Goal: Task Accomplishment & Management: Use online tool/utility

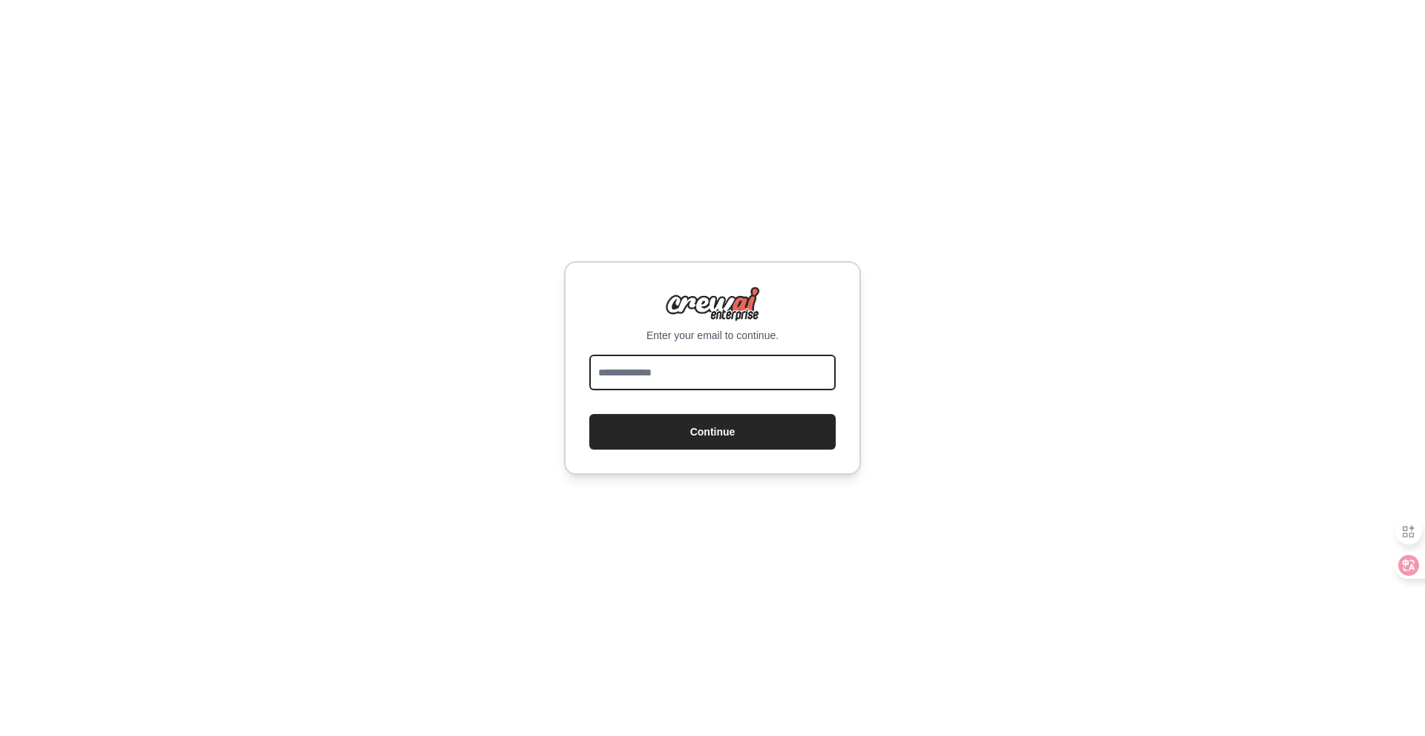
click at [755, 367] on input "email" at bounding box center [712, 373] width 246 height 36
type input "**********"
click at [589, 414] on button "Continue" at bounding box center [712, 432] width 246 height 36
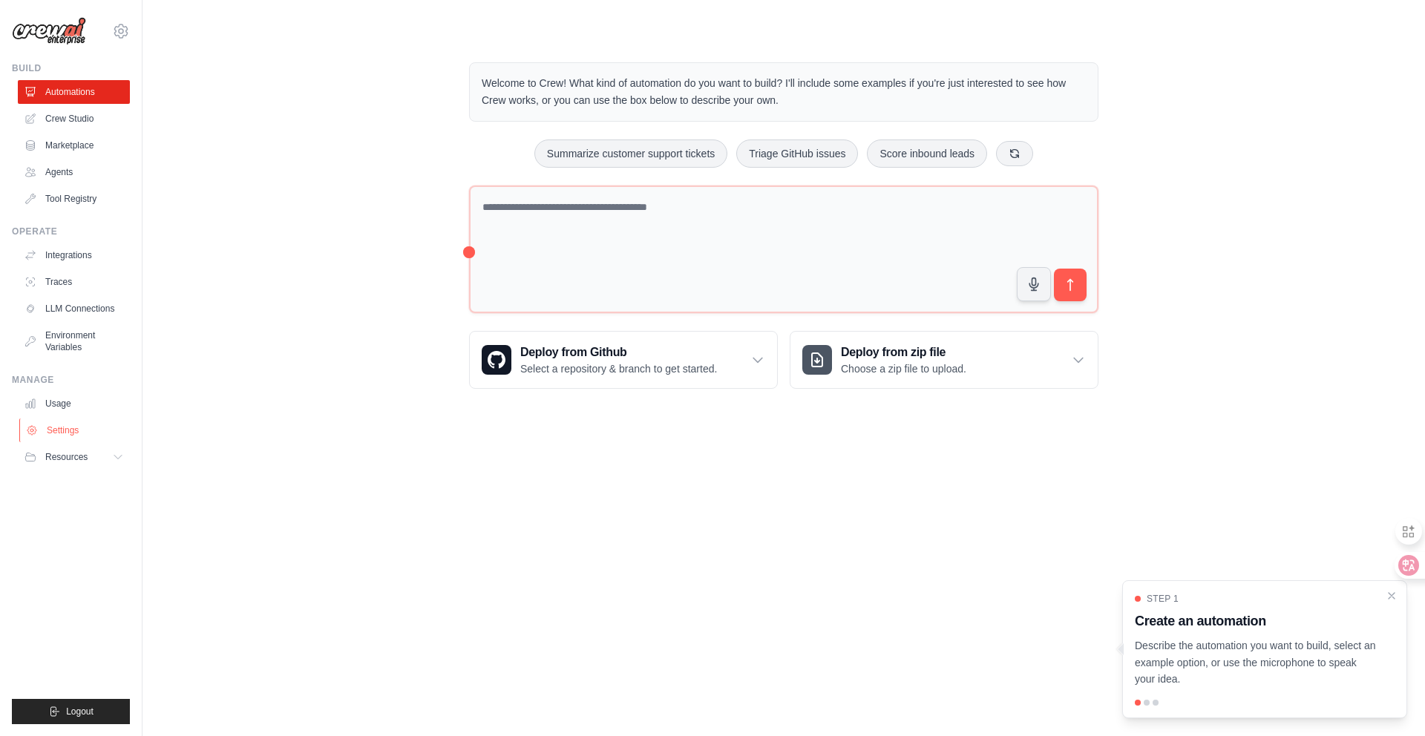
click at [94, 432] on link "Settings" at bounding box center [75, 431] width 112 height 24
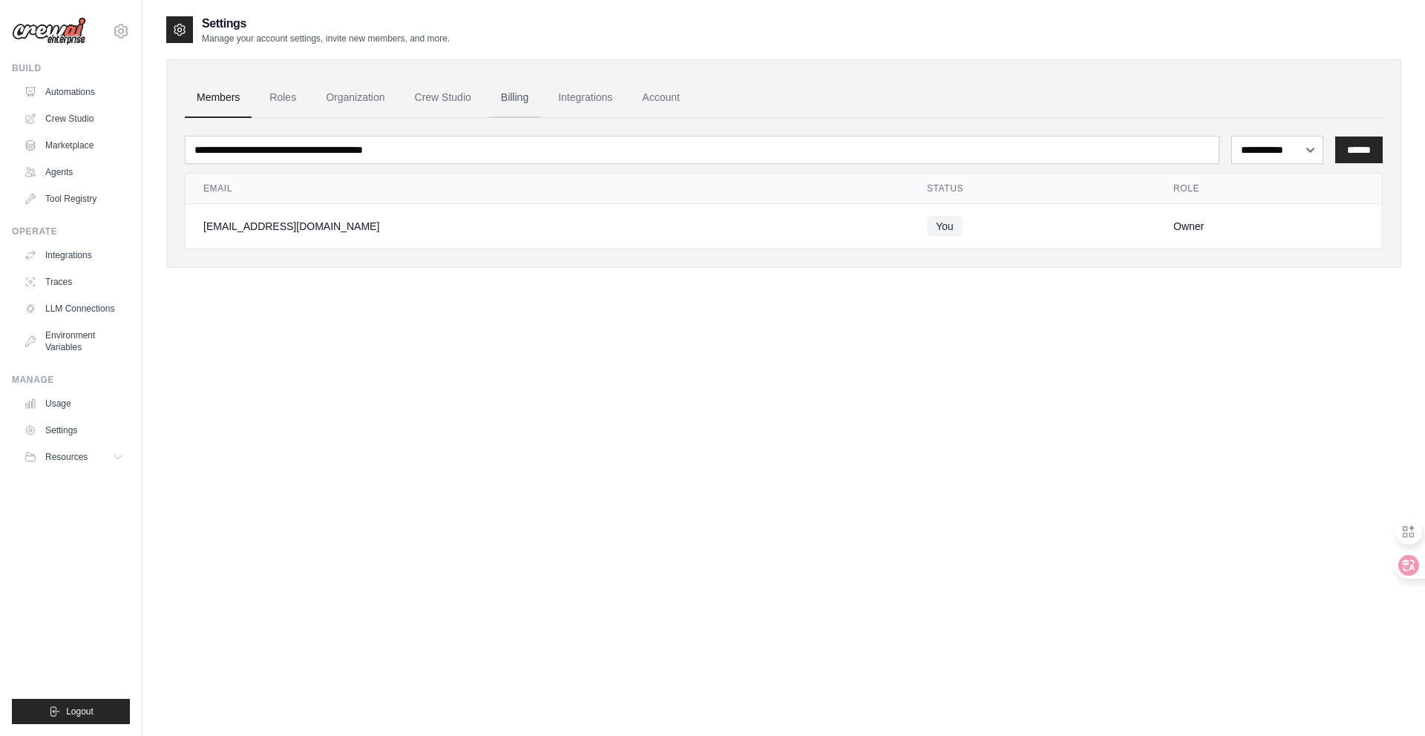
click at [525, 96] on link "Billing" at bounding box center [514, 98] width 51 height 40
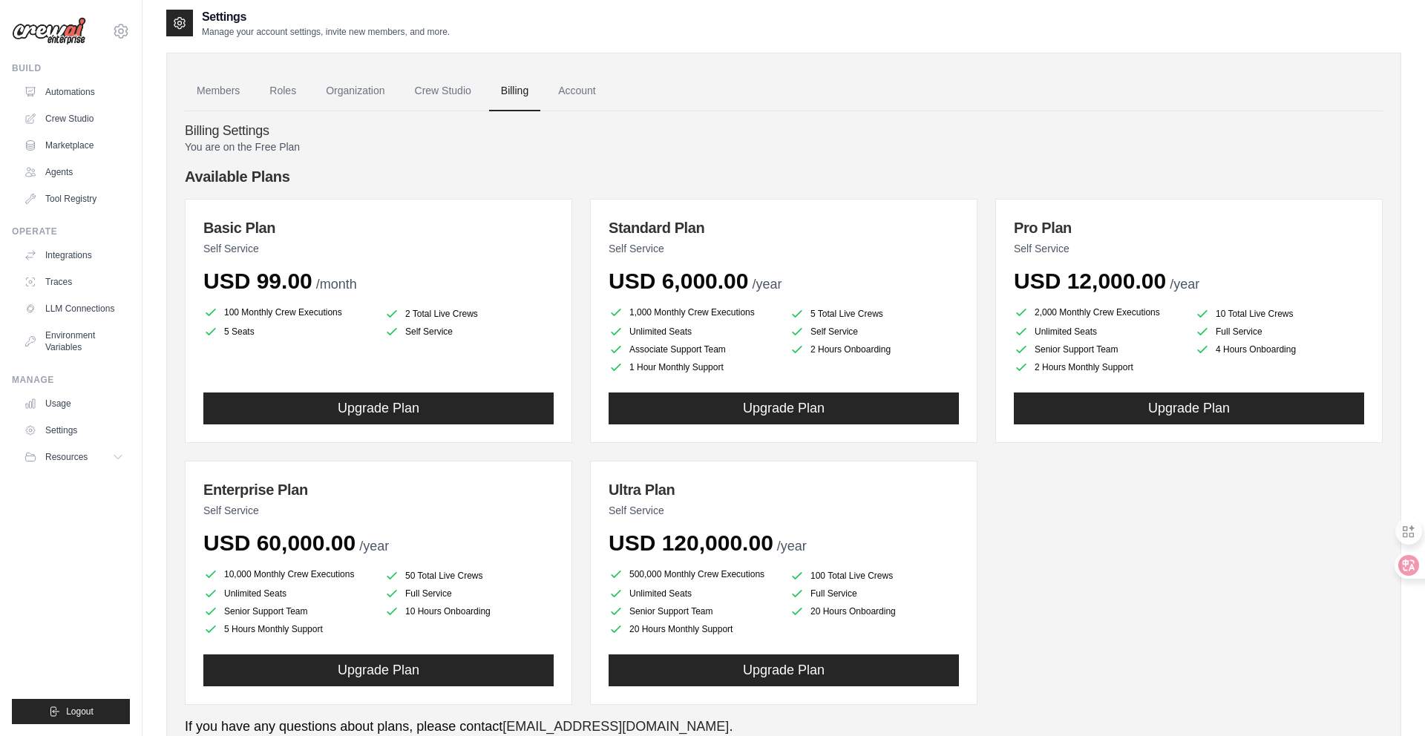
scroll to position [5, 0]
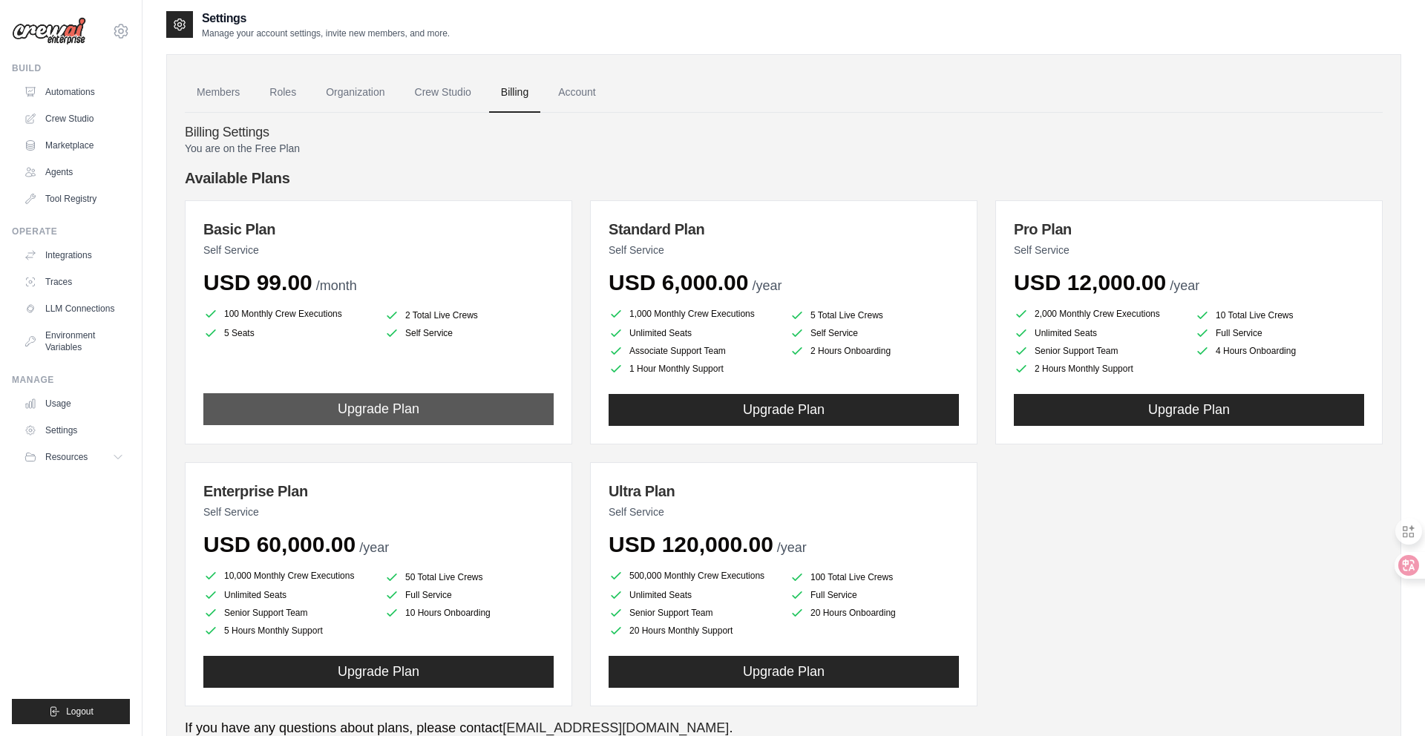
click at [296, 414] on button "Upgrade Plan" at bounding box center [378, 409] width 350 height 32
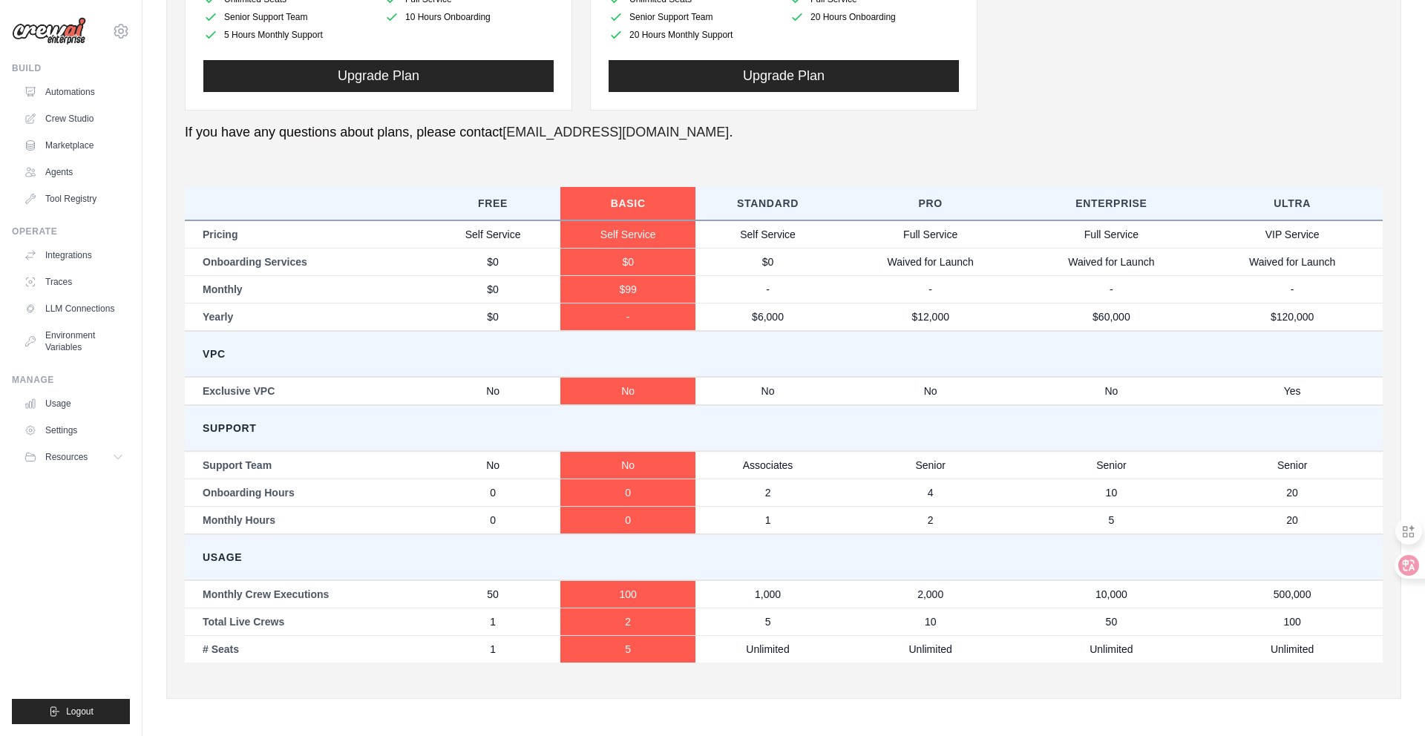
scroll to position [602, 0]
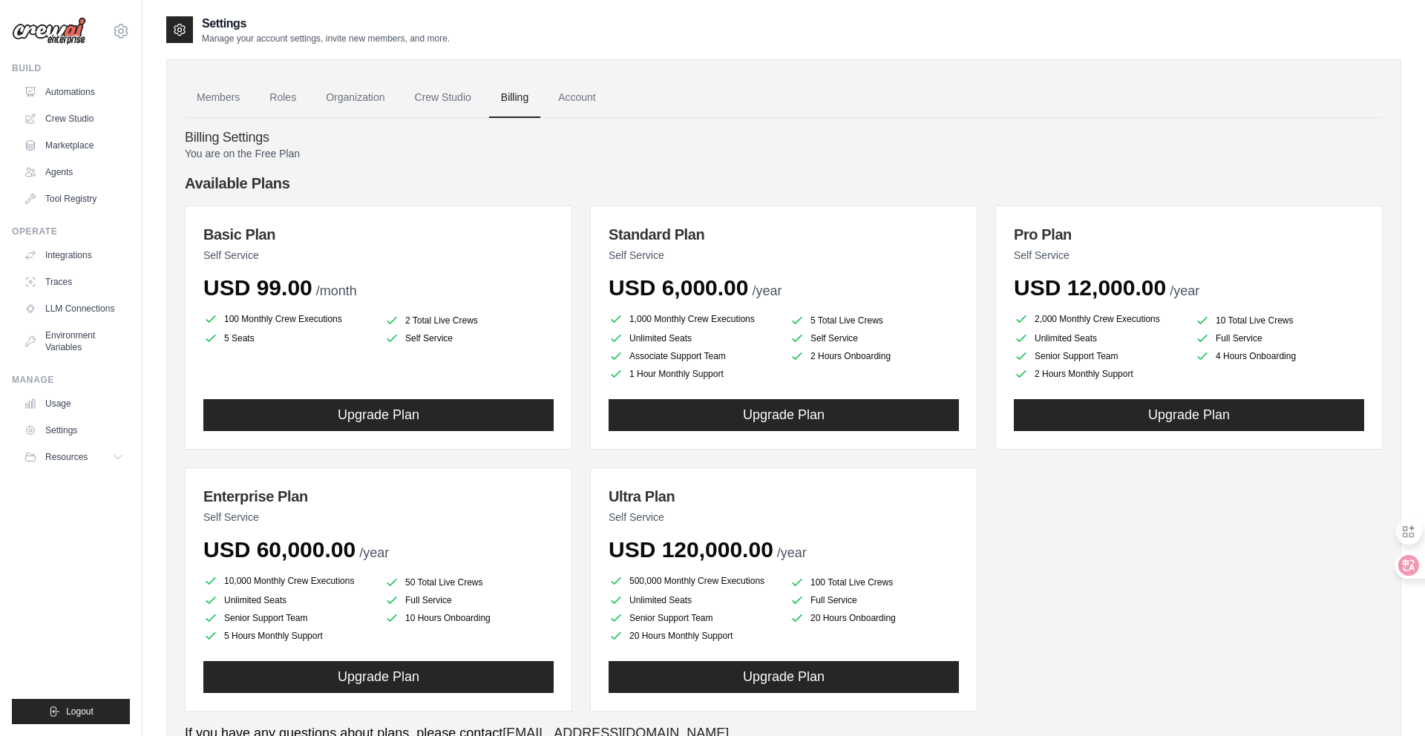
scroll to position [64, 0]
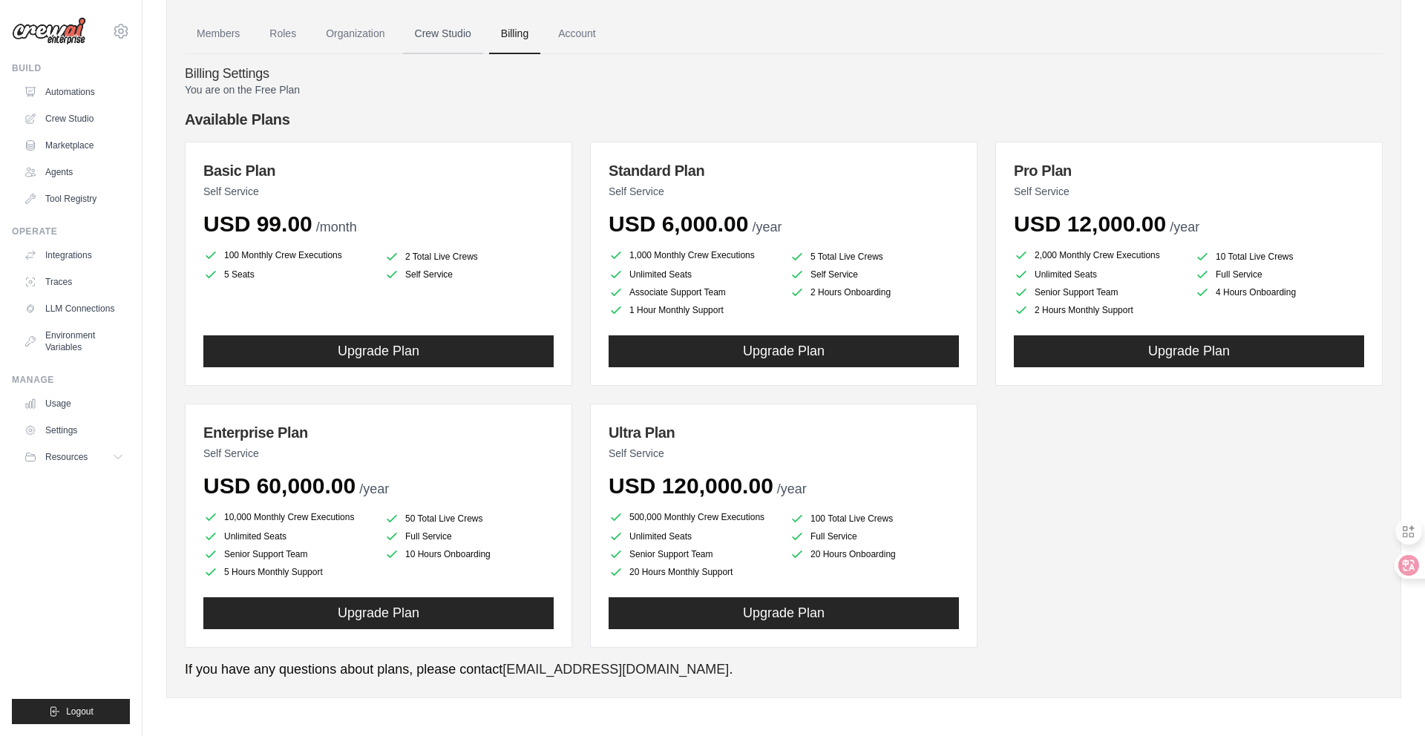
click at [465, 26] on link "Crew Studio" at bounding box center [443, 34] width 80 height 40
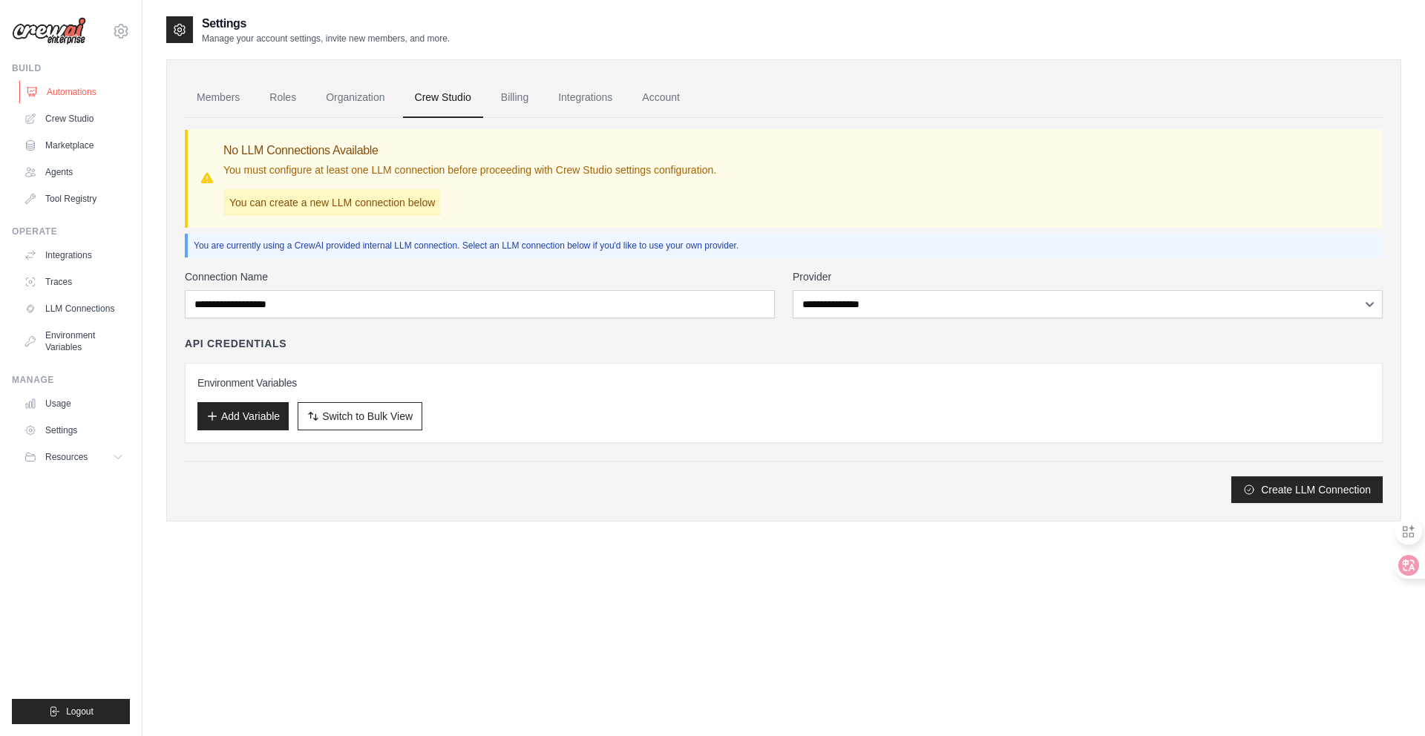
click at [88, 89] on link "Automations" at bounding box center [75, 92] width 112 height 24
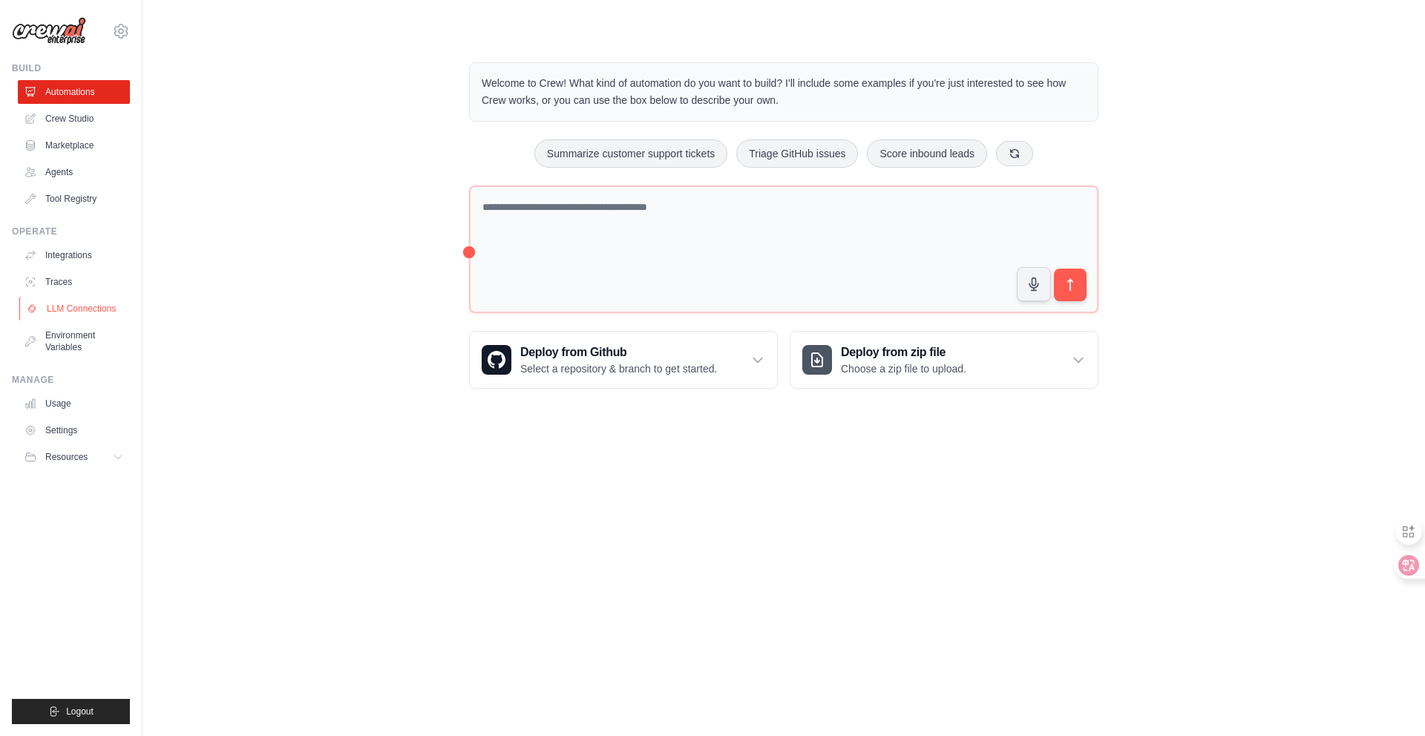
click at [73, 315] on link "LLM Connections" at bounding box center [75, 309] width 112 height 24
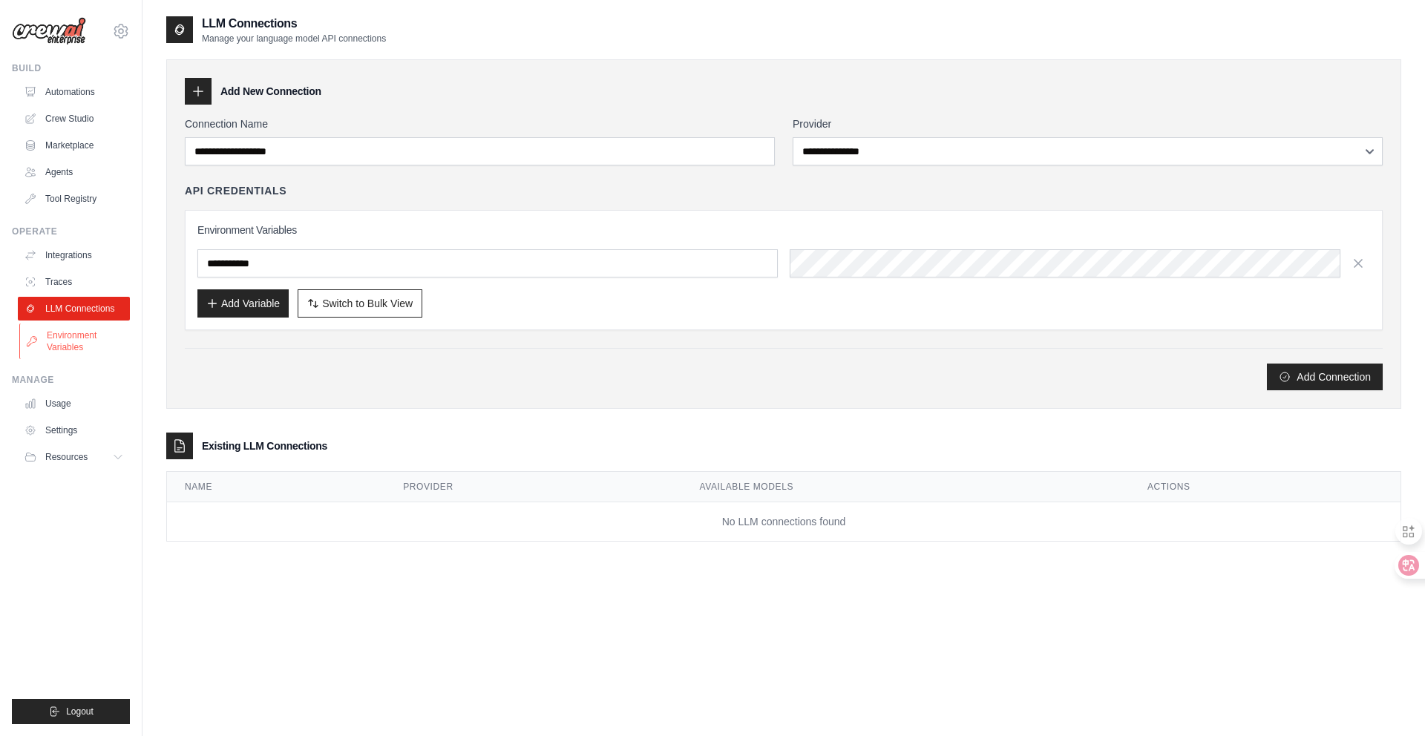
click at [79, 338] on link "Environment Variables" at bounding box center [75, 342] width 112 height 36
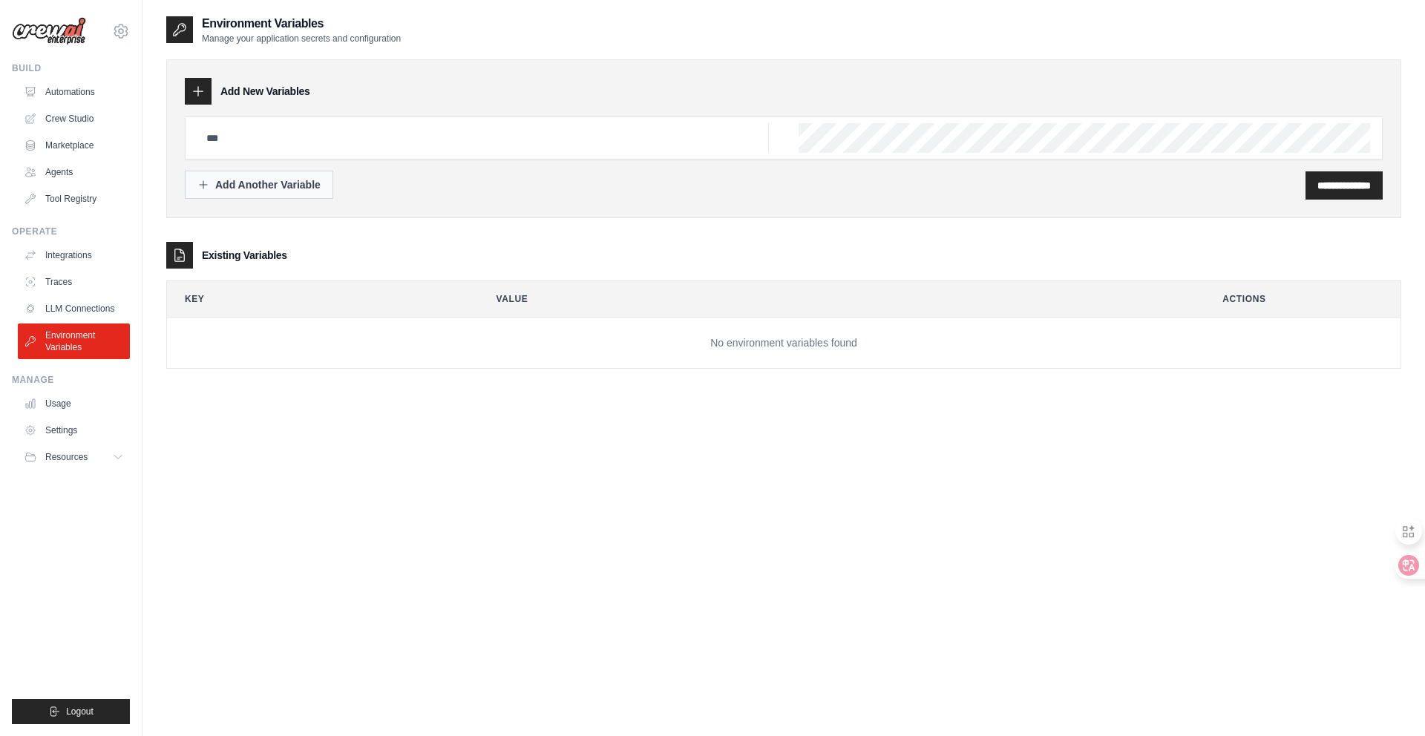
click at [269, 180] on div "Add Another Variable" at bounding box center [258, 184] width 123 height 15
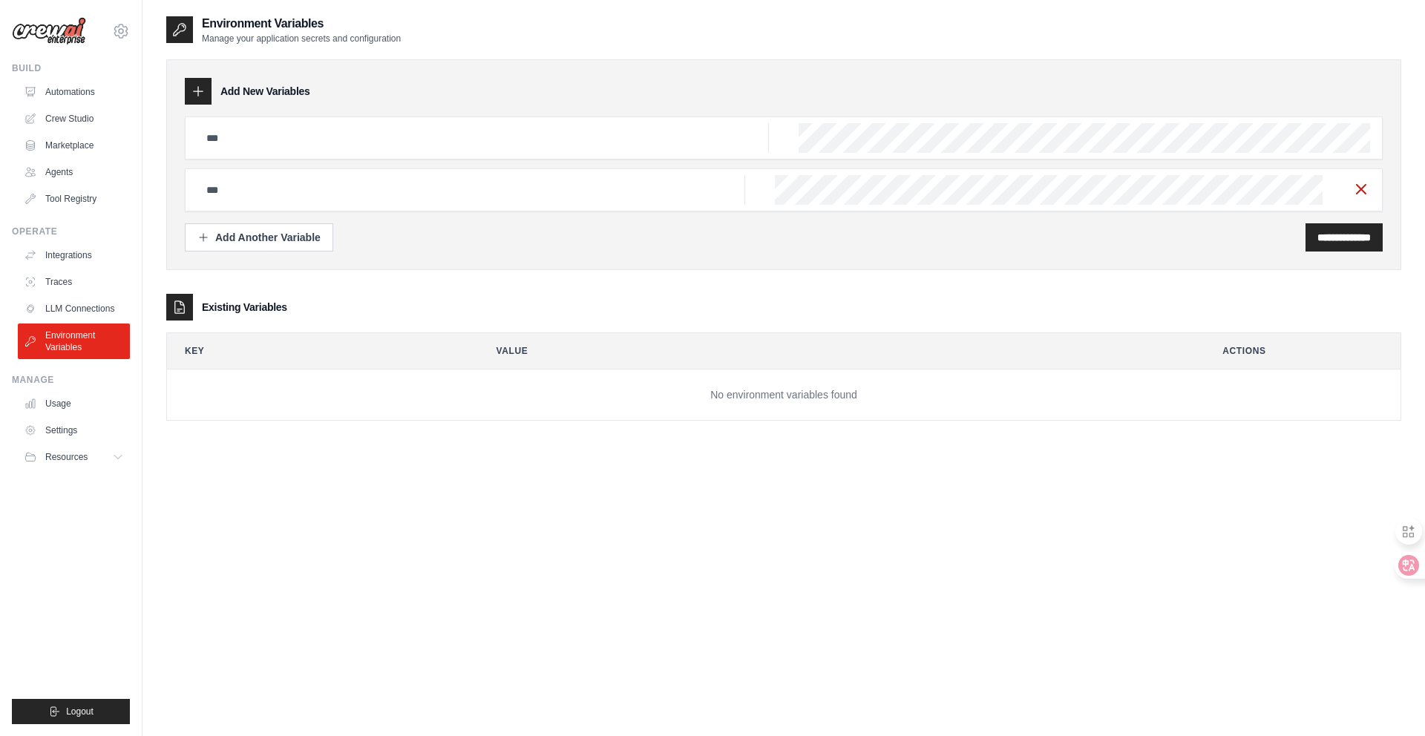
click at [1357, 190] on icon "button" at bounding box center [1361, 189] width 18 height 18
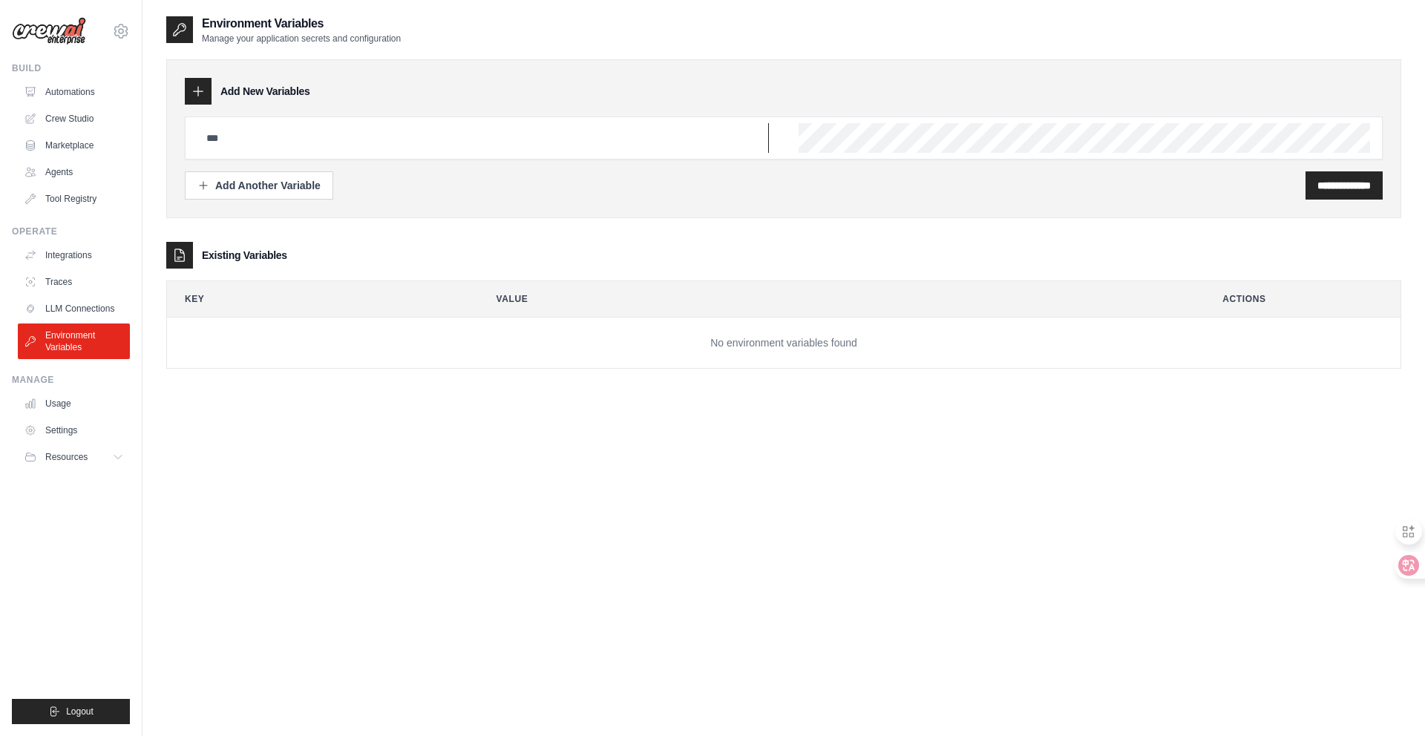
click at [331, 140] on input "text" at bounding box center [482, 138] width 571 height 30
click at [82, 96] on link "Automations" at bounding box center [75, 92] width 112 height 24
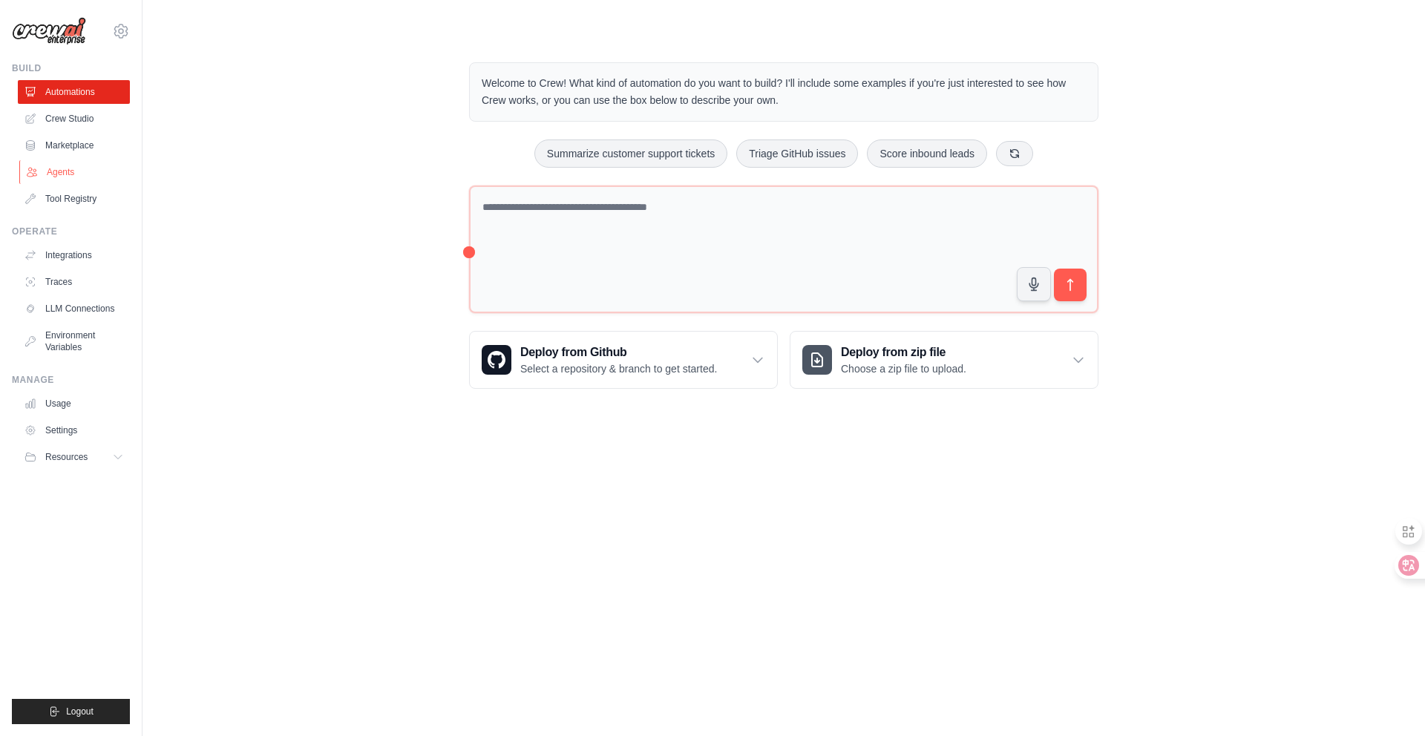
click at [89, 169] on link "Agents" at bounding box center [75, 172] width 112 height 24
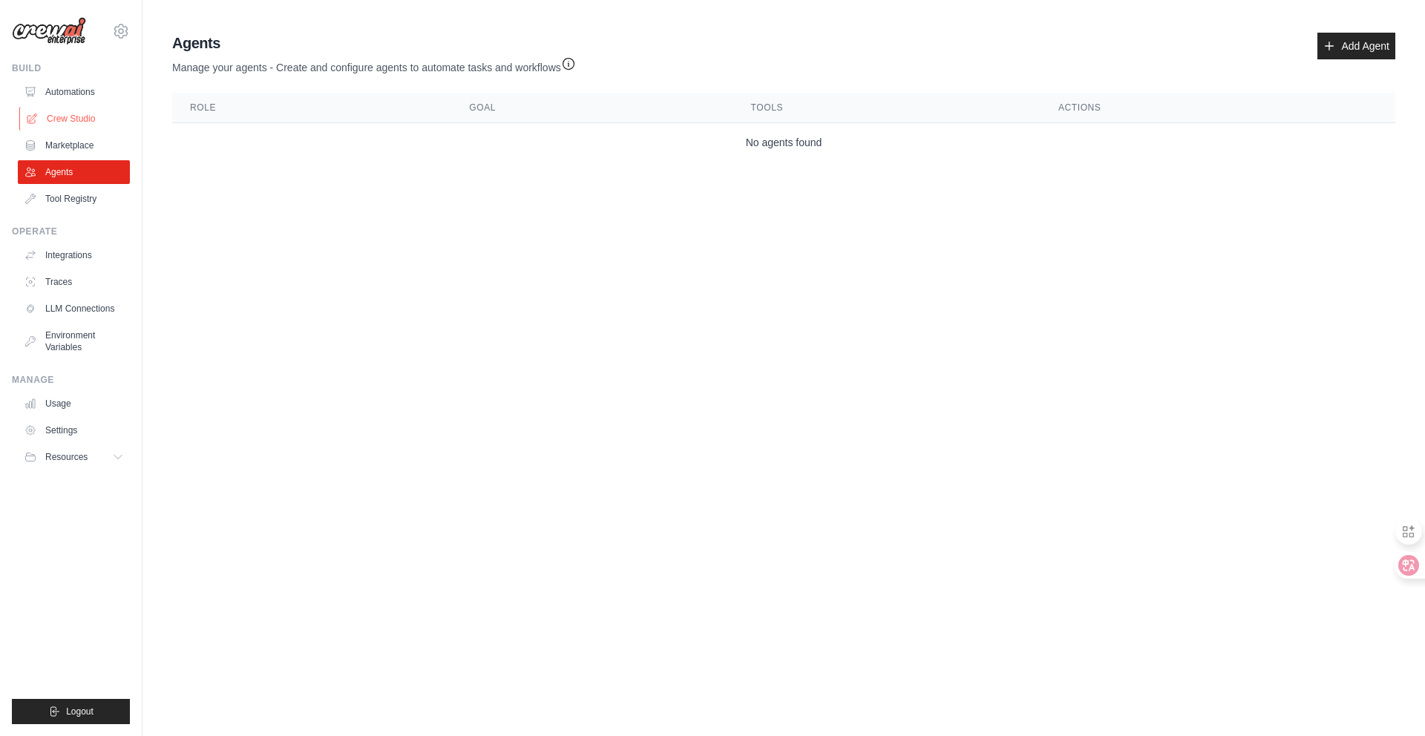
click at [79, 118] on link "Crew Studio" at bounding box center [75, 119] width 112 height 24
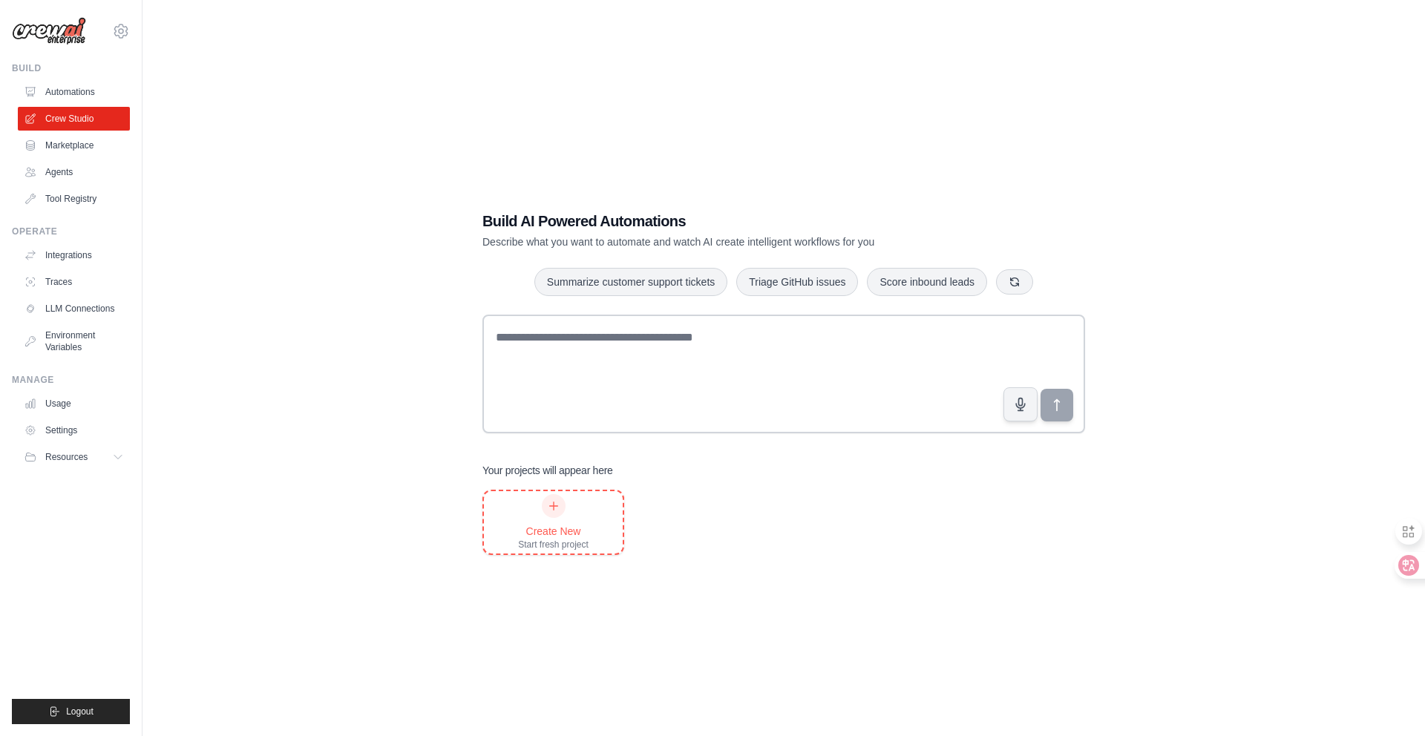
click at [569, 513] on div "Create New Start fresh project" at bounding box center [553, 522] width 71 height 56
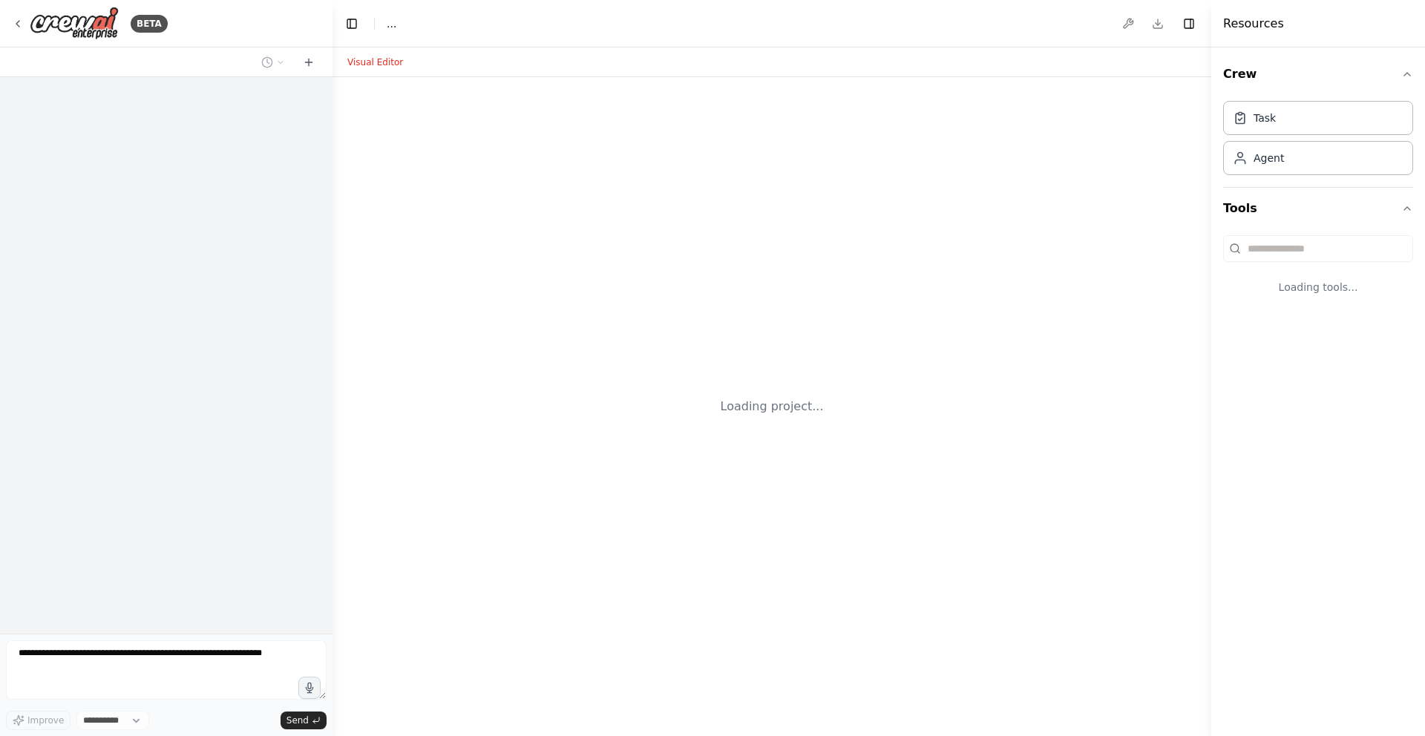
select select "****"
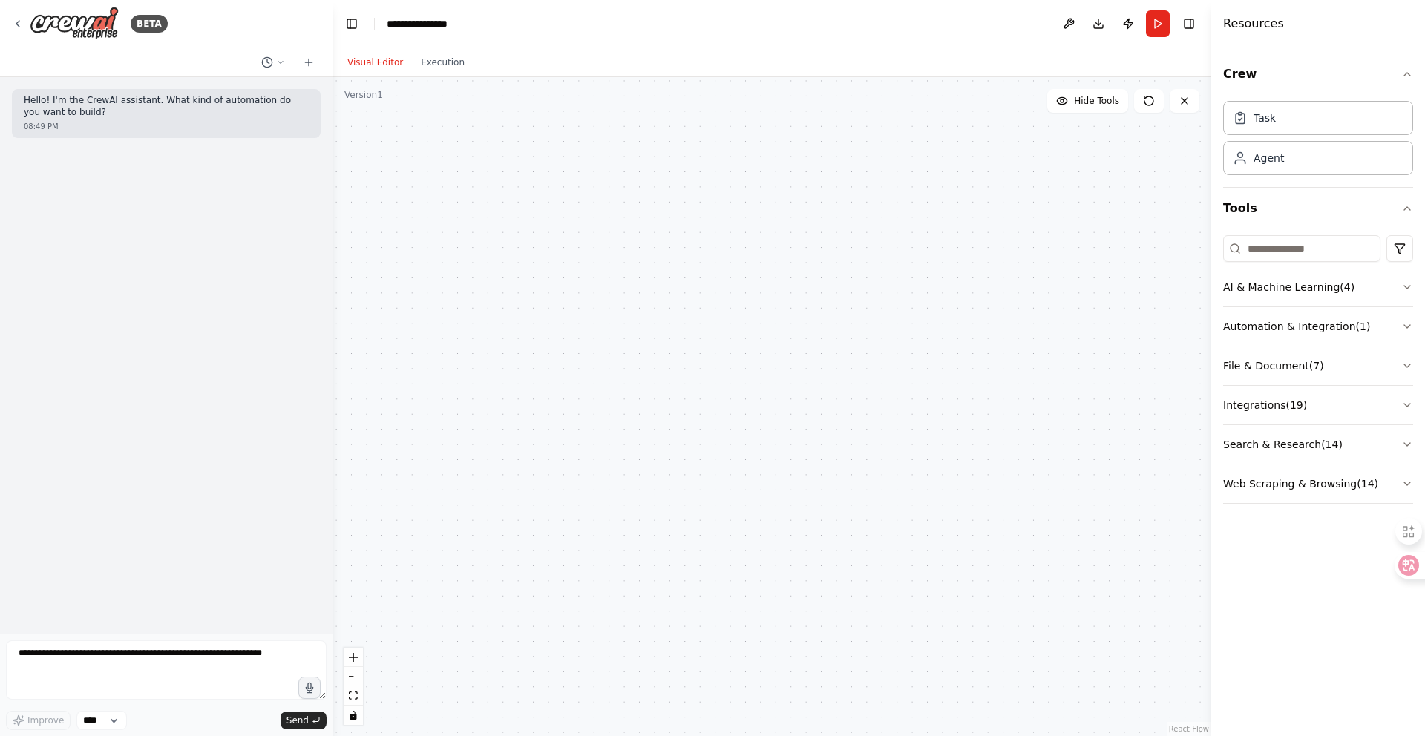
click at [9, 23] on div "BETA" at bounding box center [166, 23] width 332 height 47
click at [13, 23] on icon at bounding box center [18, 24] width 12 height 12
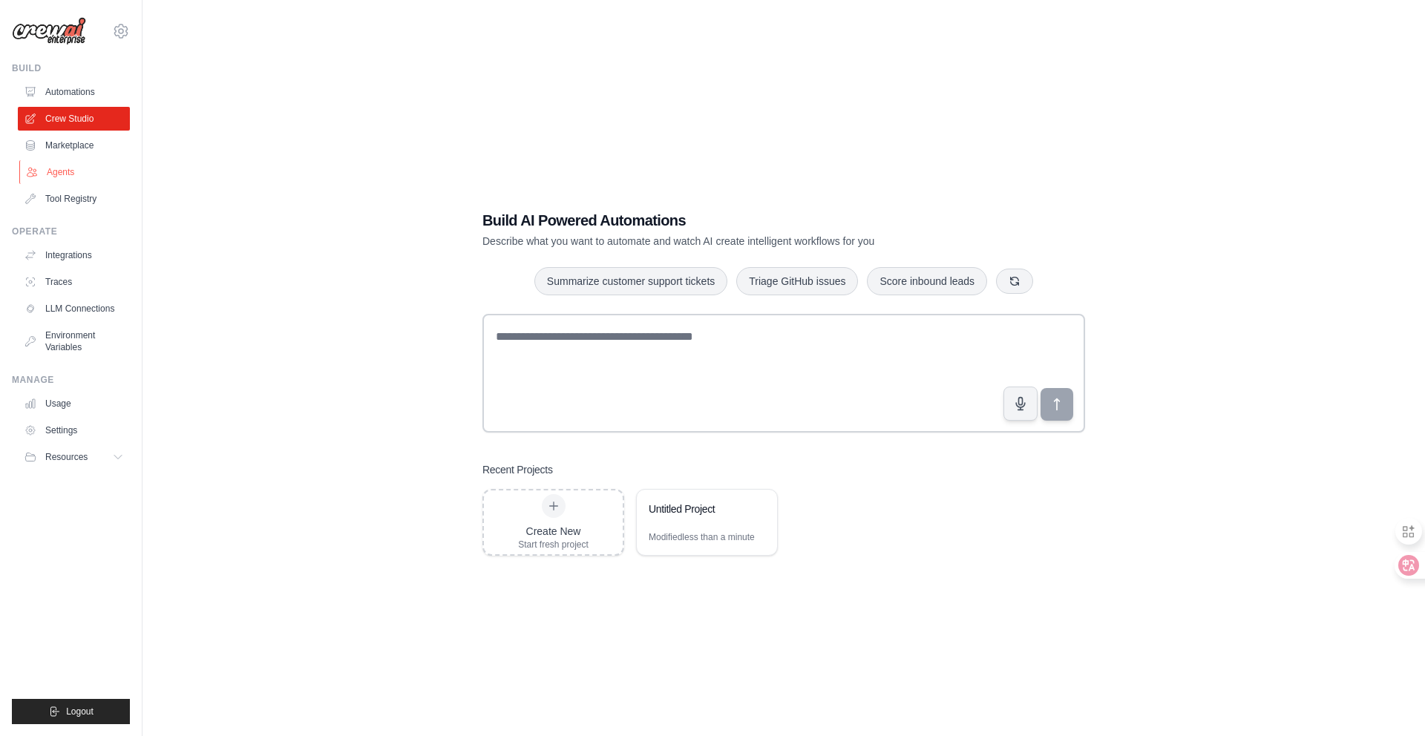
click at [53, 163] on link "Agents" at bounding box center [75, 172] width 112 height 24
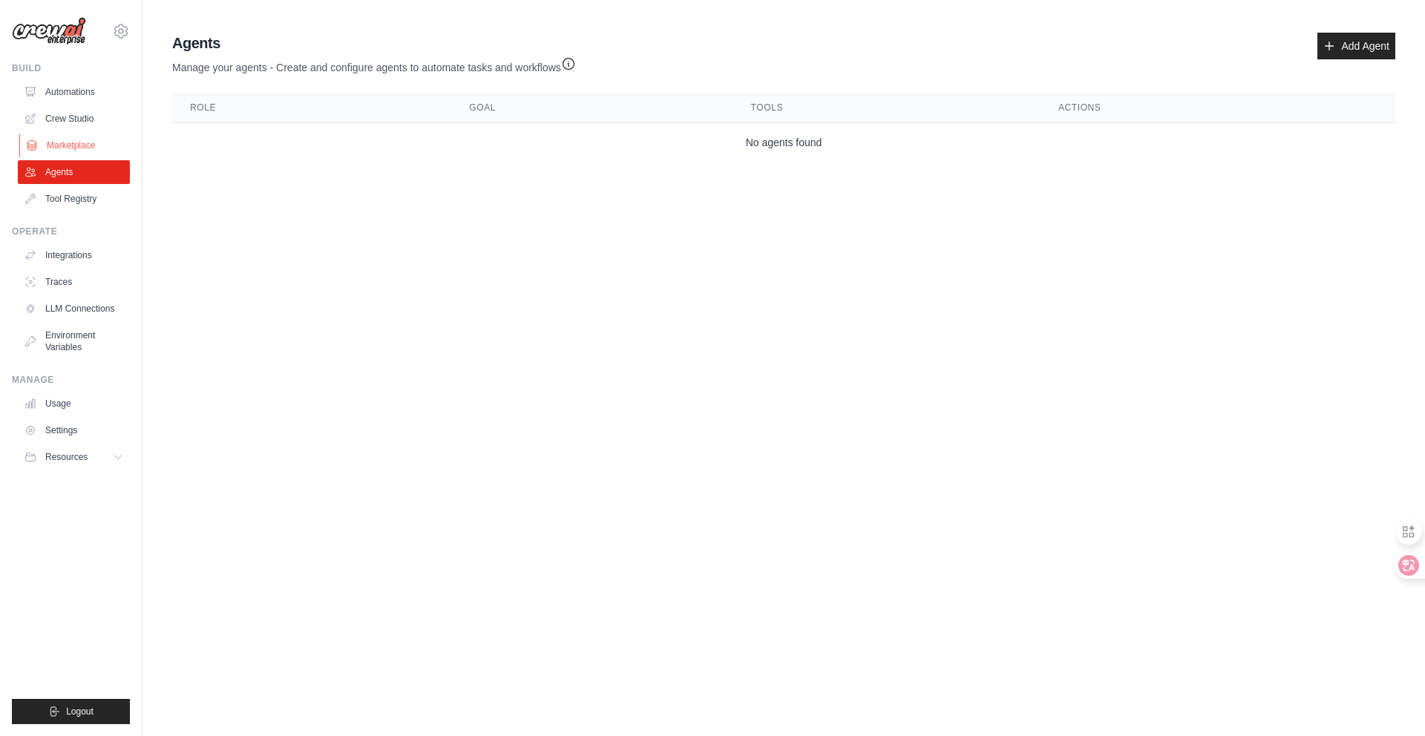
click at [89, 145] on link "Marketplace" at bounding box center [75, 146] width 112 height 24
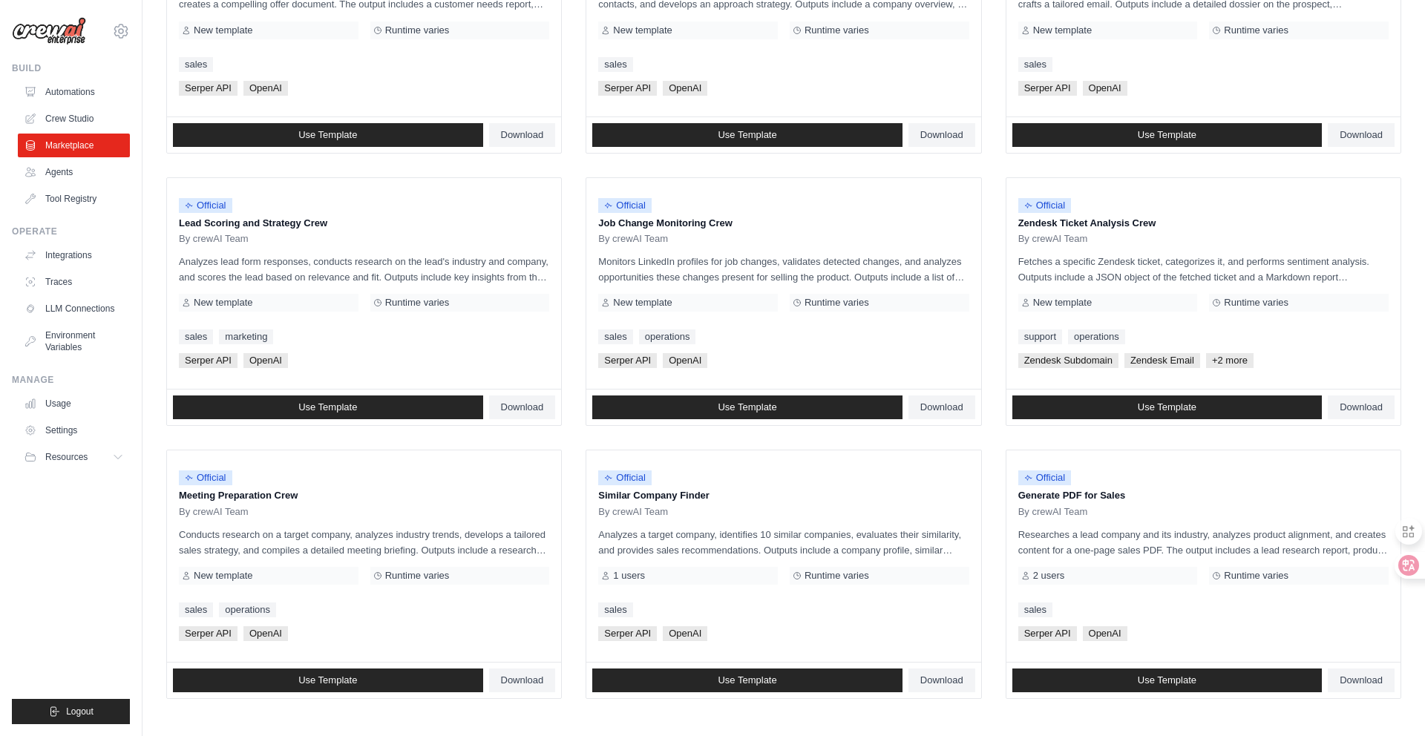
scroll to position [639, 0]
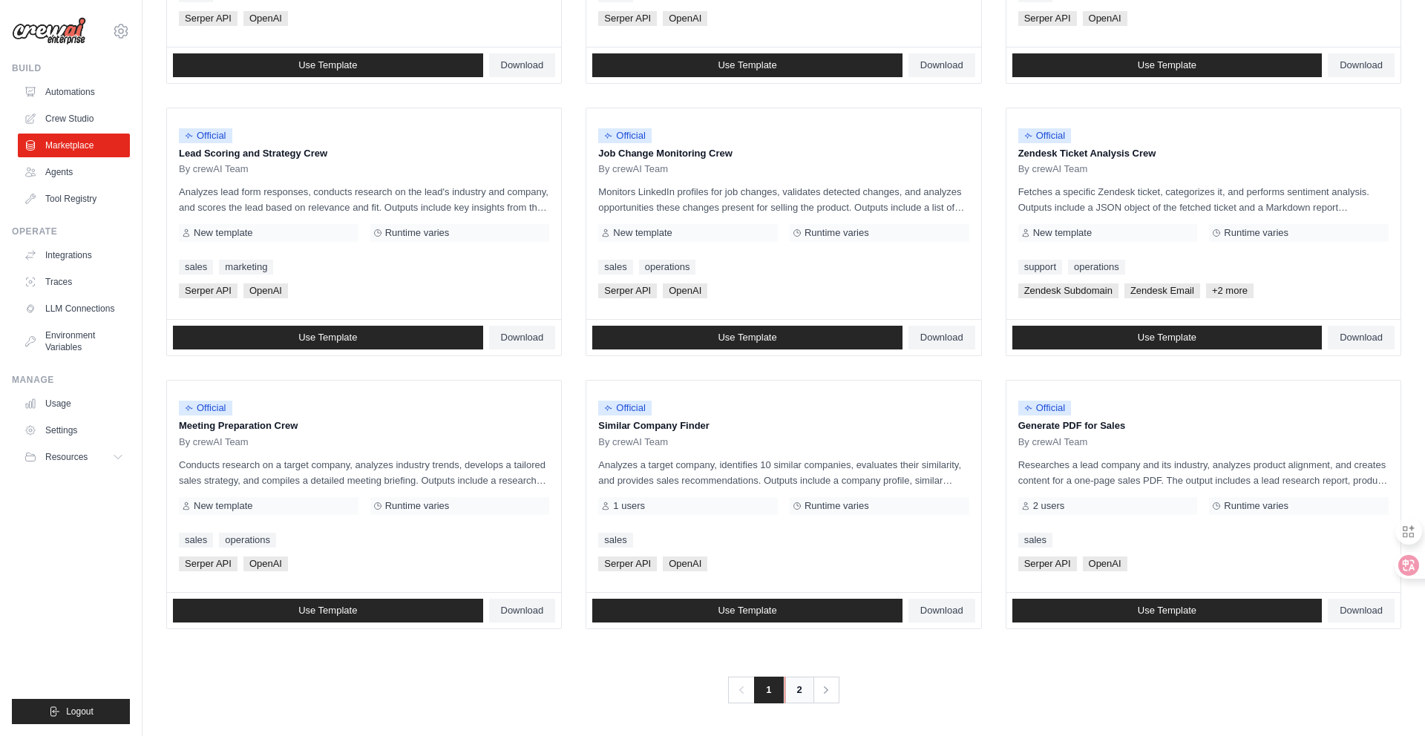
click at [797, 695] on link "2" at bounding box center [799, 690] width 30 height 27
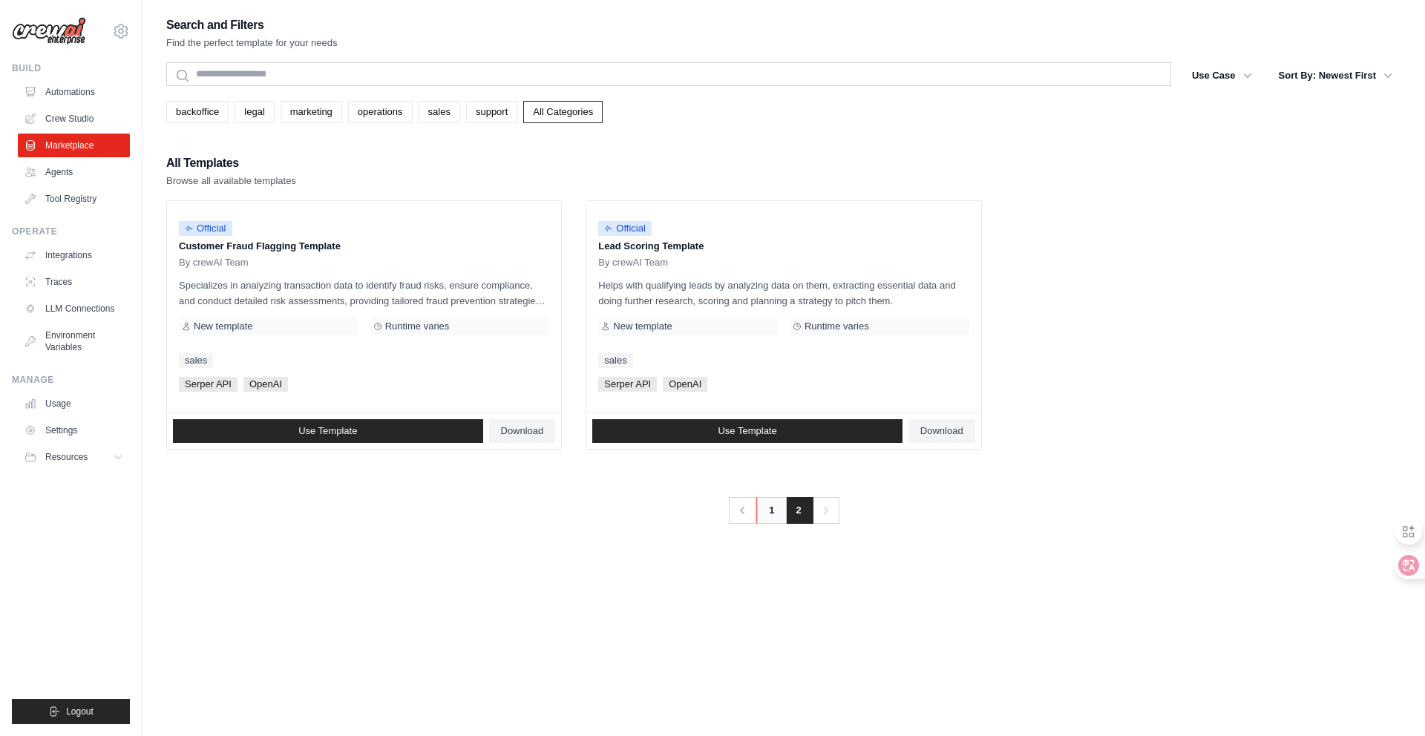
click at [767, 508] on link "1" at bounding box center [771, 510] width 30 height 27
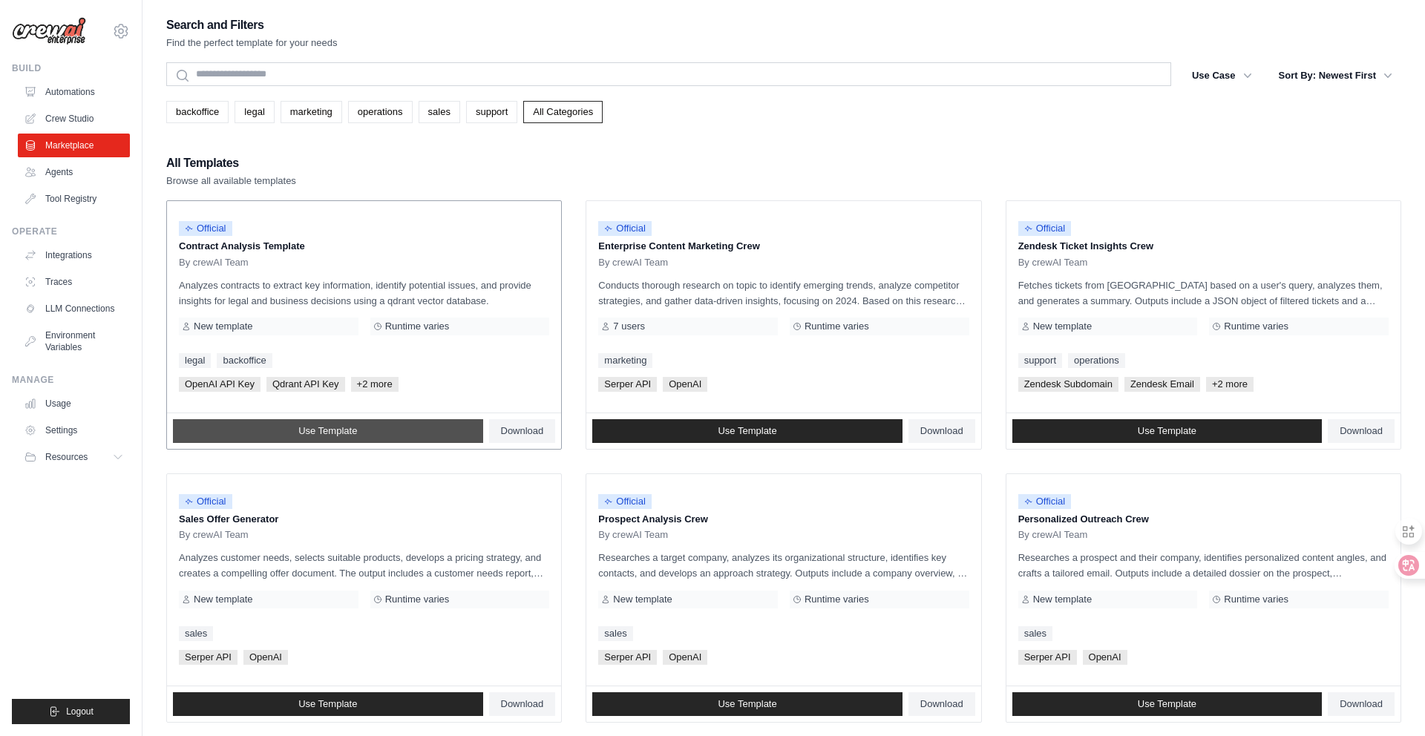
click at [370, 435] on link "Use Template" at bounding box center [328, 431] width 310 height 24
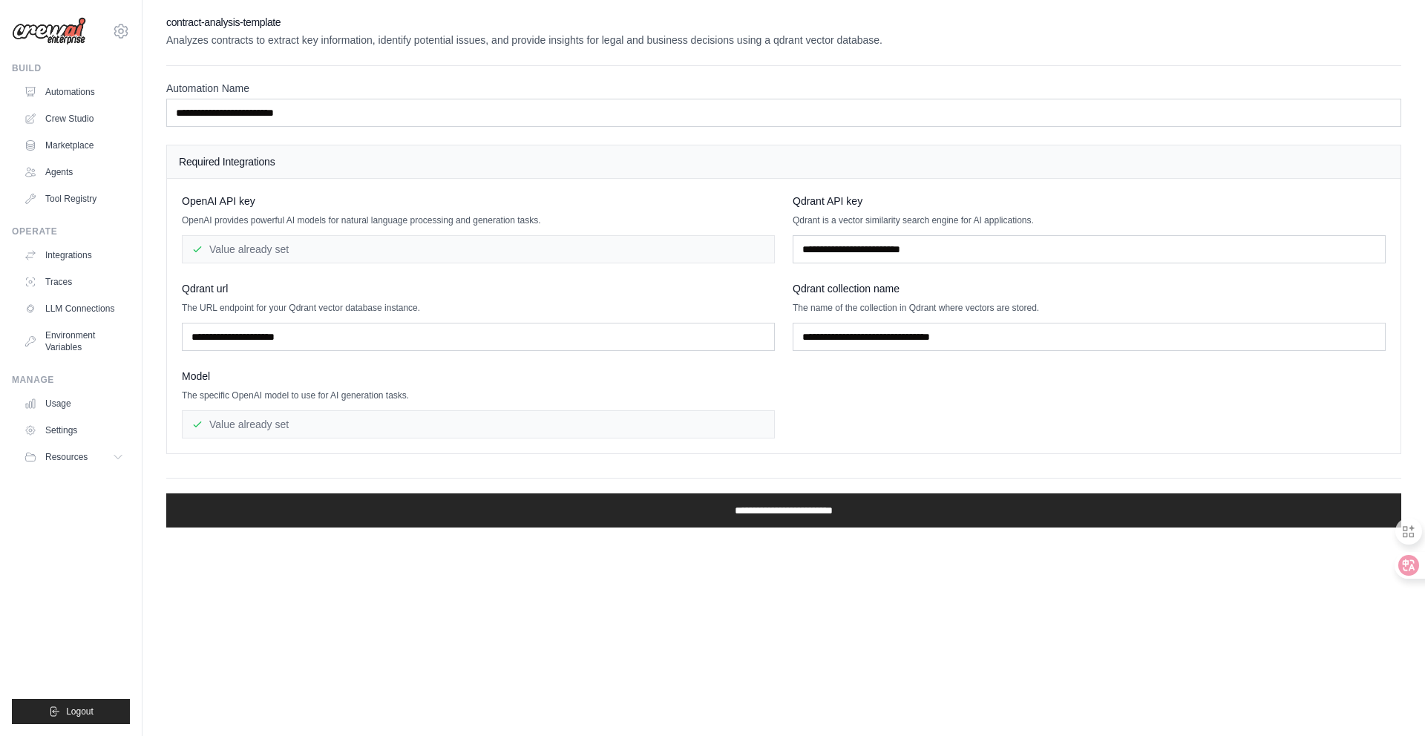
click at [382, 246] on div "Value already set" at bounding box center [478, 249] width 593 height 28
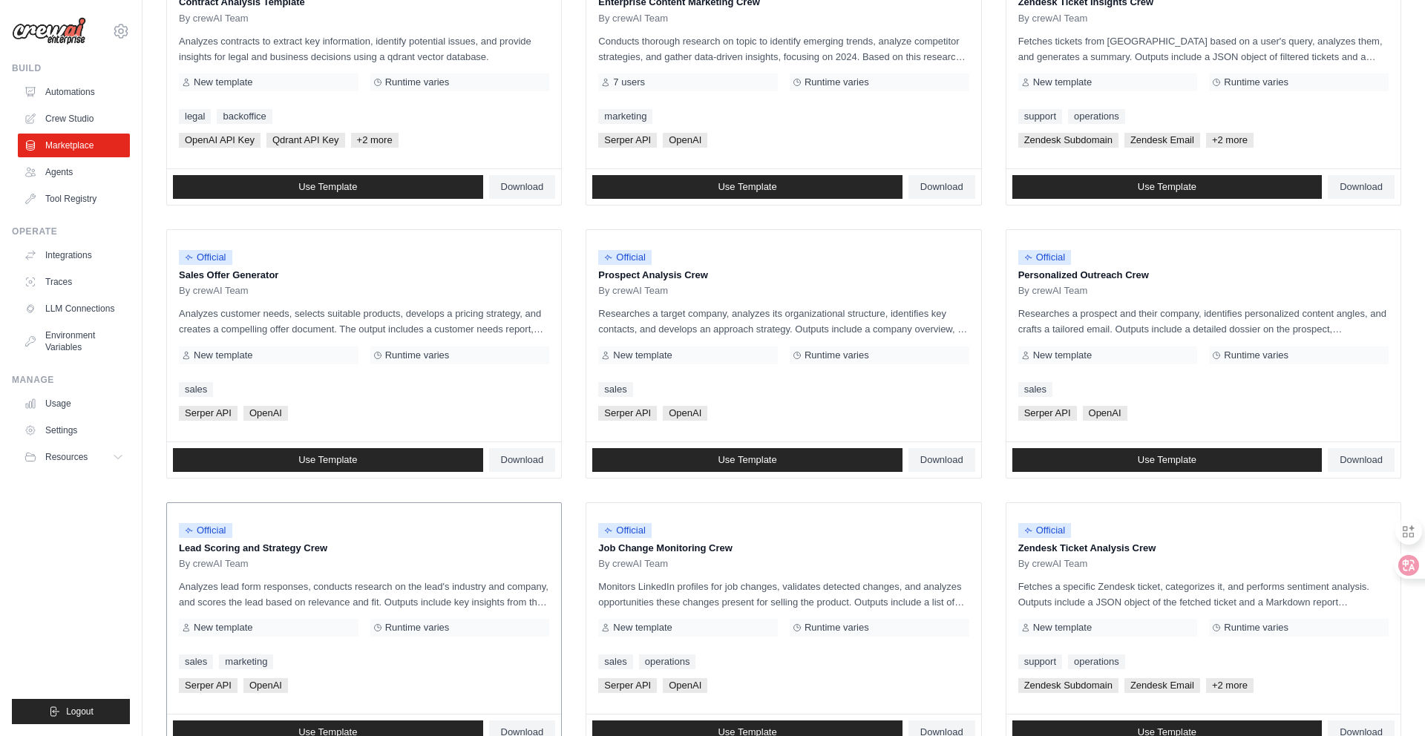
scroll to position [183, 0]
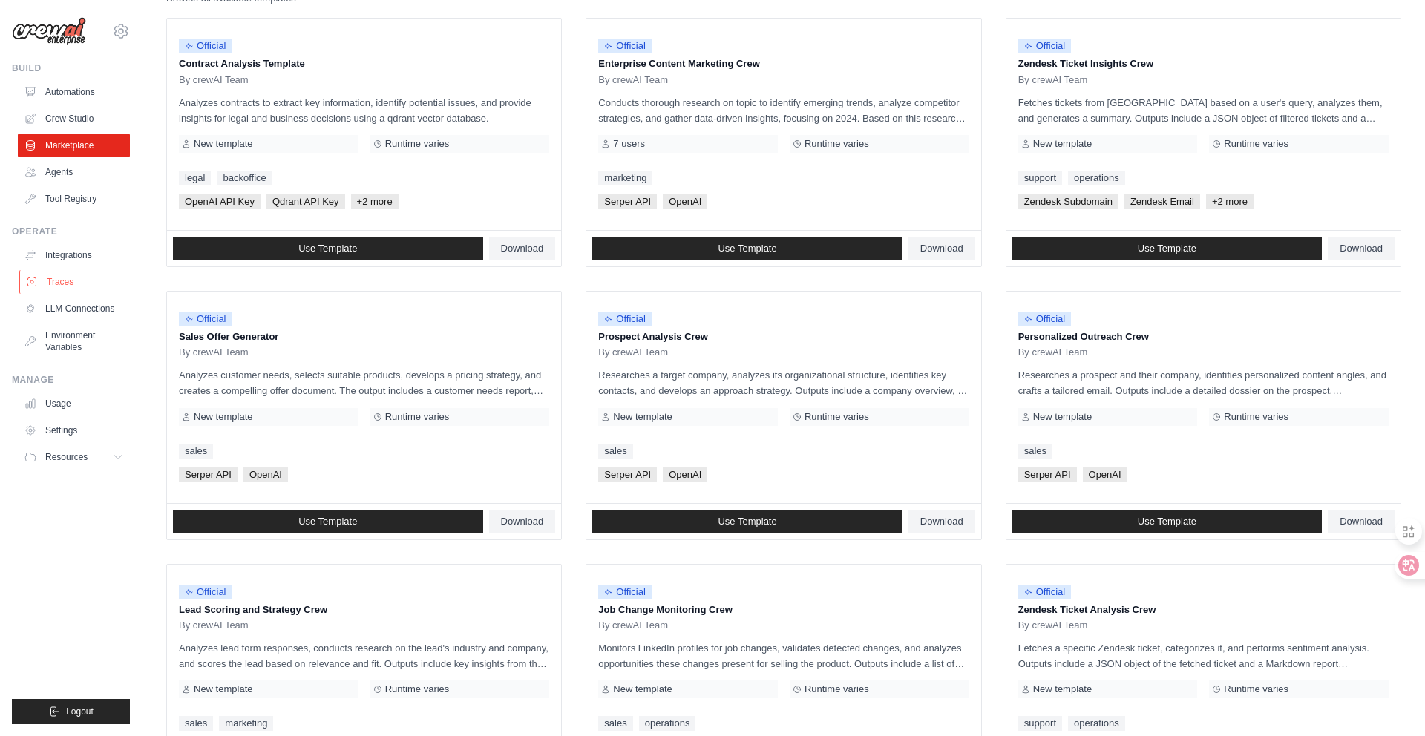
click at [82, 278] on link "Traces" at bounding box center [75, 282] width 112 height 24
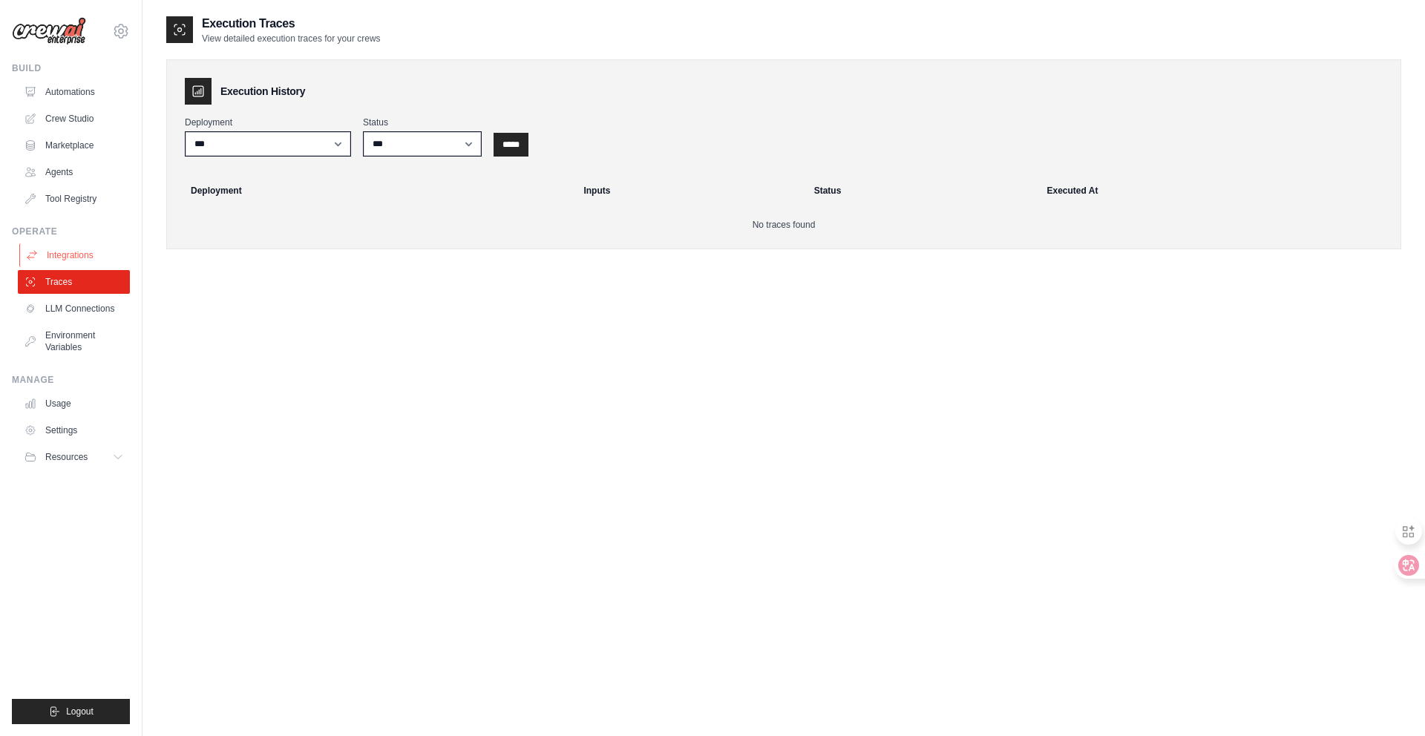
click at [86, 255] on link "Integrations" at bounding box center [75, 255] width 112 height 24
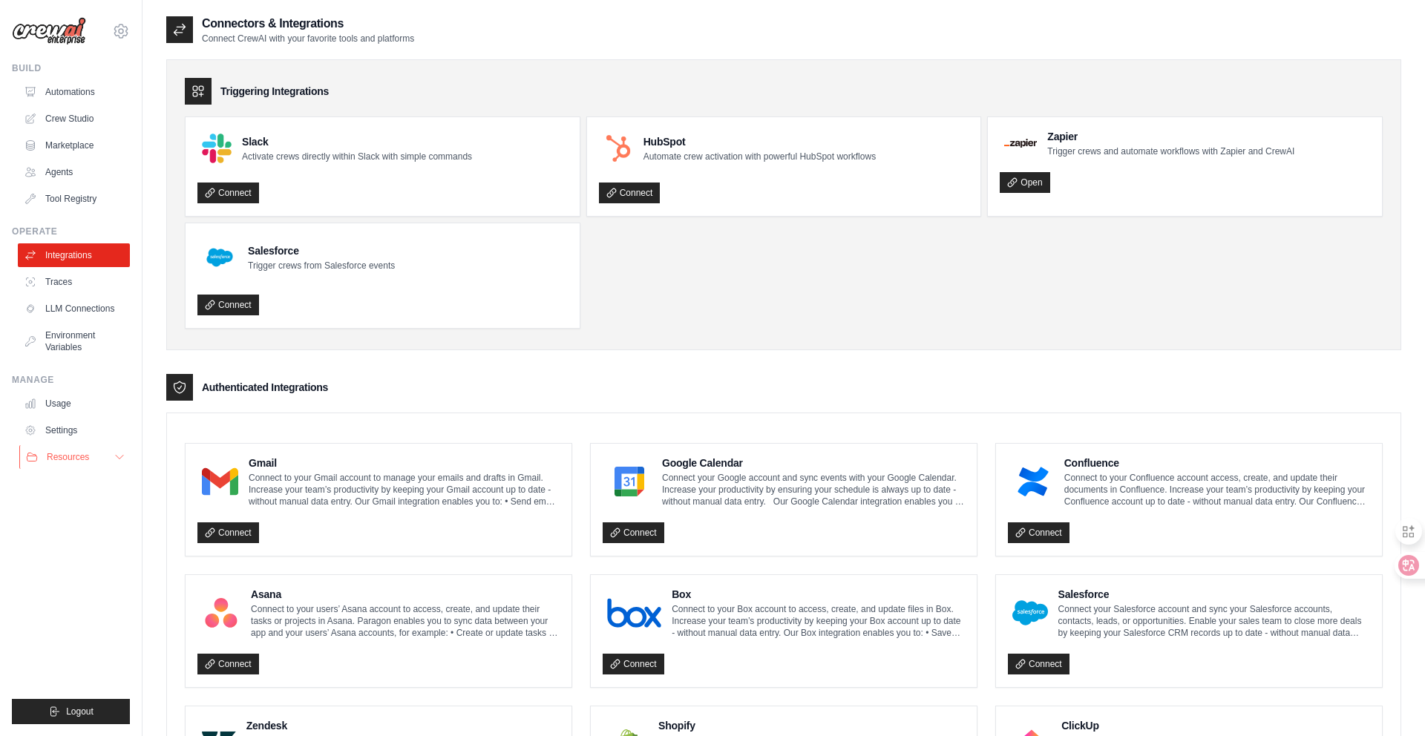
click at [97, 457] on button "Resources" at bounding box center [75, 457] width 112 height 24
click at [68, 171] on link "Agents" at bounding box center [75, 172] width 112 height 24
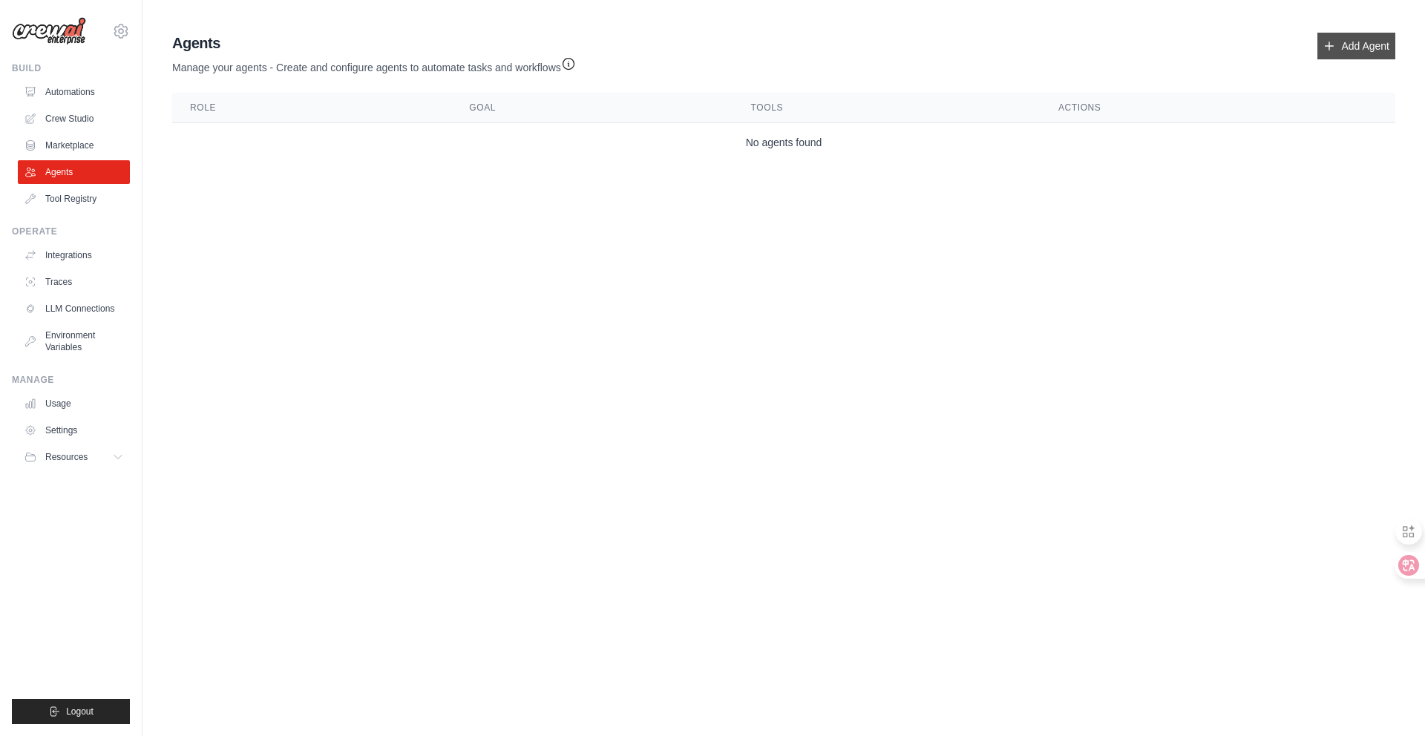
click at [1347, 51] on link "Add Agent" at bounding box center [1356, 46] width 78 height 27
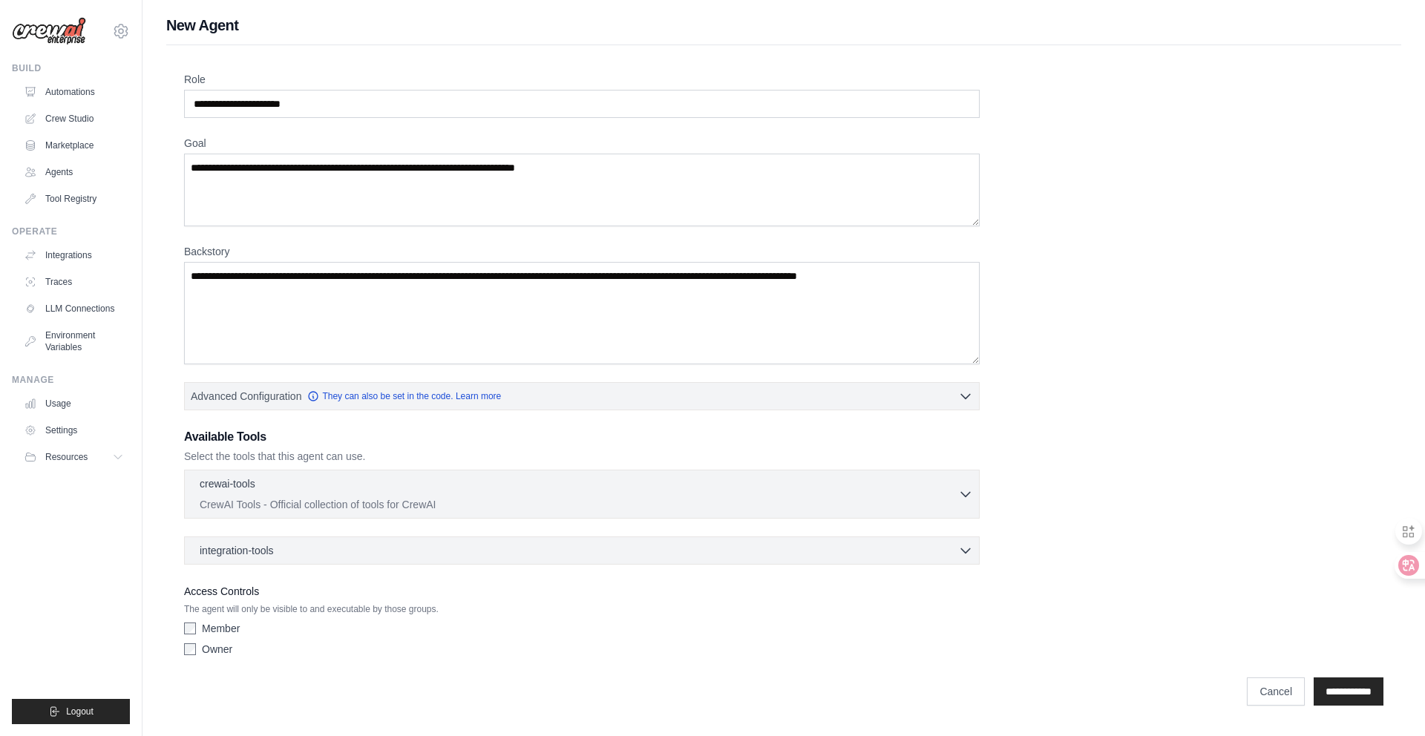
click at [448, 473] on div "crewai-tools 0 selected CrewAI Tools - Official collection of tools for CrewAI …" at bounding box center [582, 494] width 796 height 49
click at [452, 491] on div "crewai-tools 0 selected" at bounding box center [579, 485] width 758 height 18
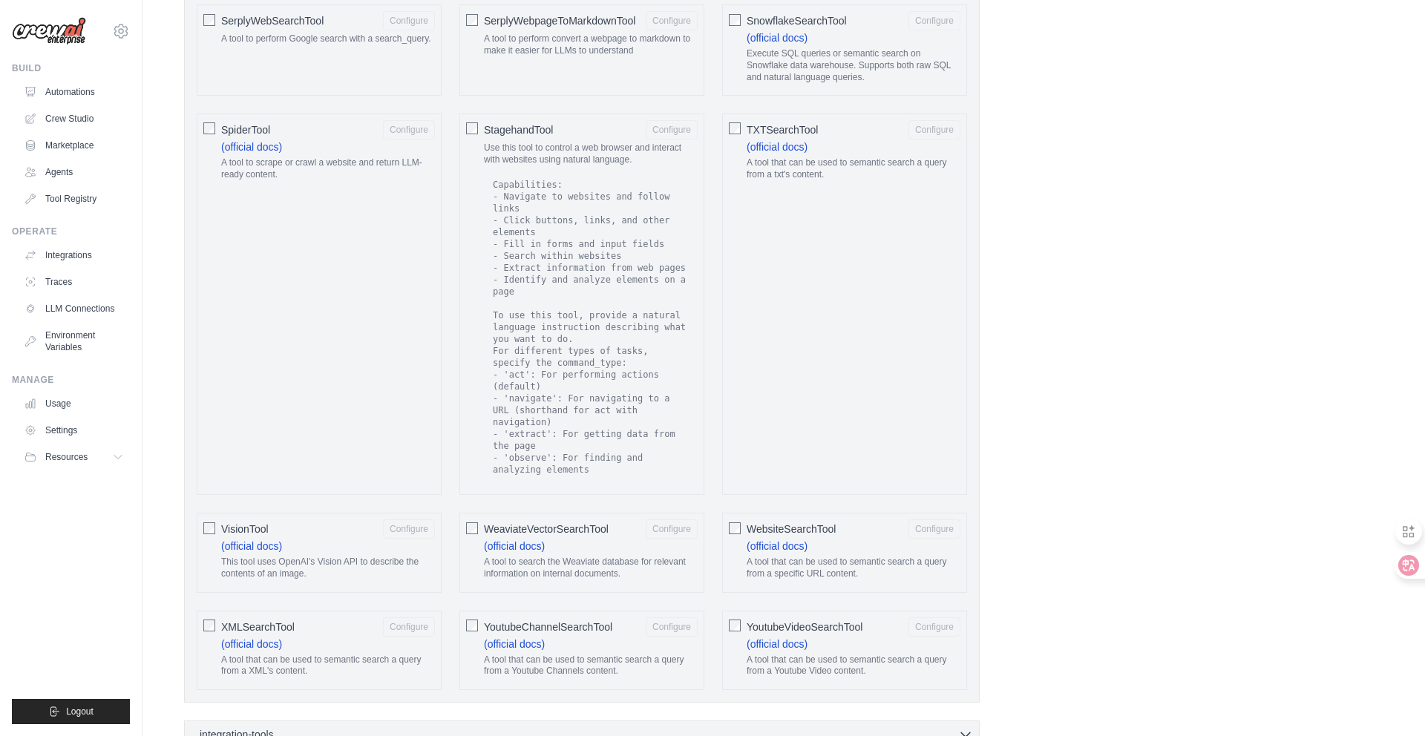
scroll to position [2519, 0]
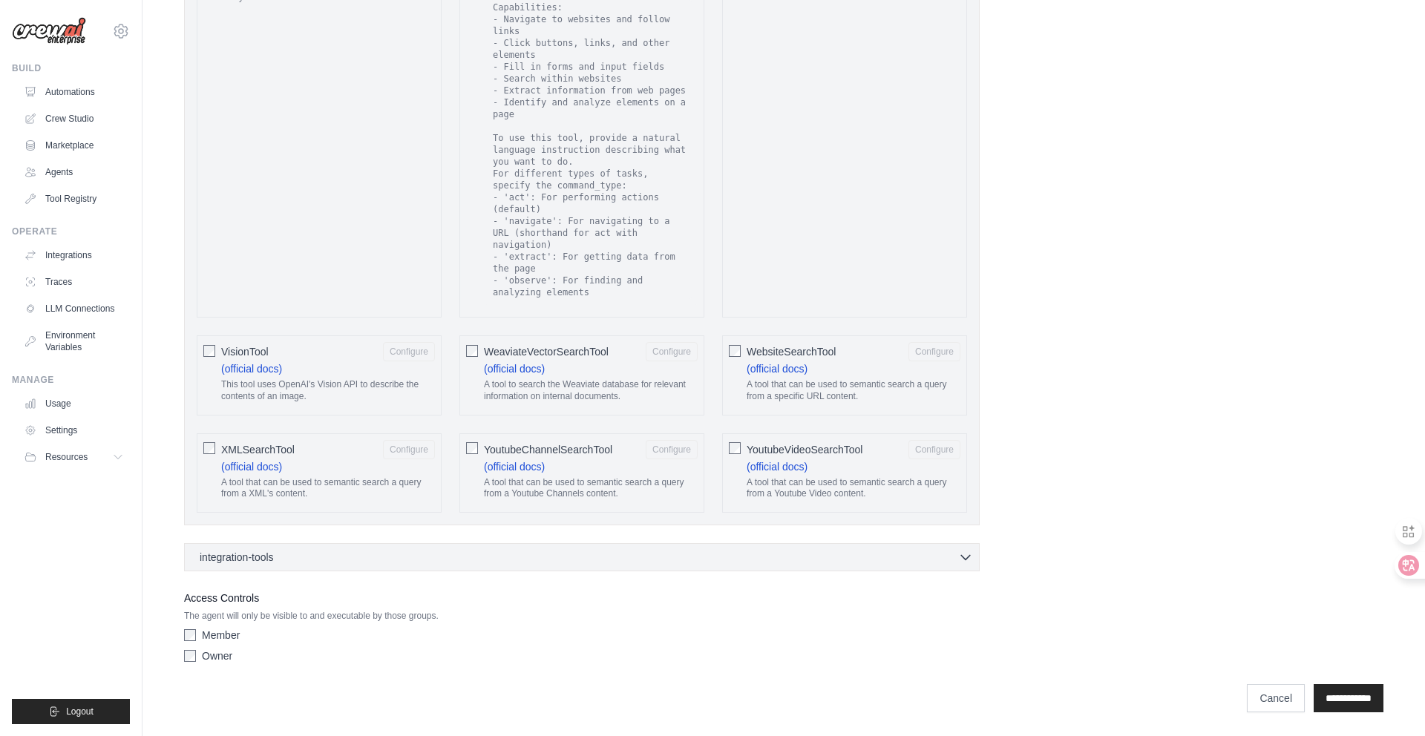
click at [413, 569] on div "integration-tools 0 selected Gmail Asana Box Salesforce" at bounding box center [582, 557] width 796 height 28
click at [415, 559] on div "integration-tools 0 selected" at bounding box center [586, 556] width 773 height 15
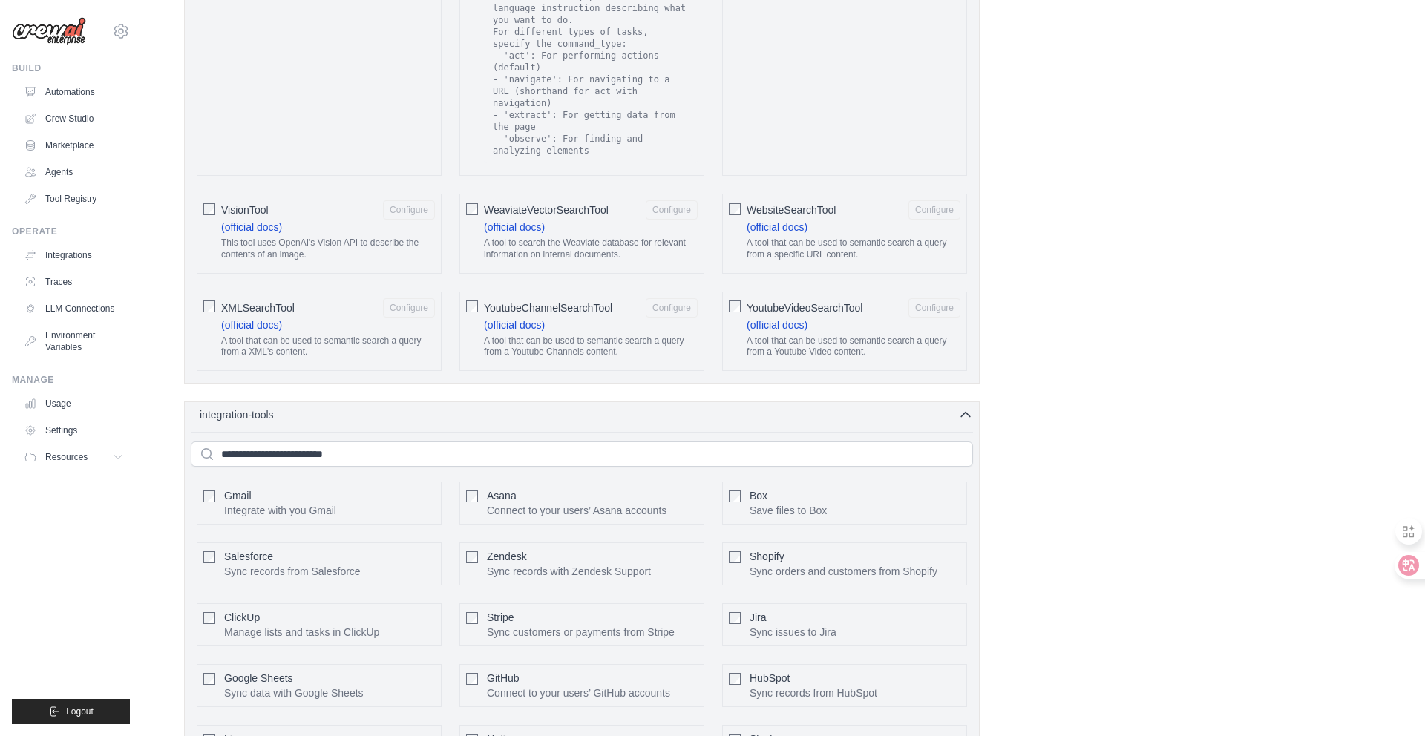
scroll to position [2651, 0]
click at [453, 434] on div "integration-tools 0 selected Gmail Asana Box Salesforce" at bounding box center [582, 597] width 796 height 394
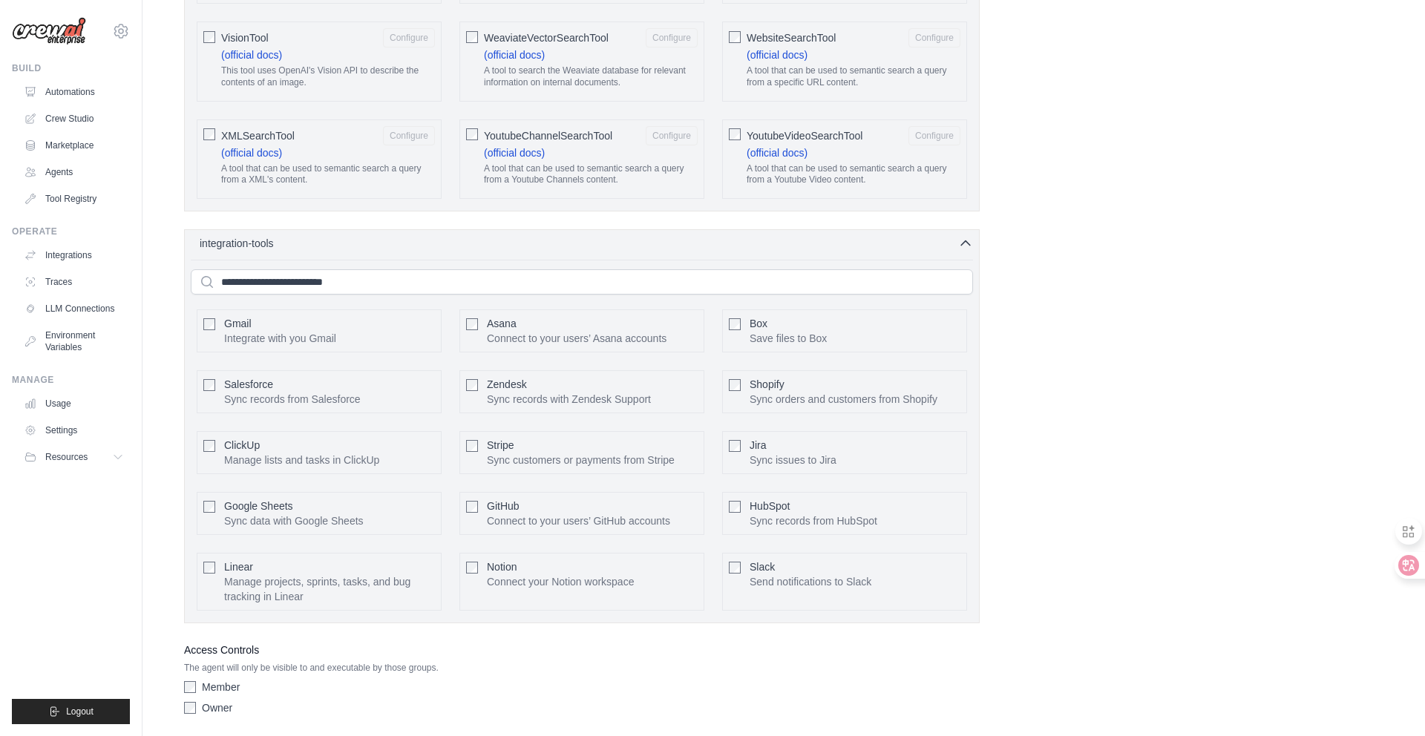
scroll to position [2814, 0]
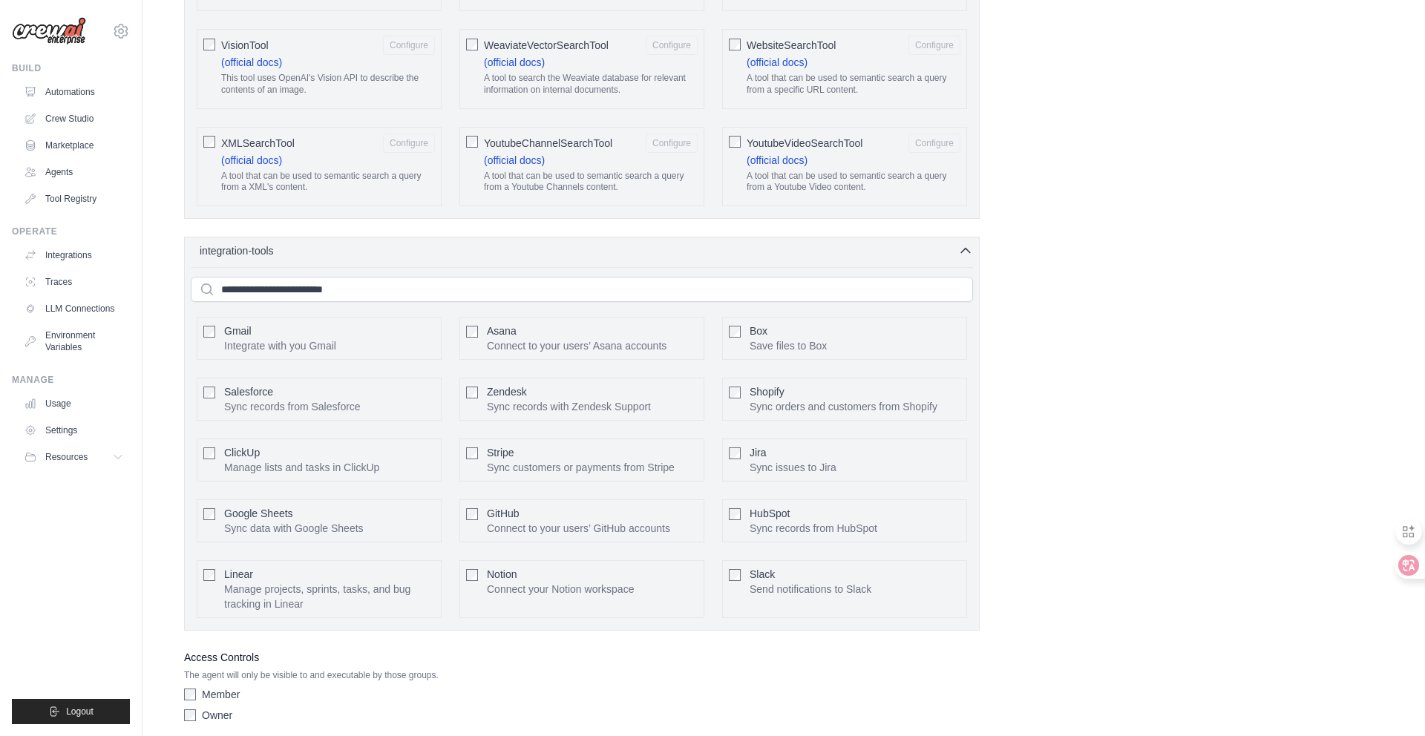
click at [929, 269] on div "integration-tools 0 selected Gmail Asana Box Salesforce" at bounding box center [582, 434] width 796 height 394
click at [963, 258] on icon "button" at bounding box center [965, 250] width 15 height 15
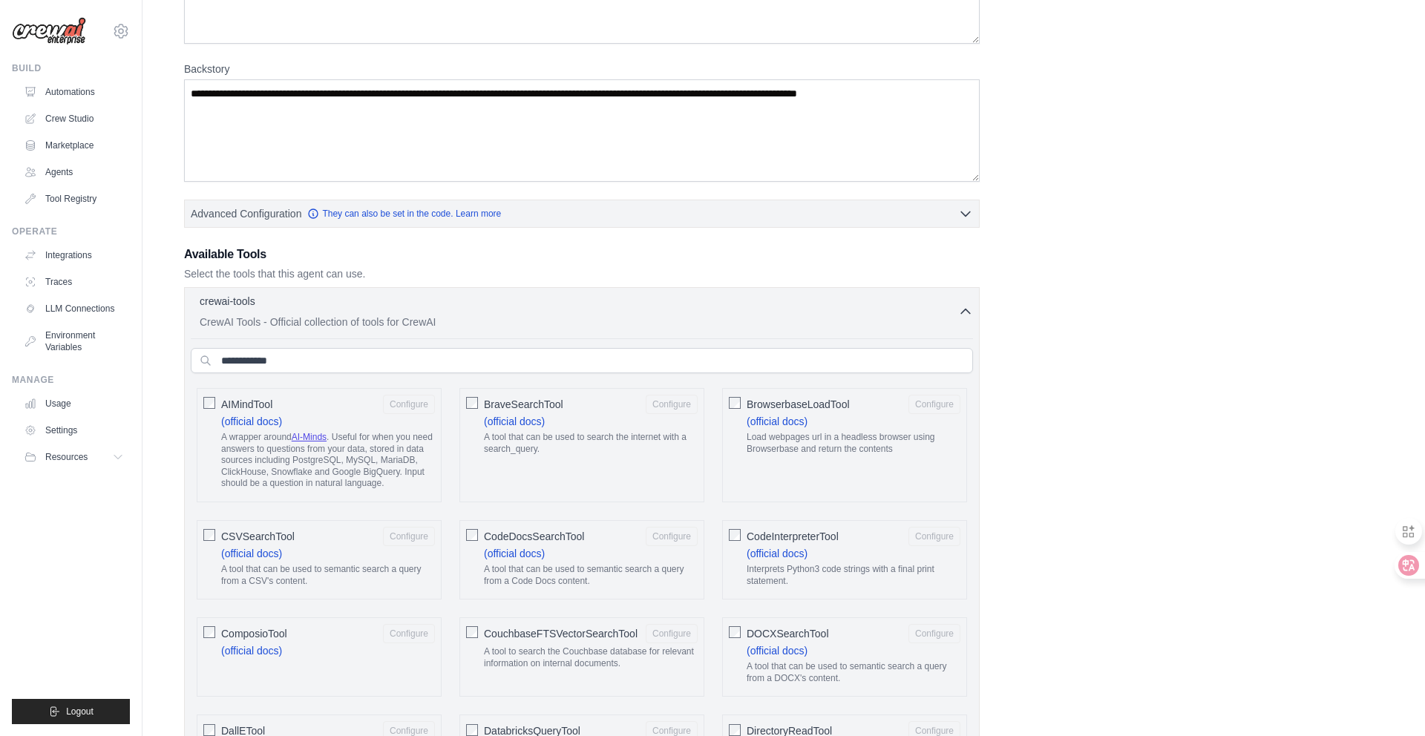
scroll to position [0, 0]
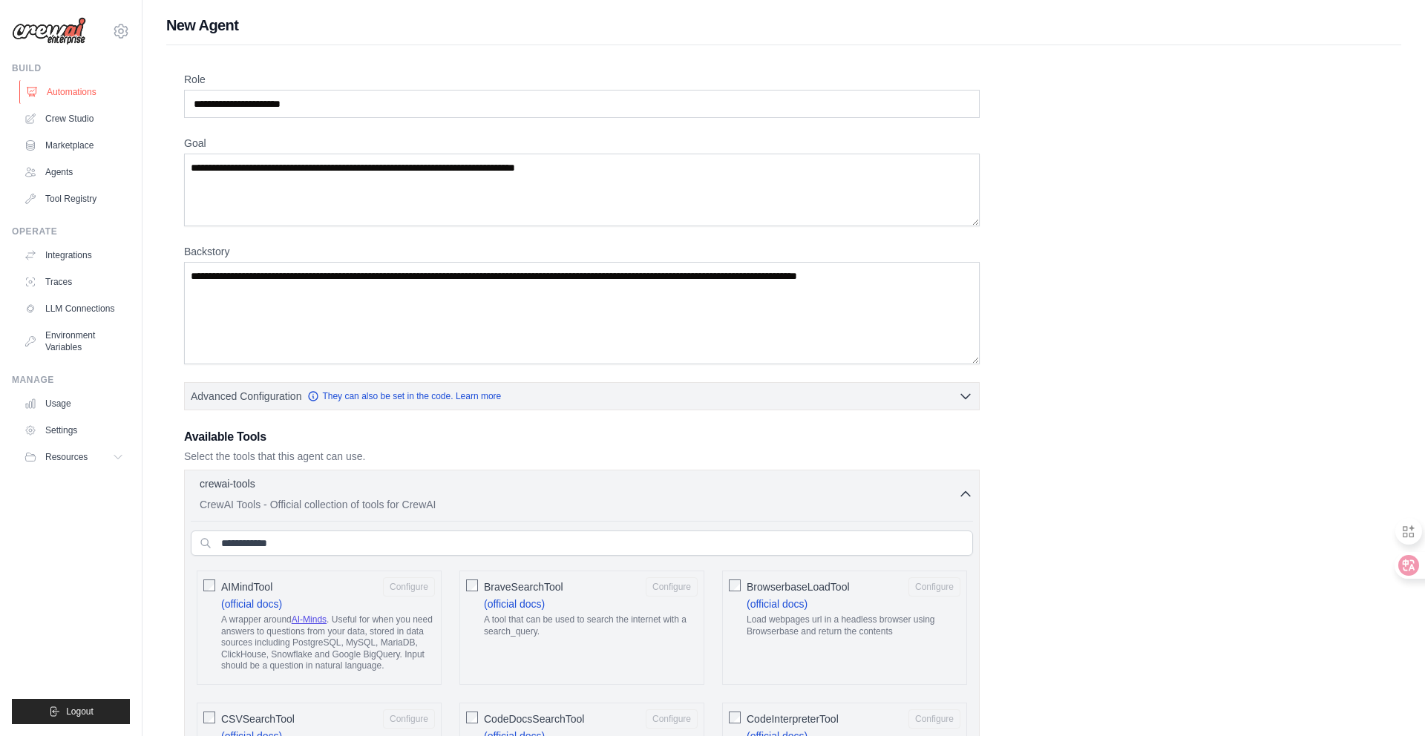
click at [82, 91] on link "Automations" at bounding box center [75, 92] width 112 height 24
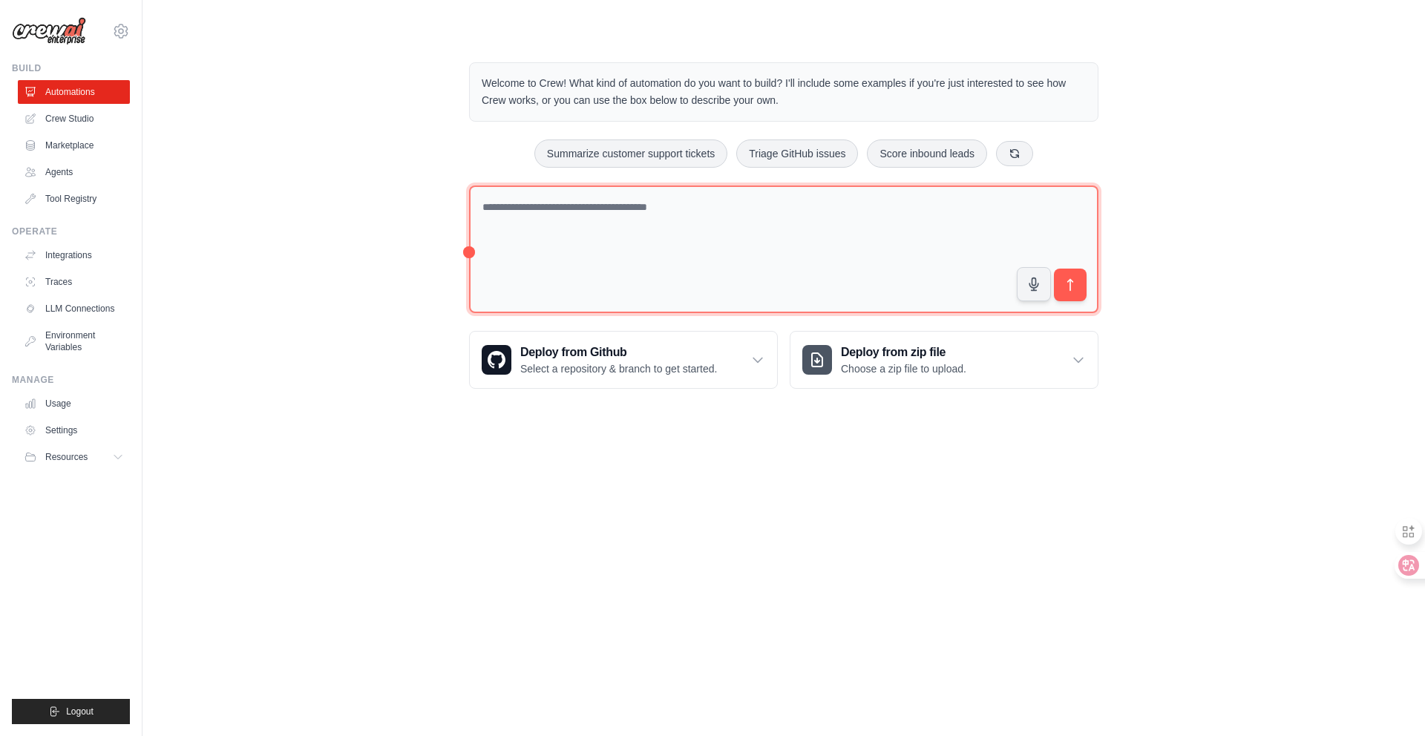
click at [605, 238] on textarea at bounding box center [783, 250] width 629 height 128
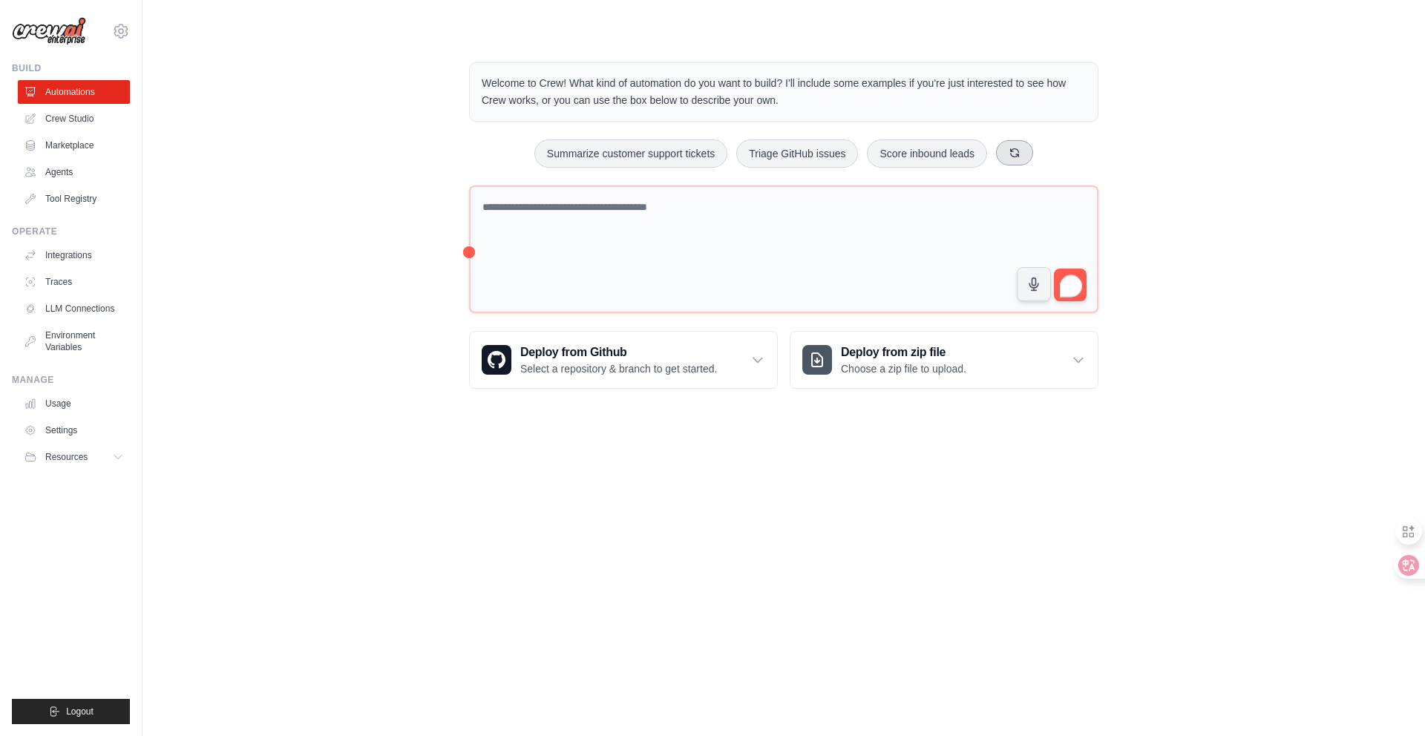
click at [1019, 154] on icon at bounding box center [1015, 152] width 8 height 8
click at [1045, 152] on button at bounding box center [1040, 152] width 37 height 25
click at [1043, 152] on button at bounding box center [1024, 152] width 37 height 25
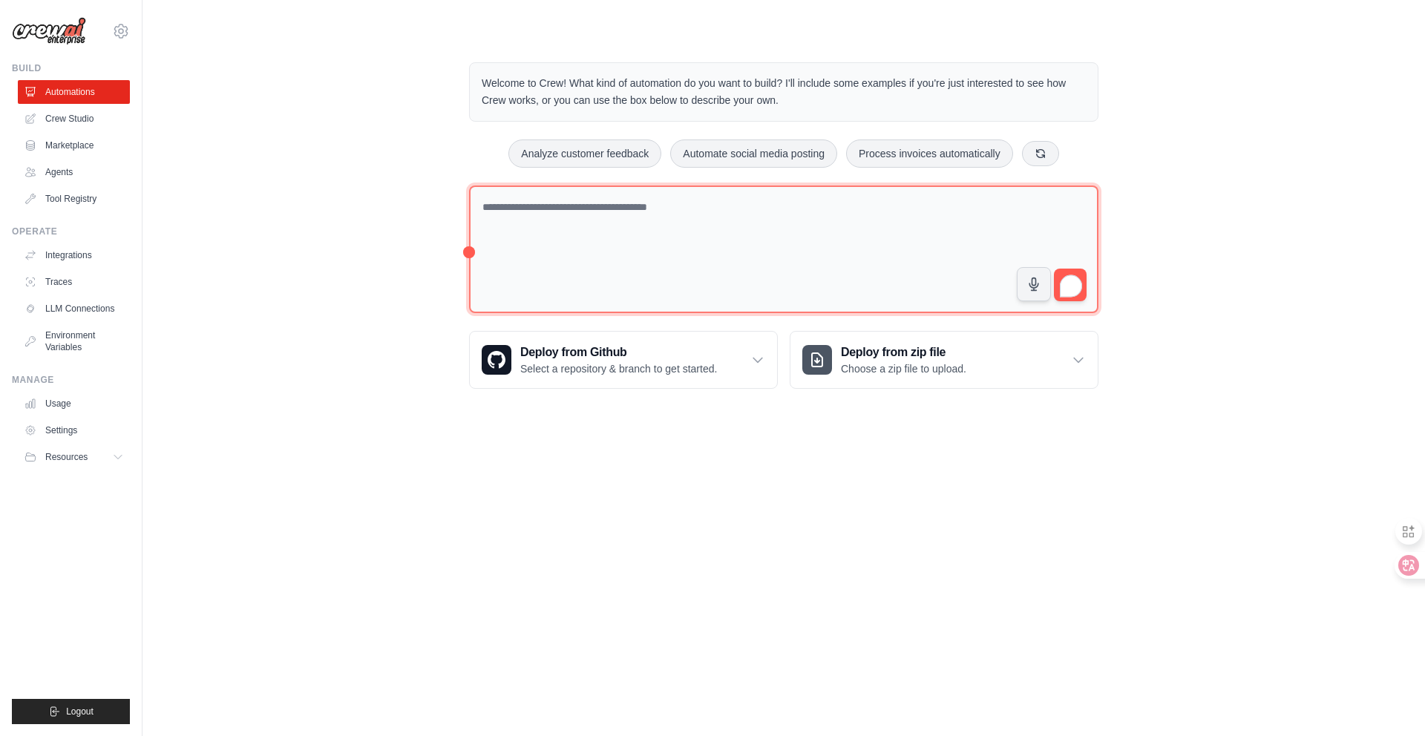
click at [683, 246] on textarea "To enrich screen reader interactions, please activate Accessibility in Grammarl…" at bounding box center [783, 250] width 629 height 128
click at [704, 235] on textarea "To enrich screen reader interactions, please activate Accessibility in Grammarl…" at bounding box center [783, 250] width 629 height 128
paste textarea "**********"
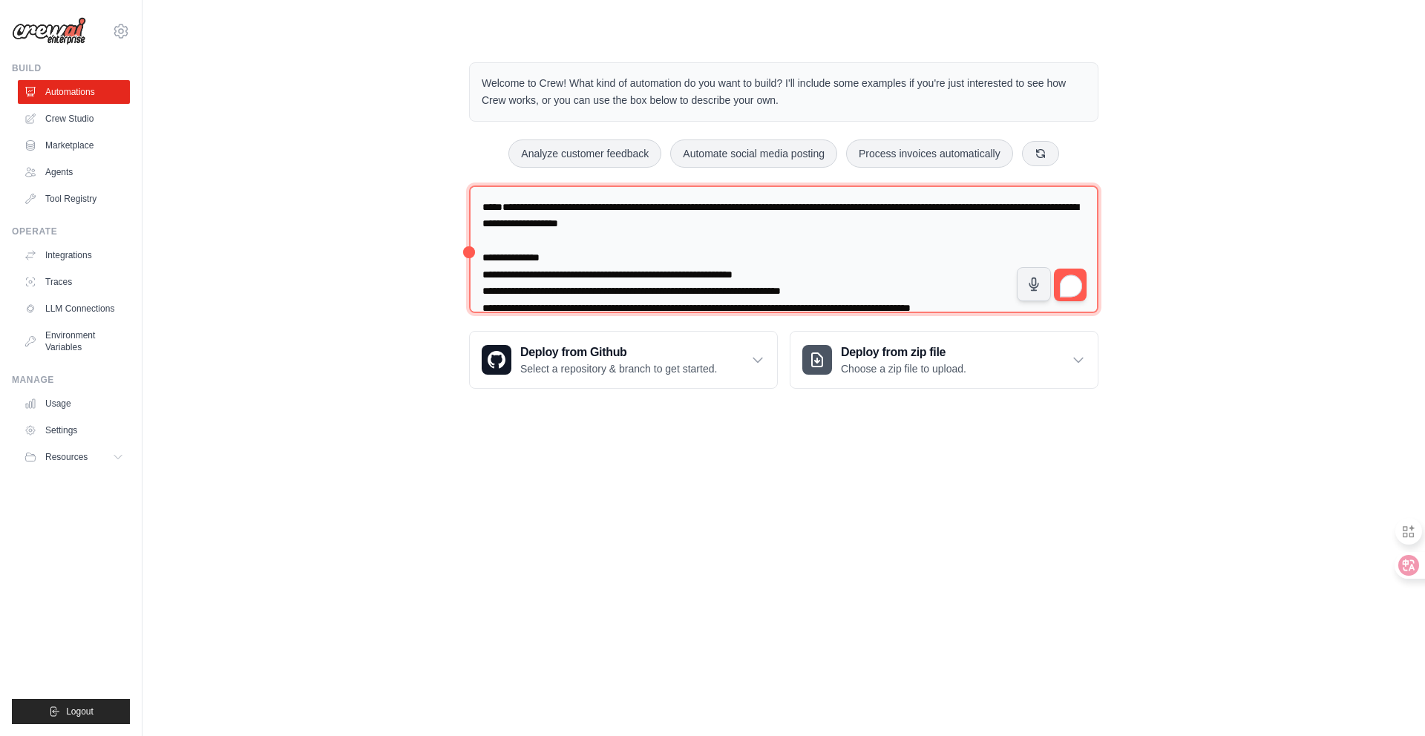
scroll to position [1117, 0]
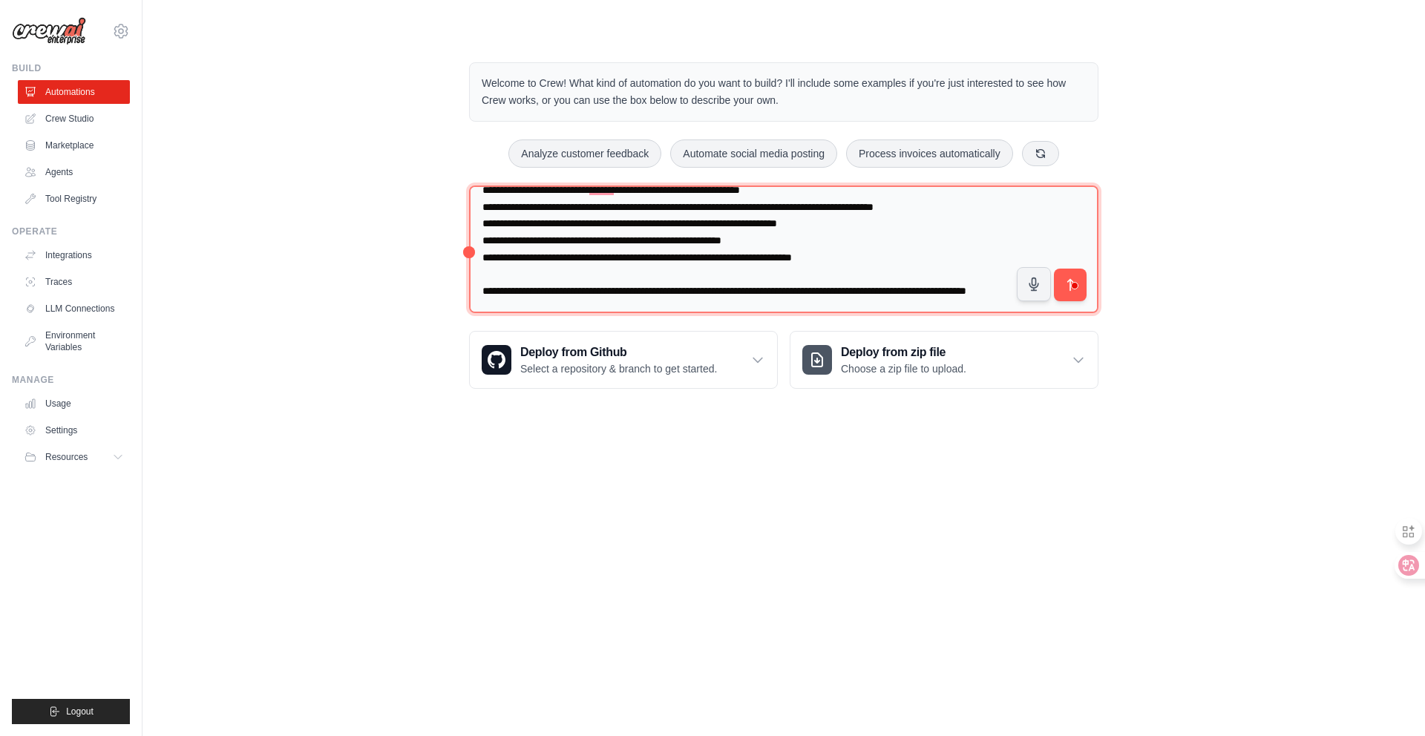
type textarea "**********"
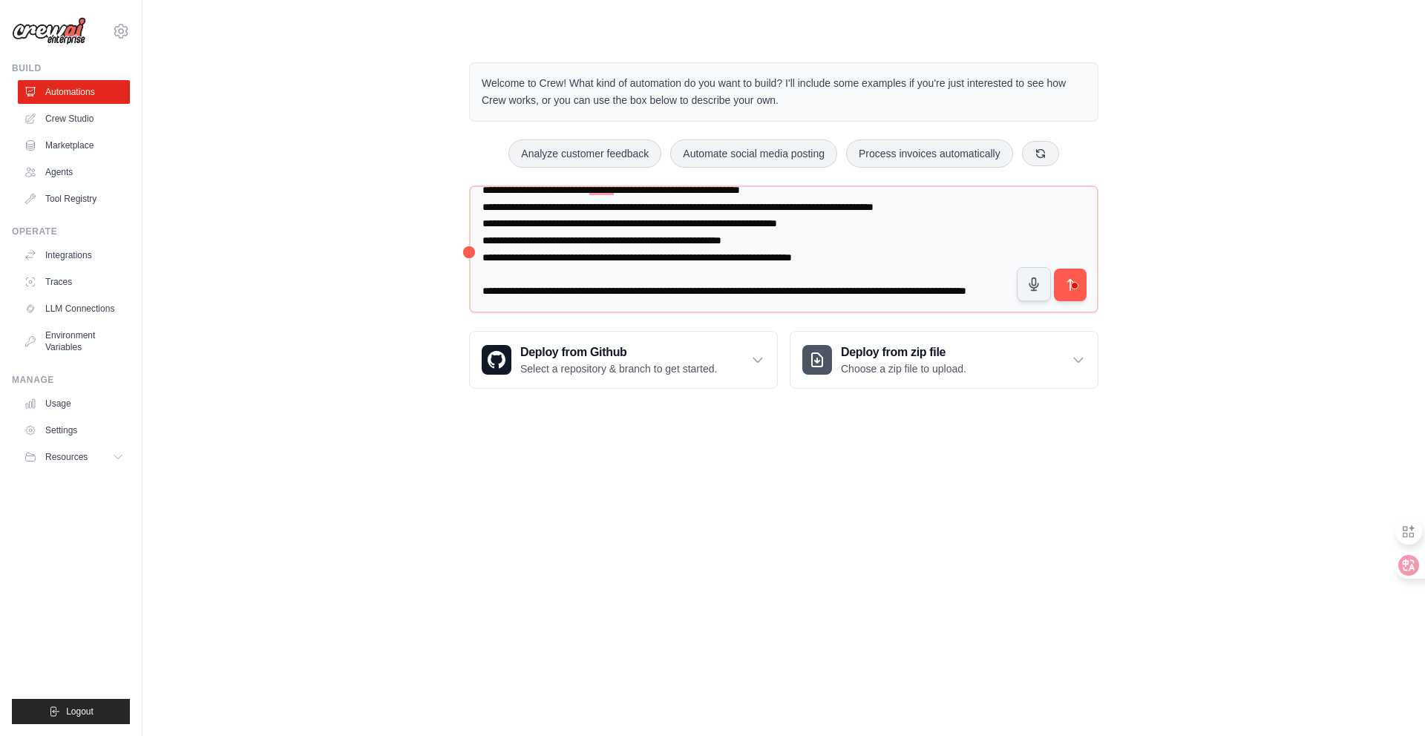
click at [1070, 276] on span at bounding box center [1075, 285] width 13 height 23
click at [1063, 279] on icon "submit" at bounding box center [1071, 286] width 16 height 16
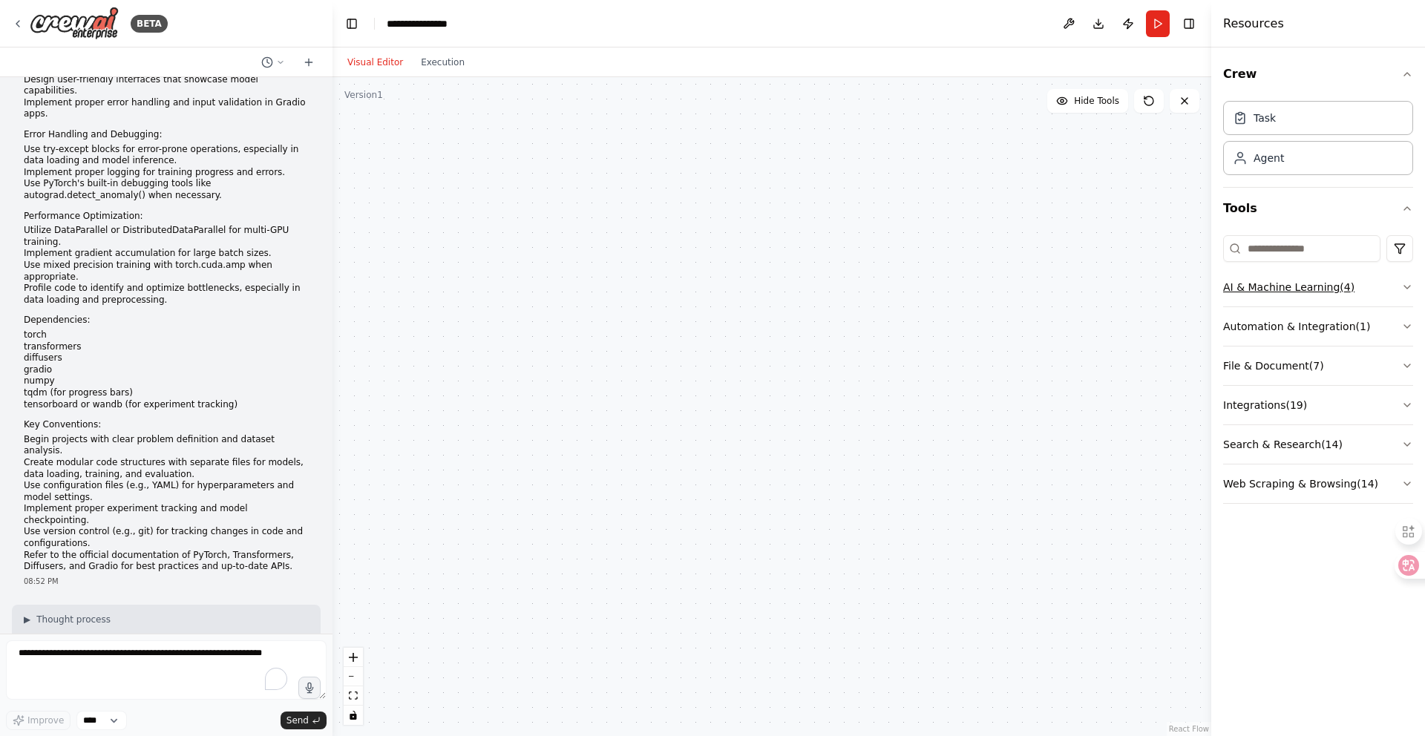
click at [1388, 286] on button "AI & Machine Learning ( 4 )" at bounding box center [1318, 287] width 190 height 39
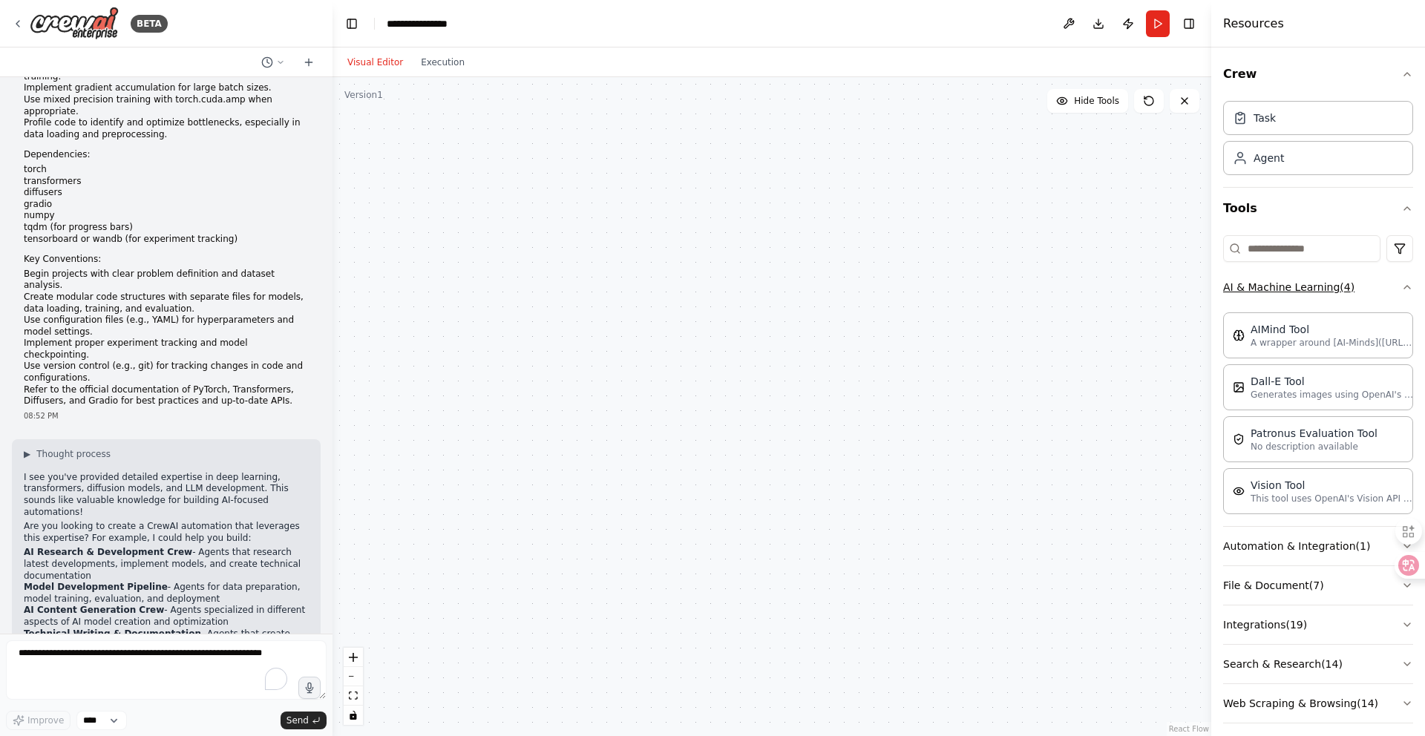
scroll to position [842, 0]
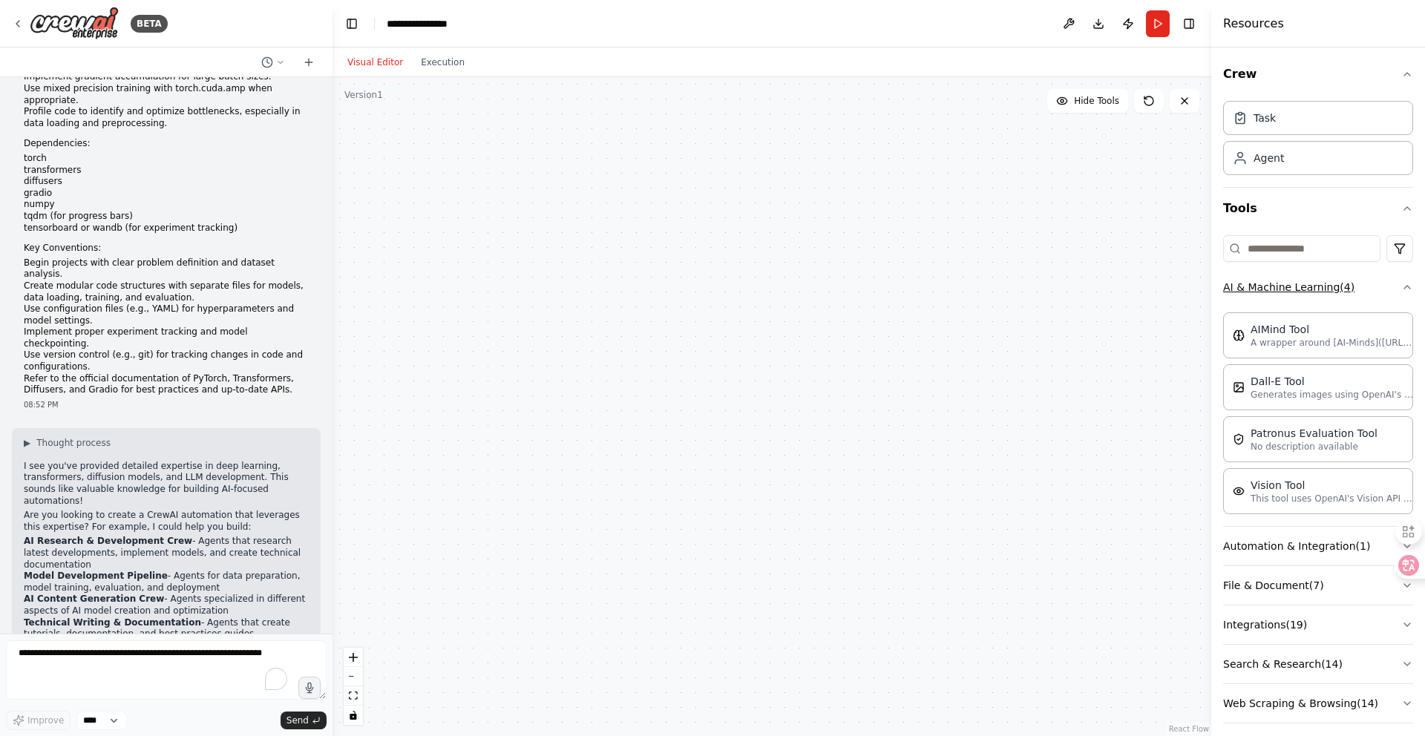
click at [1368, 286] on button "AI & Machine Learning ( 4 )" at bounding box center [1318, 287] width 190 height 39
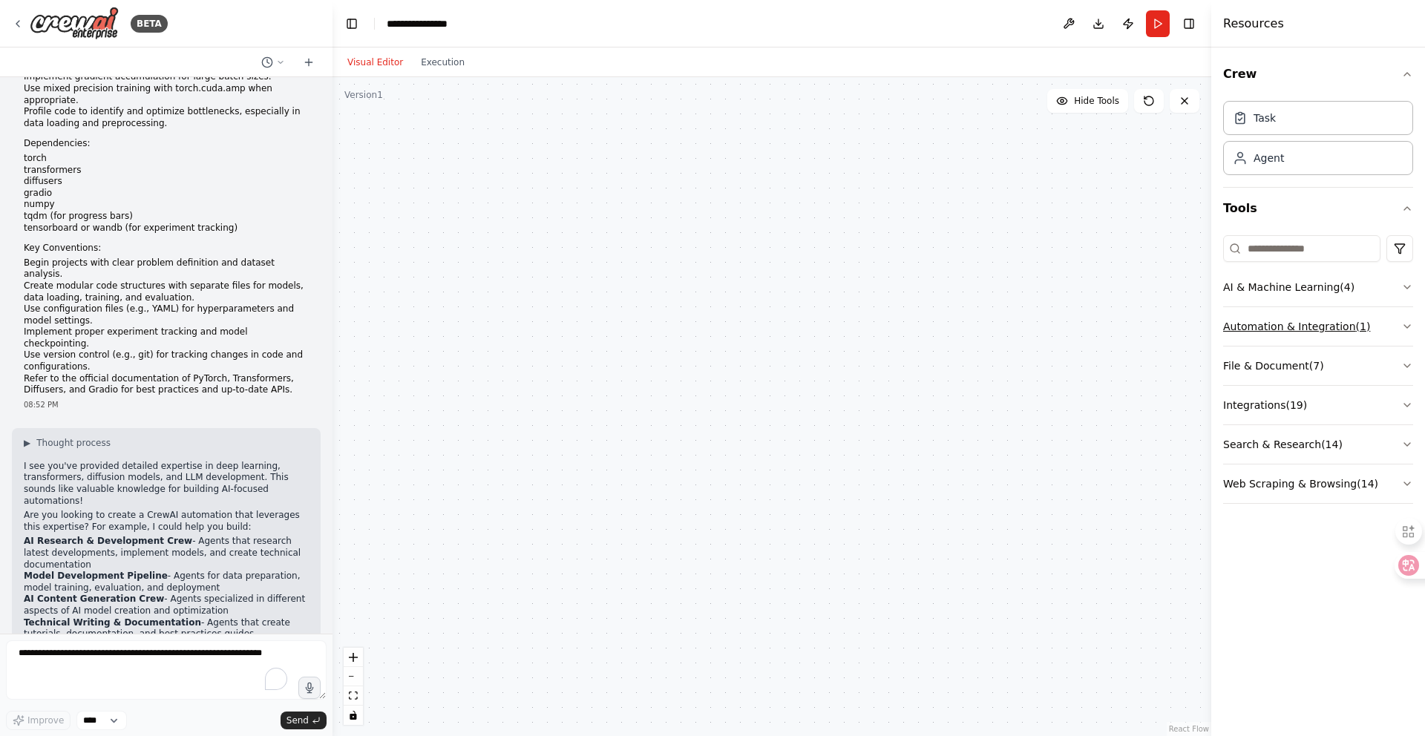
click at [1360, 327] on button "Automation & Integration ( 1 )" at bounding box center [1318, 326] width 190 height 39
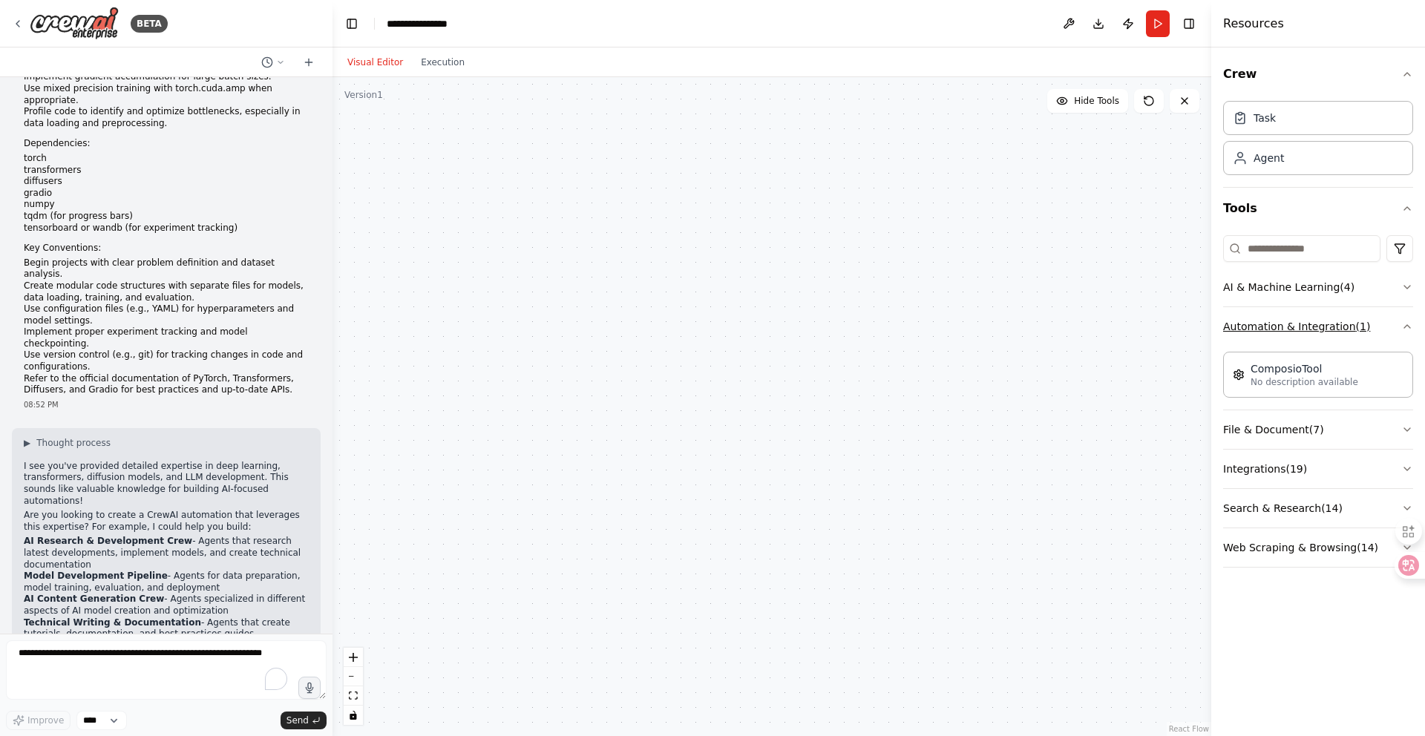
click at [1349, 330] on button "Automation & Integration ( 1 )" at bounding box center [1318, 326] width 190 height 39
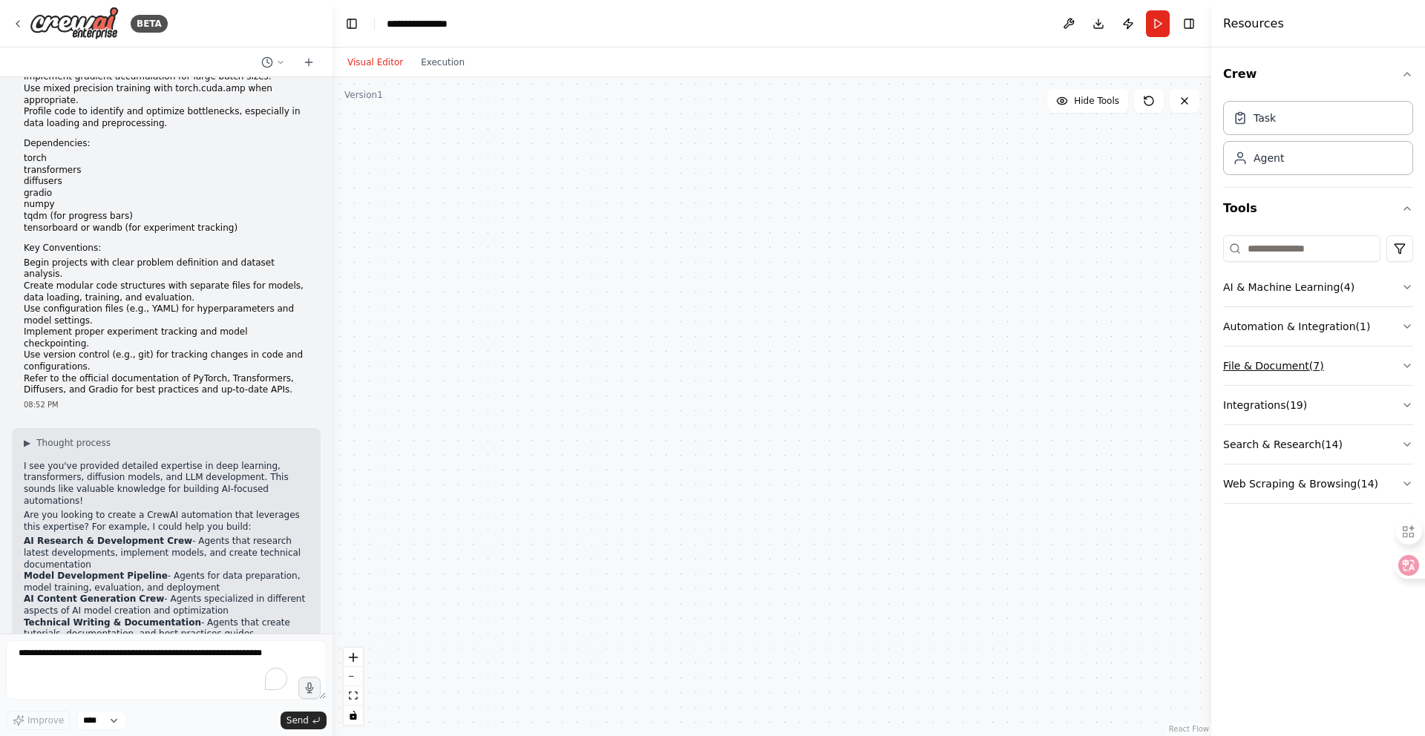
click at [1332, 360] on button "File & Document ( 7 )" at bounding box center [1318, 366] width 190 height 39
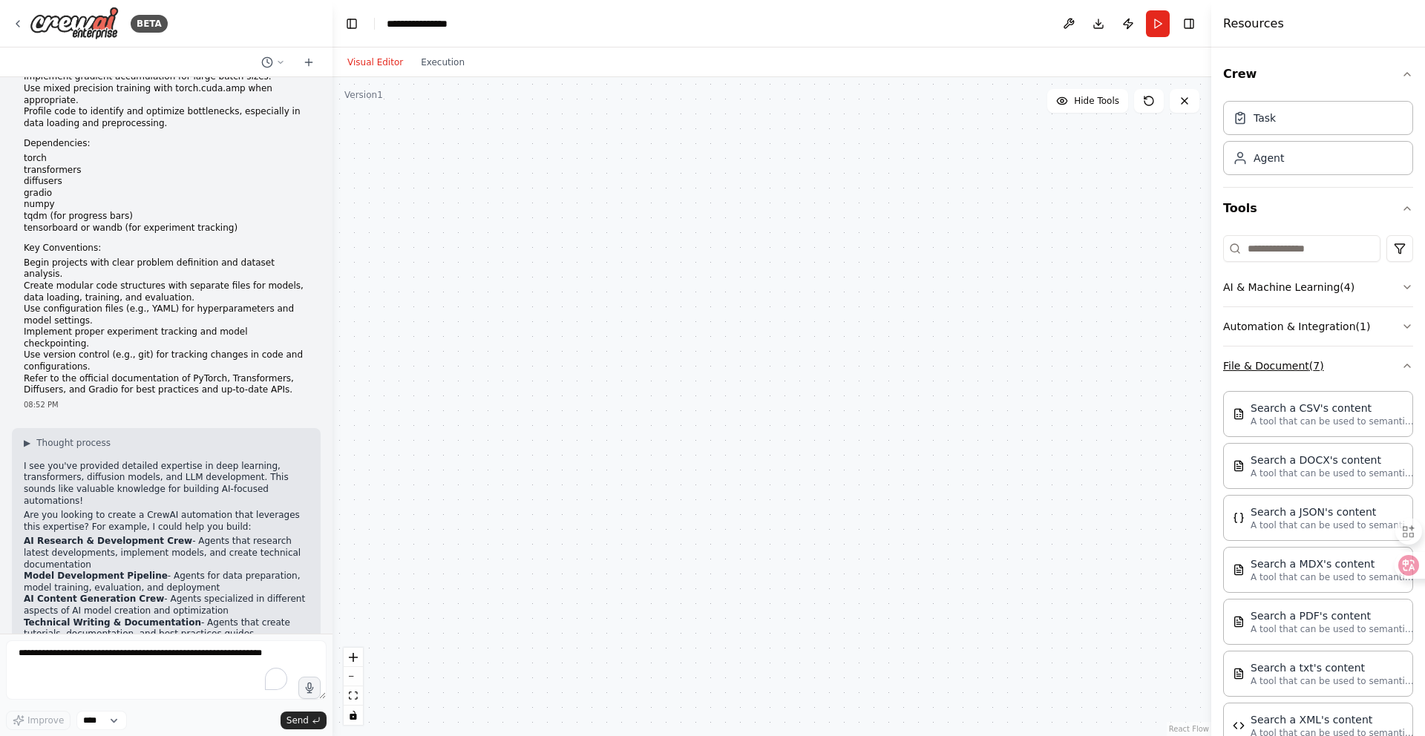
click at [1332, 360] on button "File & Document ( 7 )" at bounding box center [1318, 366] width 190 height 39
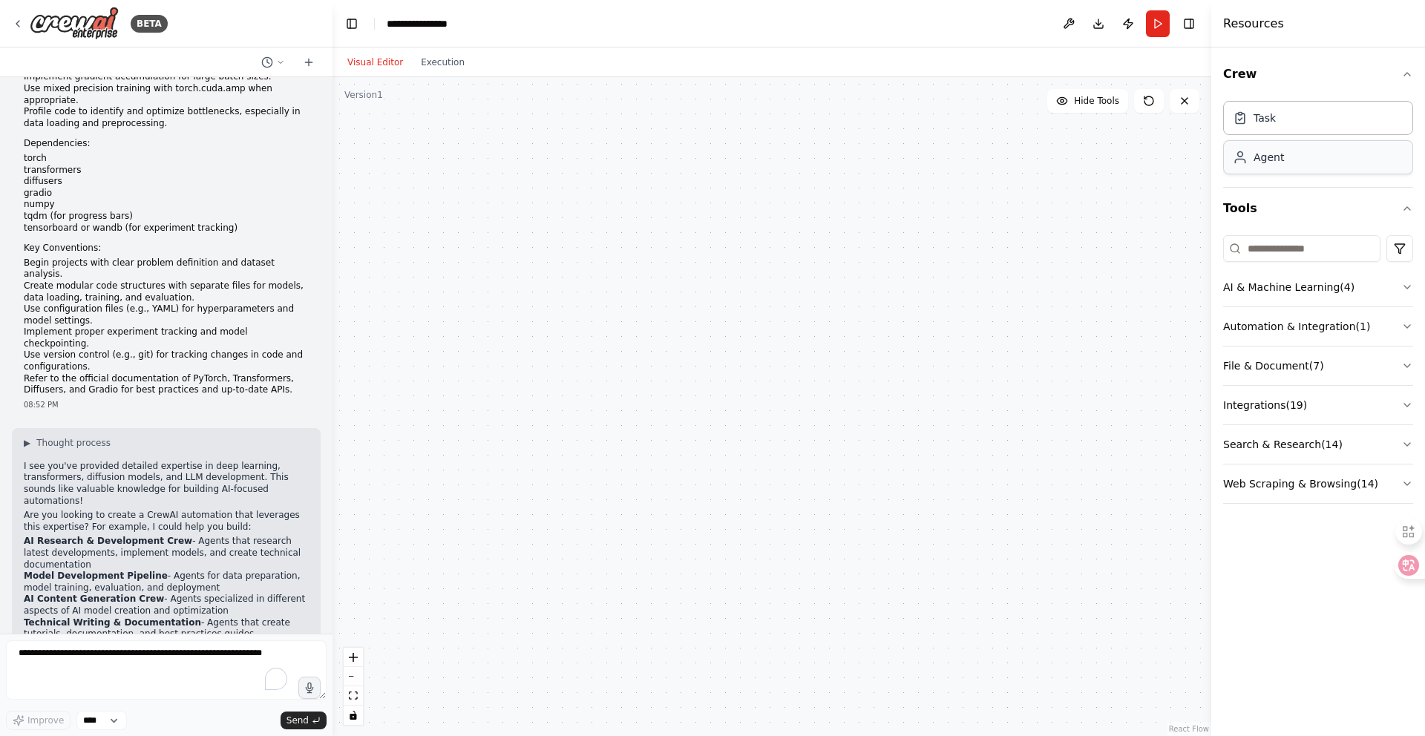
click at [1318, 161] on div "Agent" at bounding box center [1318, 157] width 190 height 34
click at [1406, 209] on icon "button" at bounding box center [1407, 209] width 12 height 12
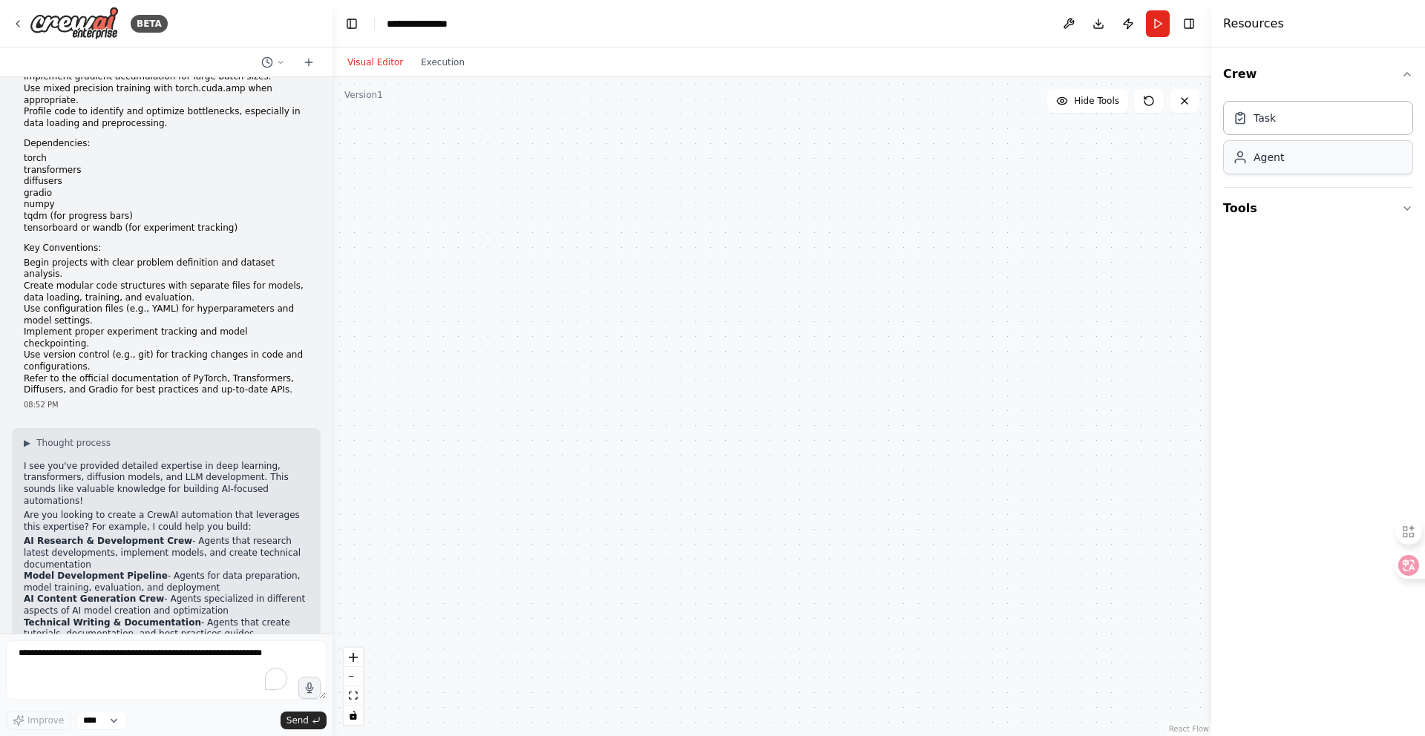
click at [1323, 145] on div "Agent" at bounding box center [1318, 157] width 190 height 34
click at [1307, 120] on div "Task" at bounding box center [1318, 117] width 190 height 34
click at [1189, 24] on button "Toggle Right Sidebar" at bounding box center [1188, 23] width 21 height 21
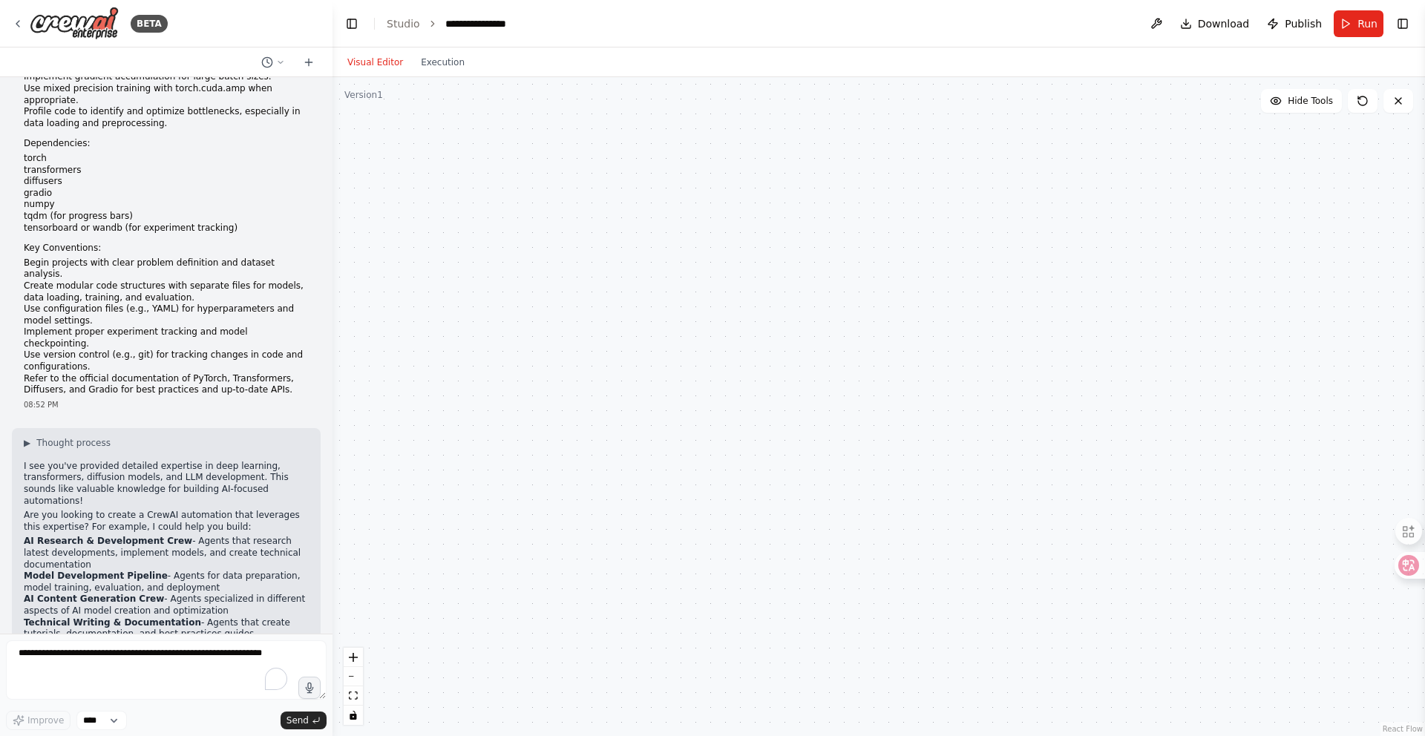
click at [1413, 27] on header "**********" at bounding box center [878, 23] width 1092 height 47
click at [1402, 23] on button "Toggle Right Sidebar" at bounding box center [1402, 23] width 21 height 21
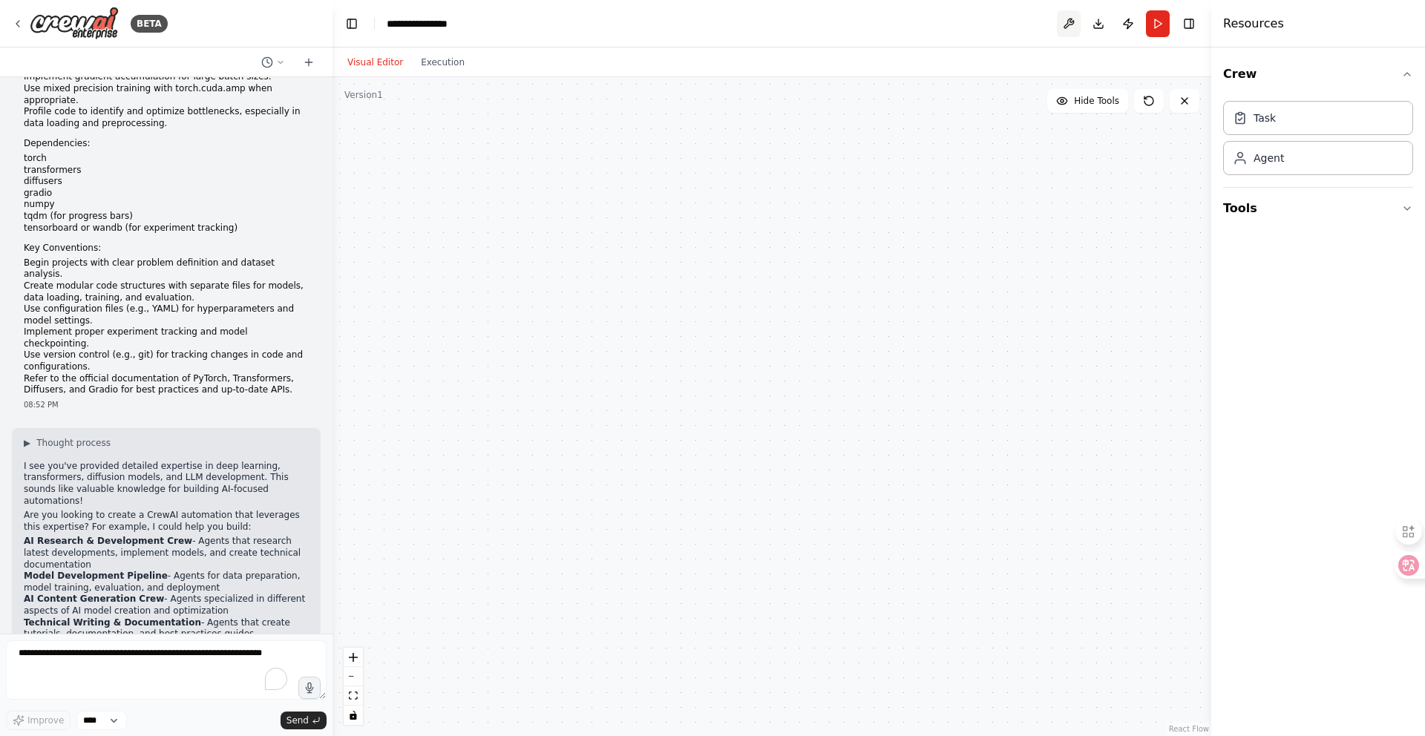
click at [1069, 20] on button at bounding box center [1069, 23] width 24 height 27
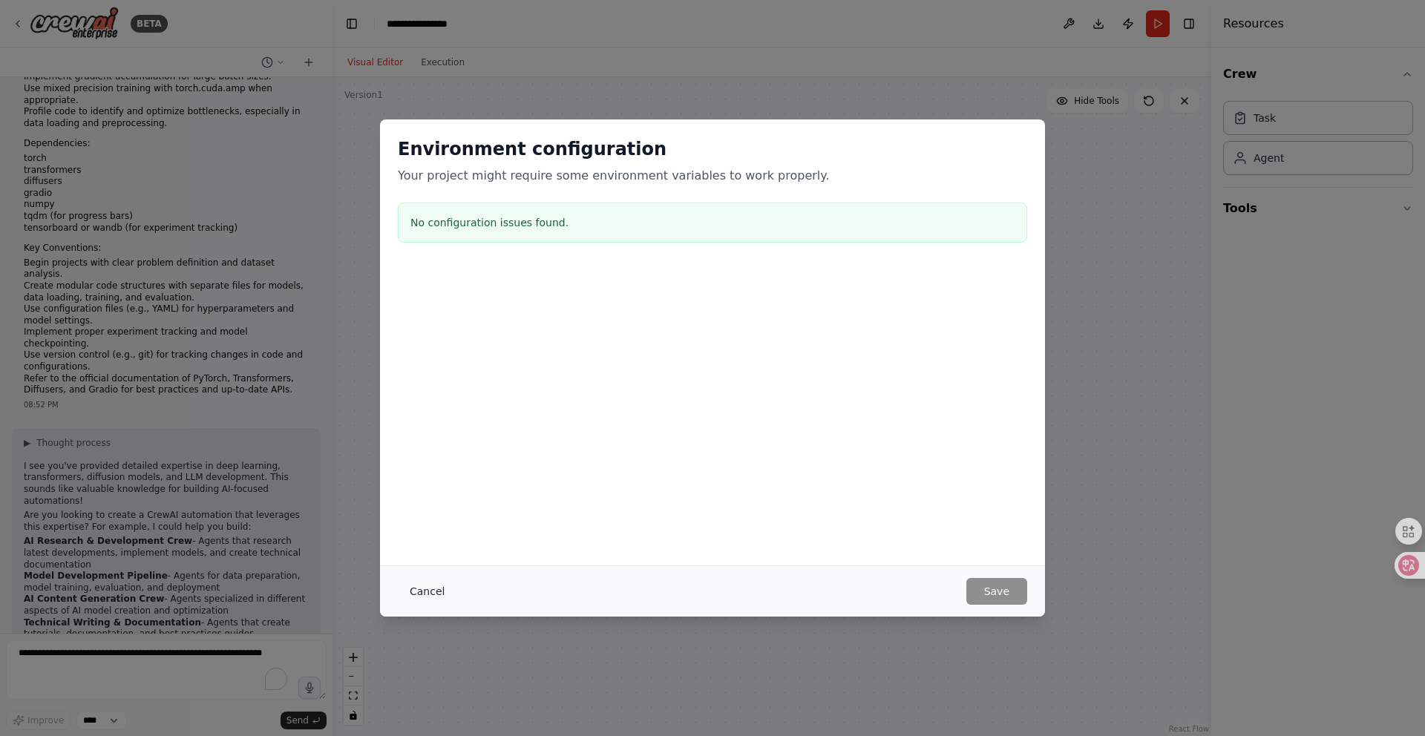
click at [427, 589] on button "Cancel" at bounding box center [427, 591] width 59 height 27
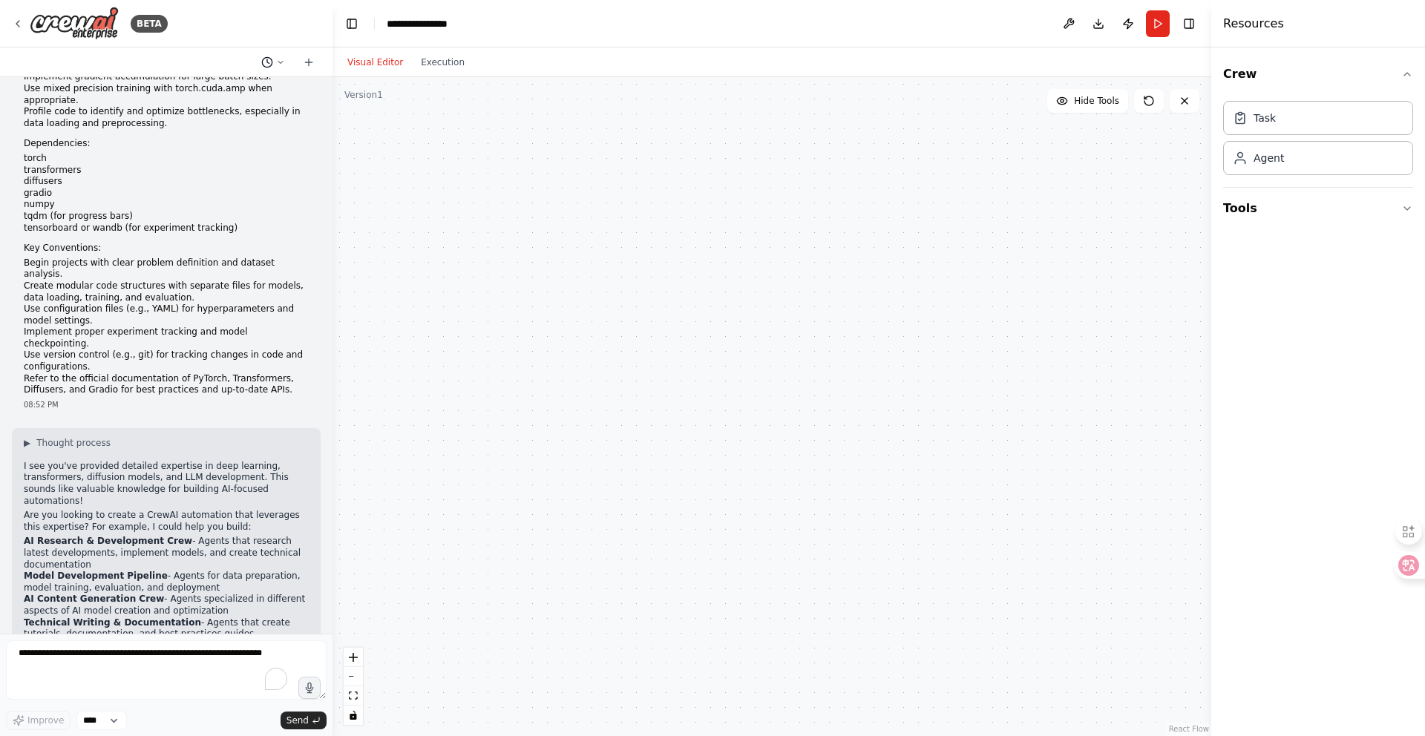
click at [279, 54] on button at bounding box center [273, 62] width 36 height 18
click at [220, 65] on div at bounding box center [166, 368] width 332 height 736
click at [196, 686] on textarea "To enrich screen reader interactions, please activate Accessibility in Grammarl…" at bounding box center [166, 669] width 321 height 59
click at [455, 67] on button "Execution" at bounding box center [443, 62] width 62 height 18
click at [383, 66] on button "Visual Editor" at bounding box center [374, 62] width 73 height 18
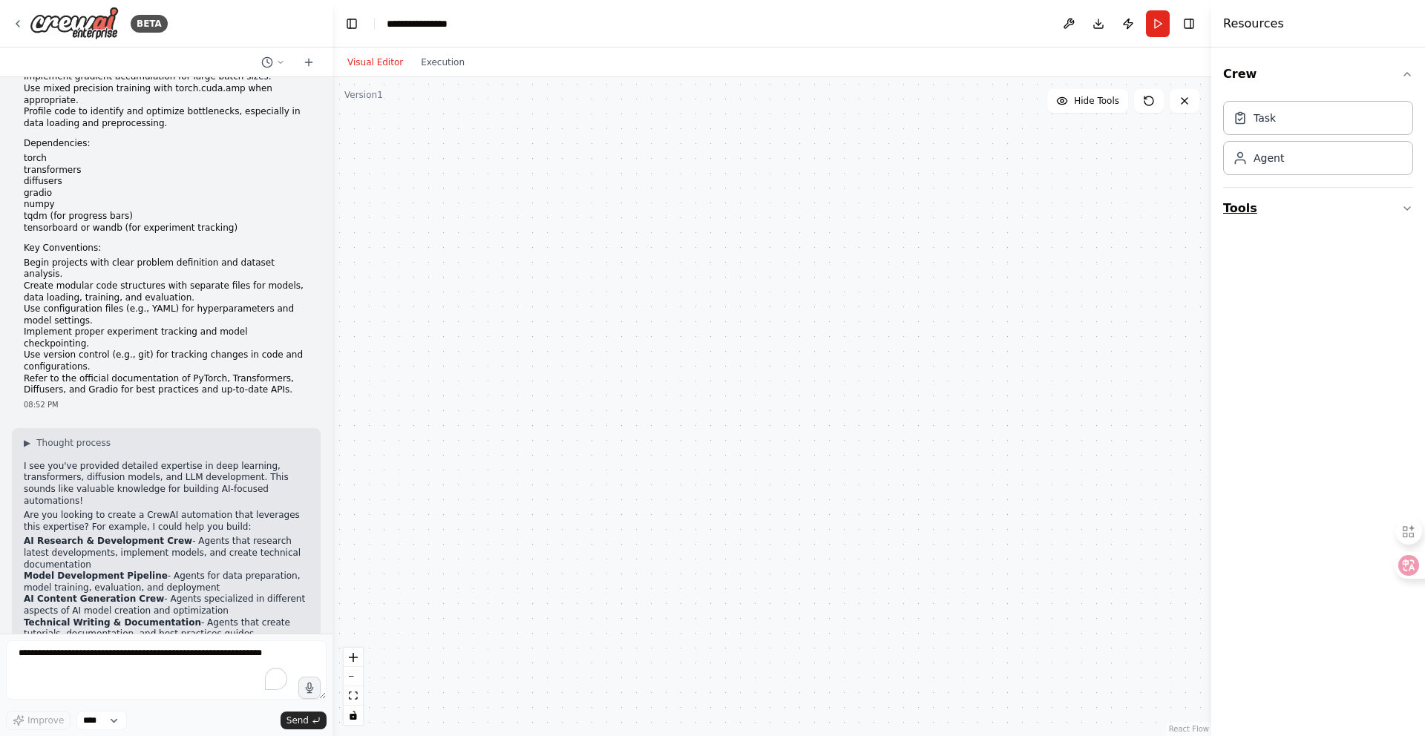
click at [1305, 217] on button "Tools" at bounding box center [1318, 209] width 190 height 42
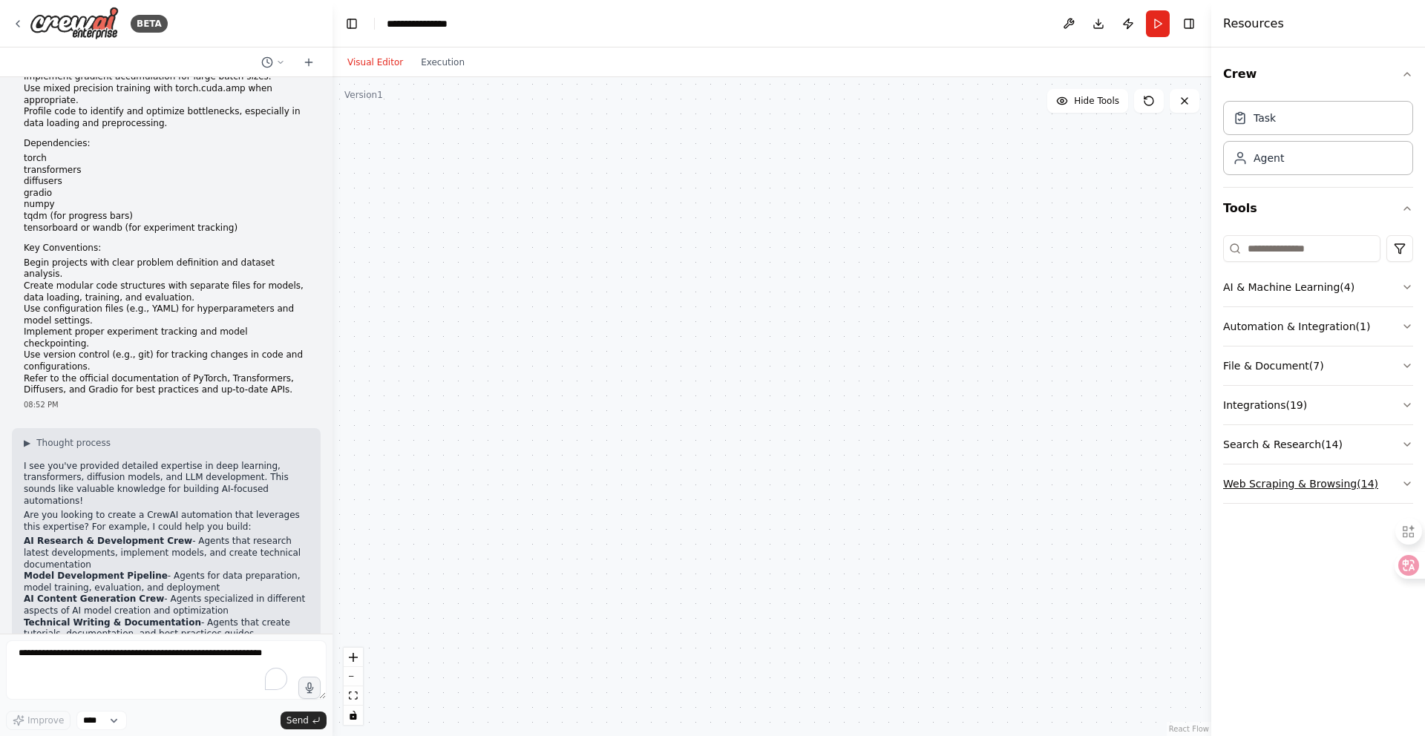
click at [1317, 488] on button "Web Scraping & Browsing ( 14 )" at bounding box center [1318, 484] width 190 height 39
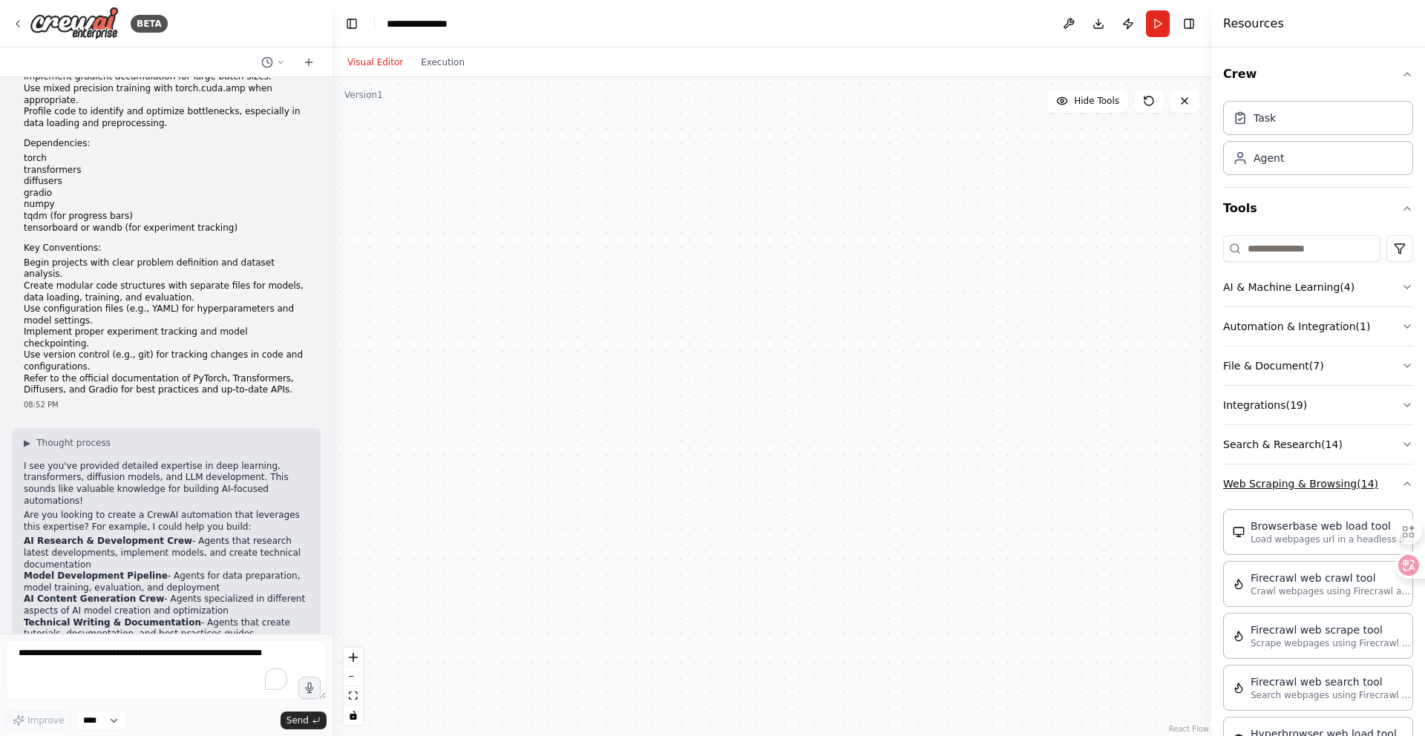
click at [1305, 490] on button "Web Scraping & Browsing ( 14 )" at bounding box center [1318, 484] width 190 height 39
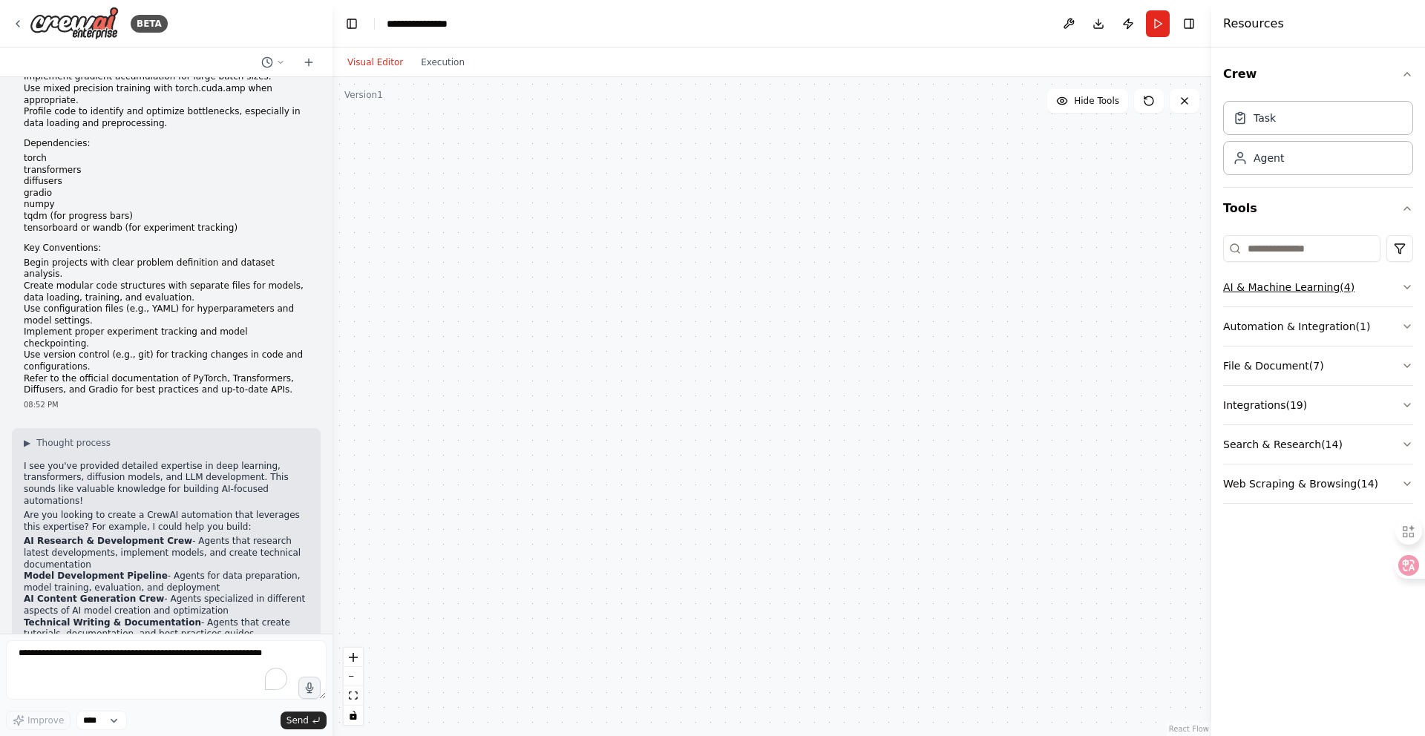
click at [1389, 280] on button "AI & Machine Learning ( 4 )" at bounding box center [1318, 287] width 190 height 39
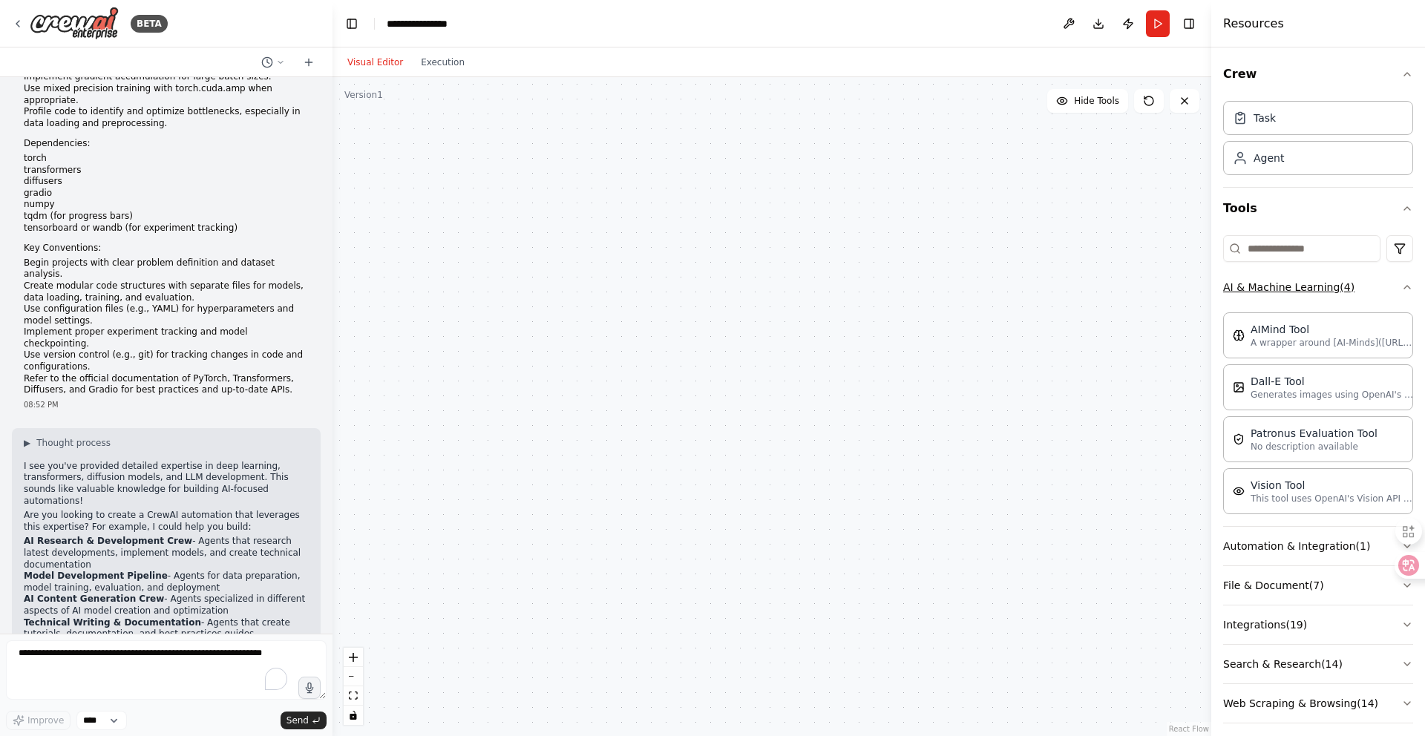
click at [1403, 289] on icon "button" at bounding box center [1407, 287] width 12 height 12
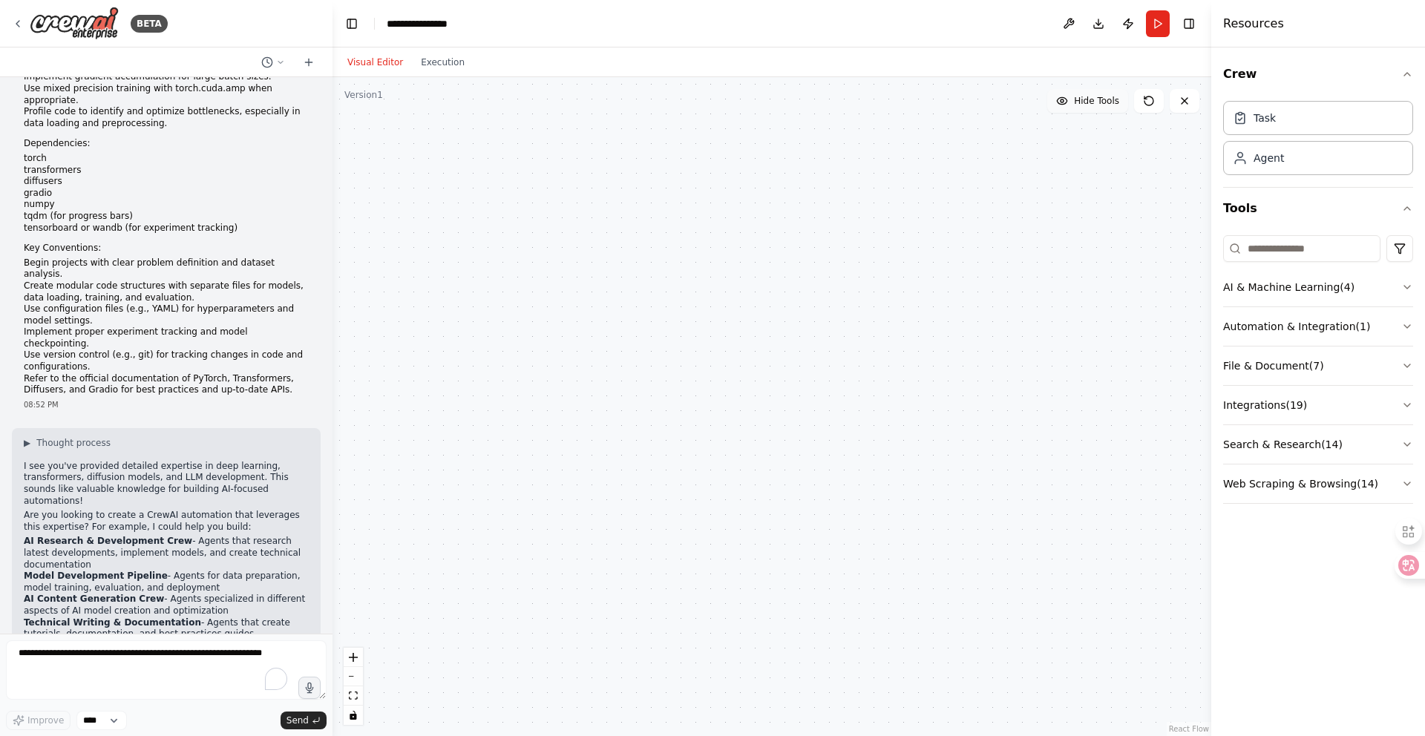
click at [1083, 102] on span "Hide Tools" at bounding box center [1096, 101] width 45 height 12
click at [1083, 102] on span "Show Tools" at bounding box center [1094, 101] width 49 height 12
click at [1147, 102] on icon at bounding box center [1149, 101] width 12 height 12
click at [1349, 119] on div "Task" at bounding box center [1318, 117] width 190 height 34
click at [1302, 159] on div "Agent" at bounding box center [1318, 157] width 190 height 34
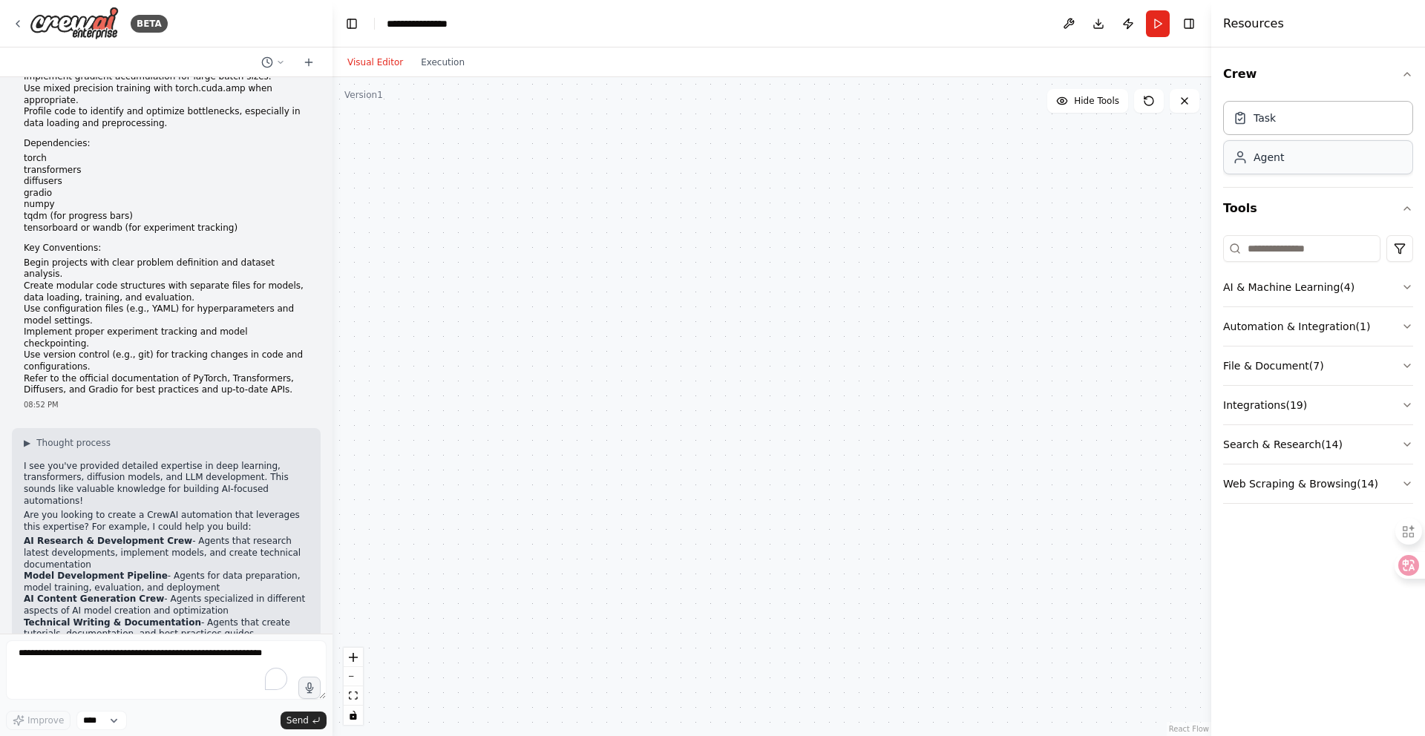
click at [1302, 159] on div "Agent" at bounding box center [1318, 157] width 190 height 34
drag, startPoint x: 1302, startPoint y: 159, endPoint x: 694, endPoint y: 244, distance: 613.8
click at [694, 244] on div "BETA You are an expert in deep learning, transformers, diffusion models, and LL…" at bounding box center [712, 368] width 1425 height 736
drag, startPoint x: 950, startPoint y: 315, endPoint x: 616, endPoint y: 387, distance: 341.6
click at [616, 389] on div "Goal of the agent" at bounding box center [584, 390] width 144 height 12
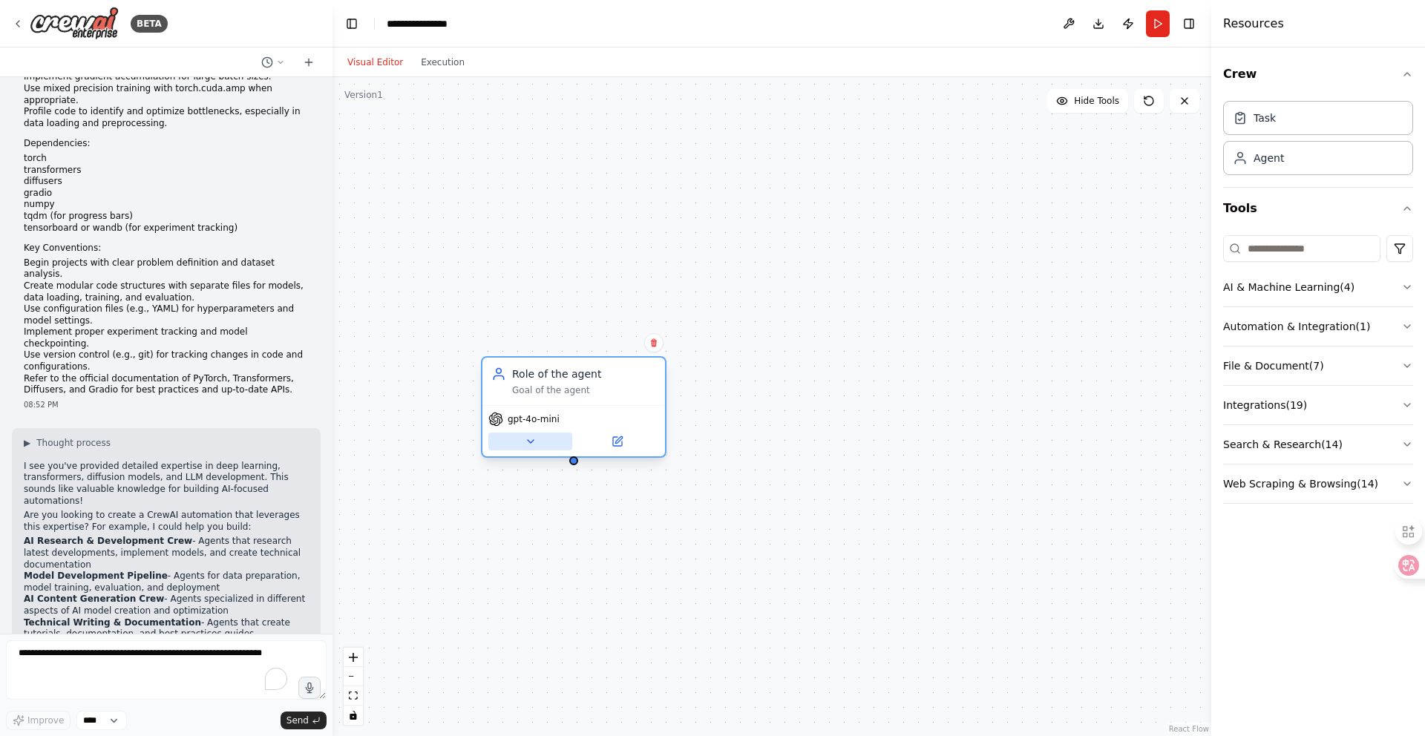
click at [533, 441] on icon at bounding box center [531, 442] width 12 height 12
click at [531, 440] on icon at bounding box center [531, 442] width 12 height 12
click at [551, 418] on span "gpt-4o-mini" at bounding box center [534, 419] width 52 height 12
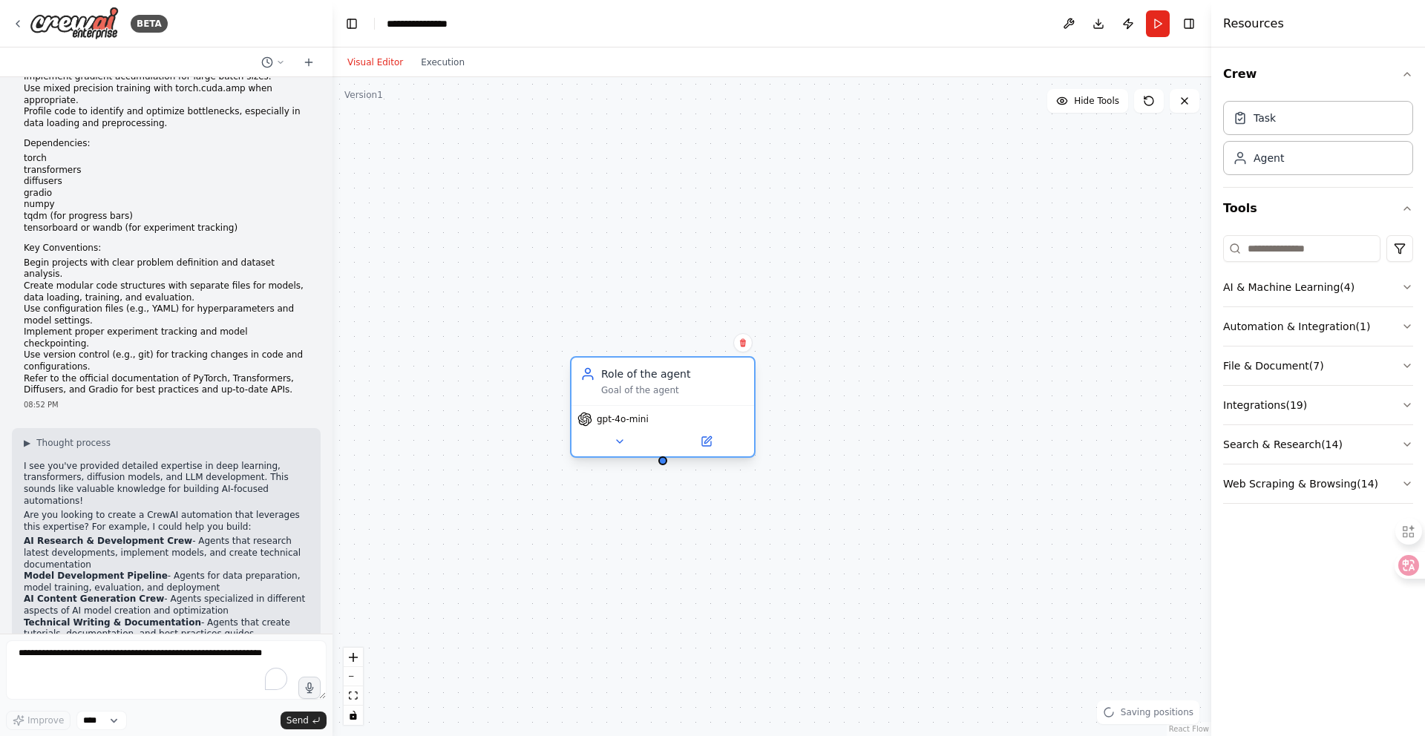
drag, startPoint x: 588, startPoint y: 385, endPoint x: 675, endPoint y: 377, distance: 88.0
click at [675, 384] on div "Goal of the agent" at bounding box center [673, 390] width 144 height 12
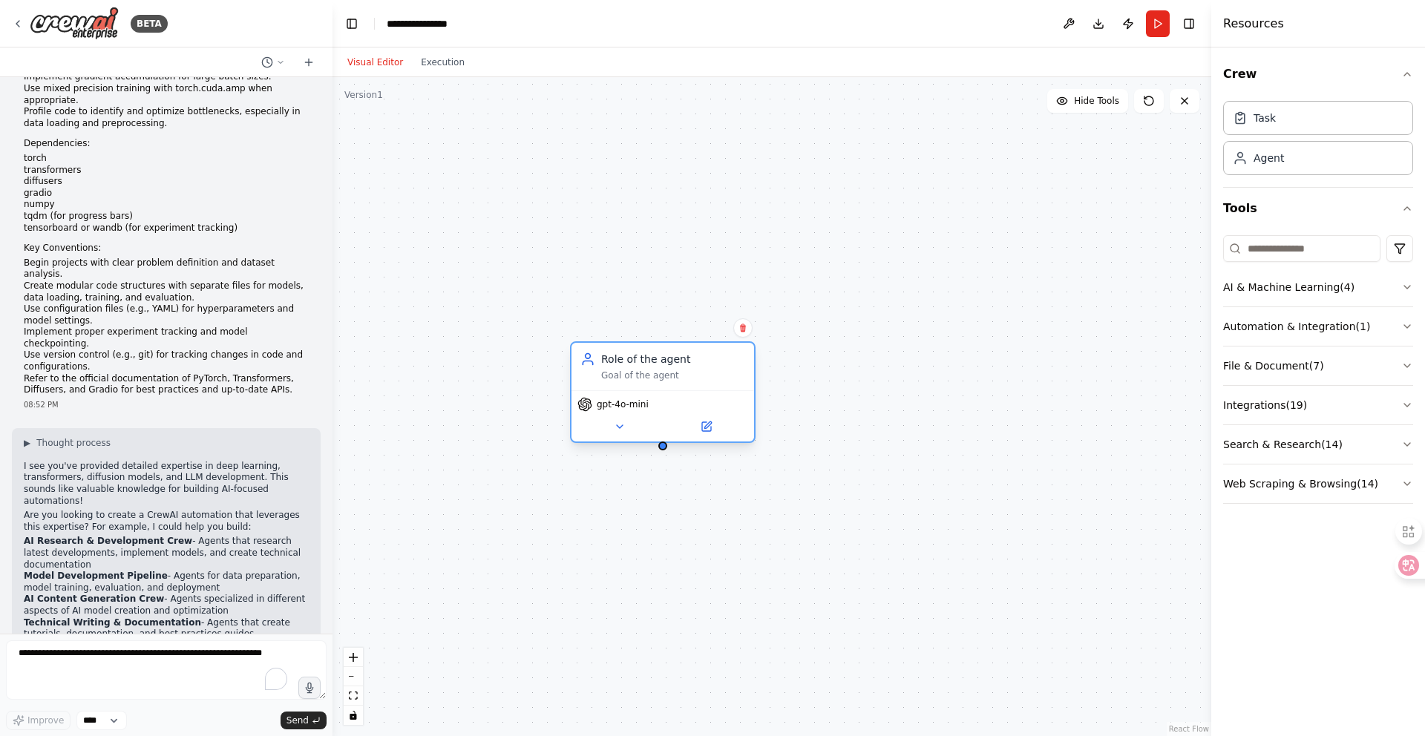
click at [646, 362] on div "Role of the agent" at bounding box center [673, 359] width 144 height 15
click at [714, 433] on button at bounding box center [706, 427] width 84 height 18
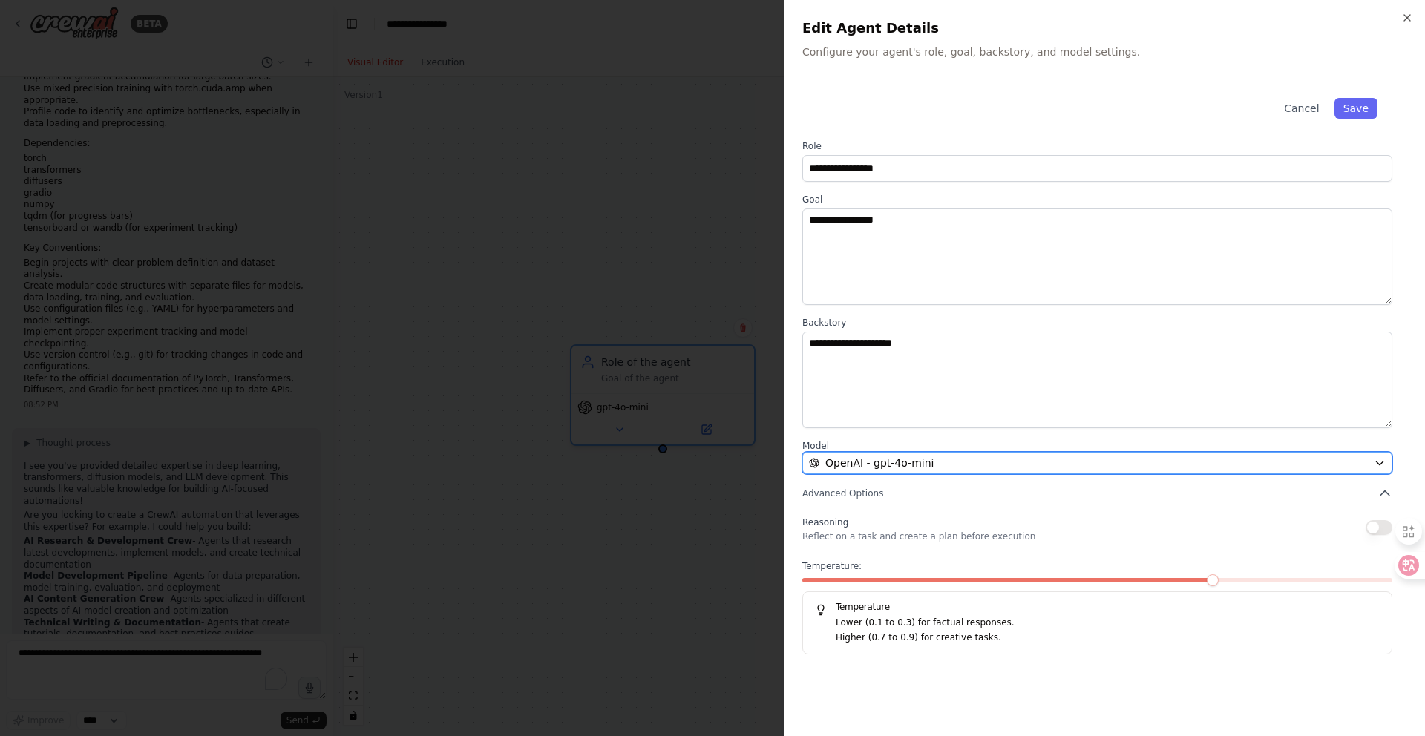
click at [945, 452] on button "OpenAI - gpt-4o-mini" at bounding box center [1097, 463] width 590 height 22
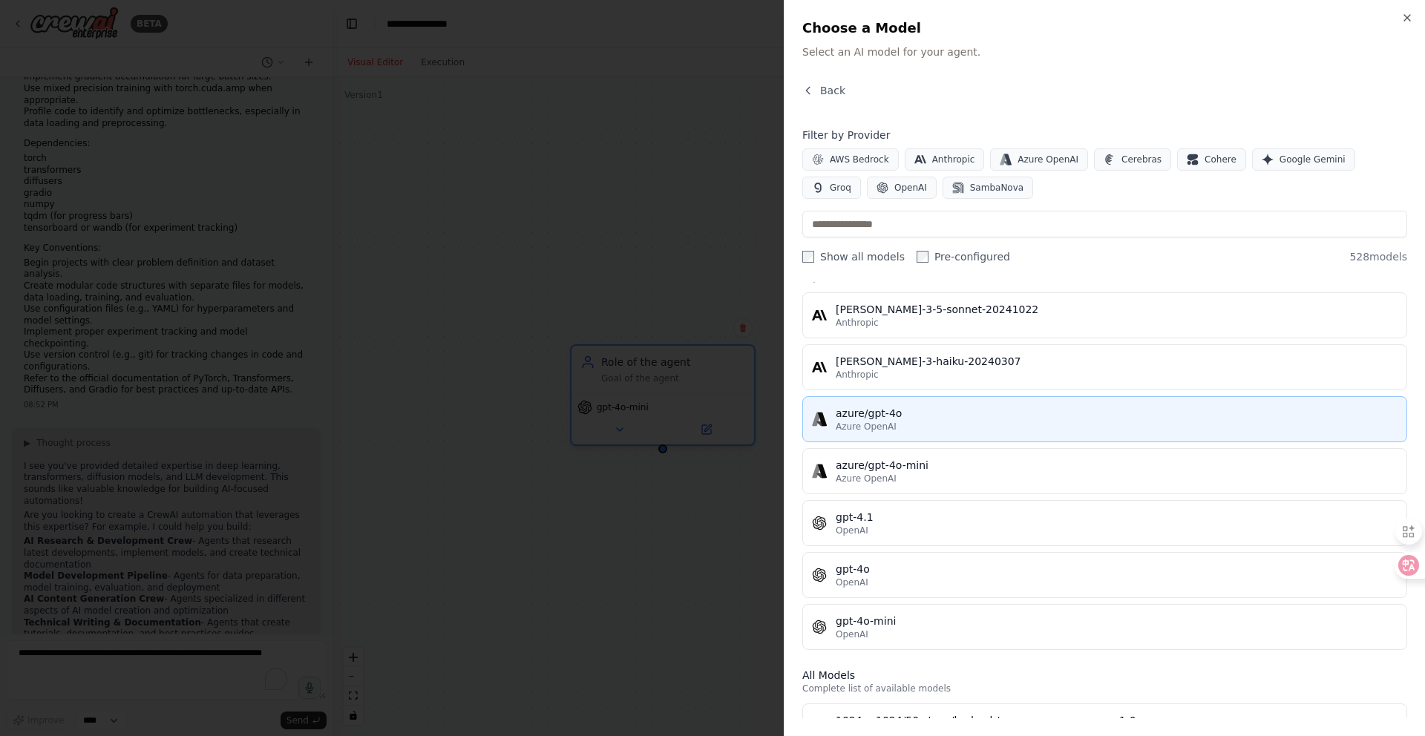
scroll to position [0, 0]
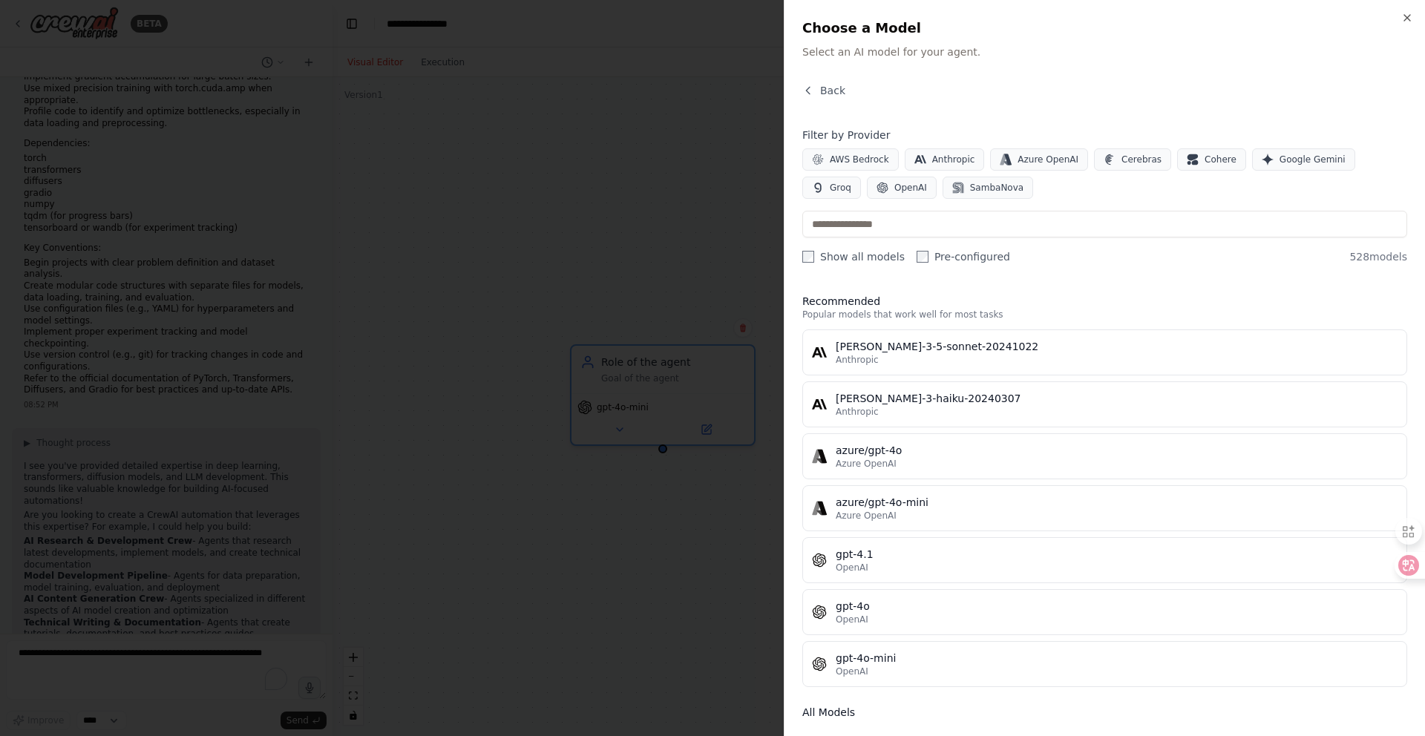
click at [702, 289] on div at bounding box center [712, 368] width 1425 height 736
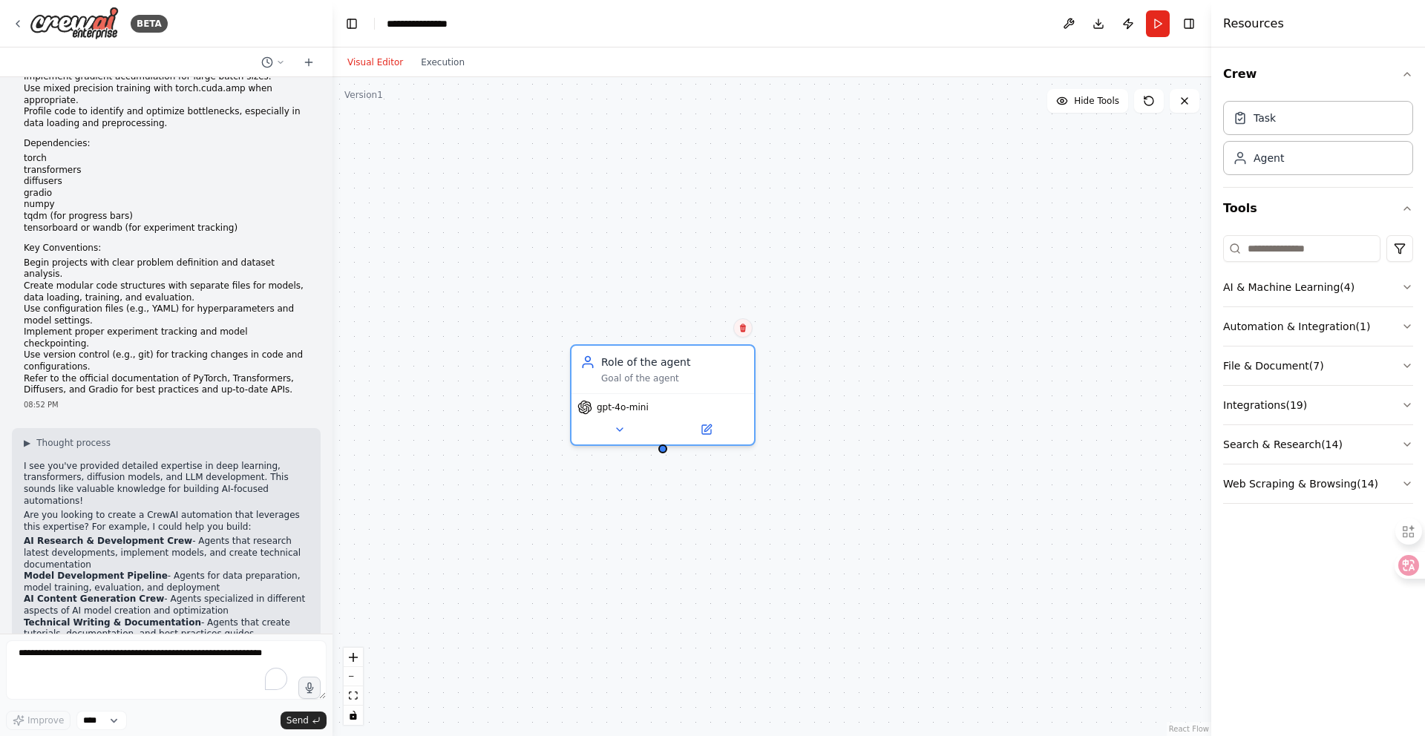
click at [741, 327] on icon at bounding box center [743, 328] width 6 height 8
click at [709, 329] on button "Confirm" at bounding box center [701, 327] width 53 height 18
click at [714, 325] on button "Confirm" at bounding box center [701, 327] width 53 height 18
click at [1415, 73] on div "Crew Task Agent Tools AI & Machine Learning ( 4 ) Automation & Integration ( 1 …" at bounding box center [1318, 391] width 214 height 689
click at [1407, 74] on icon "button" at bounding box center [1407, 74] width 12 height 12
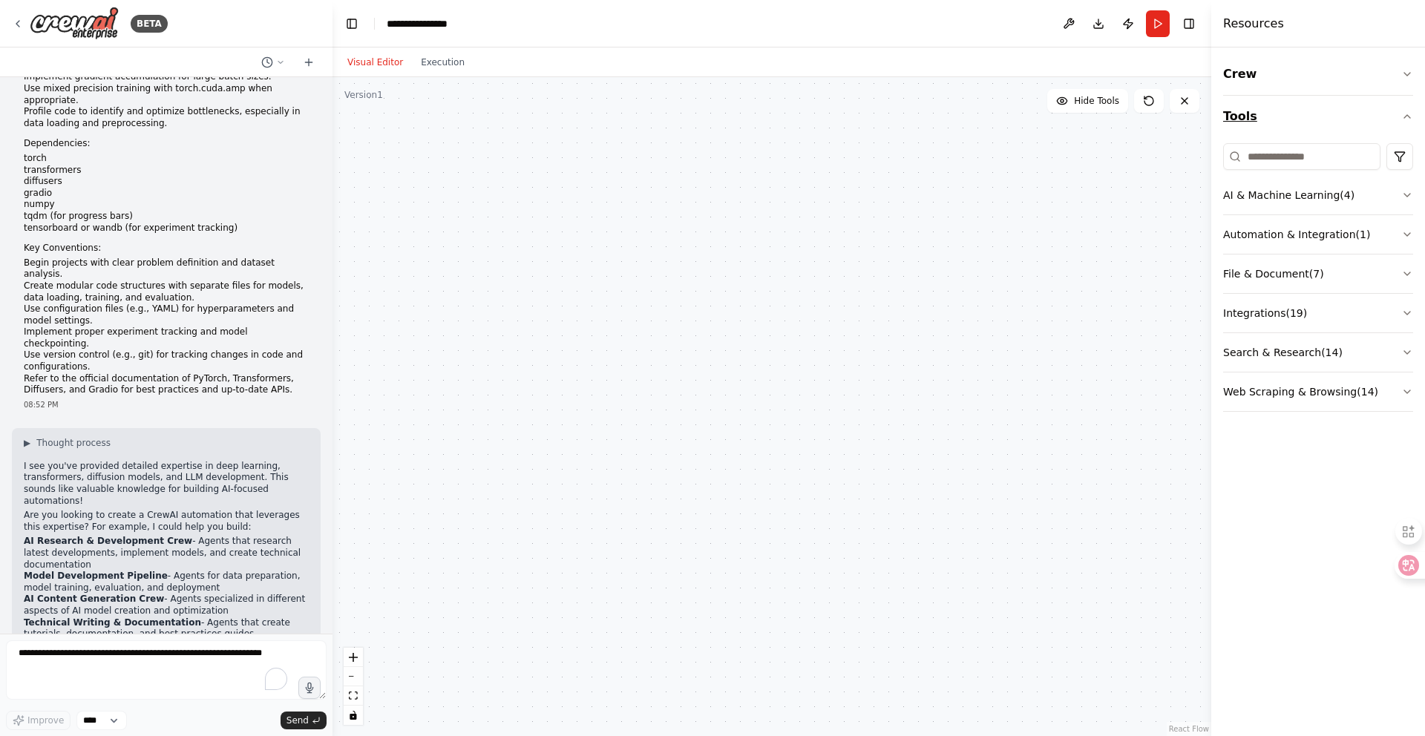
click at [1401, 109] on button "Tools" at bounding box center [1318, 117] width 190 height 42
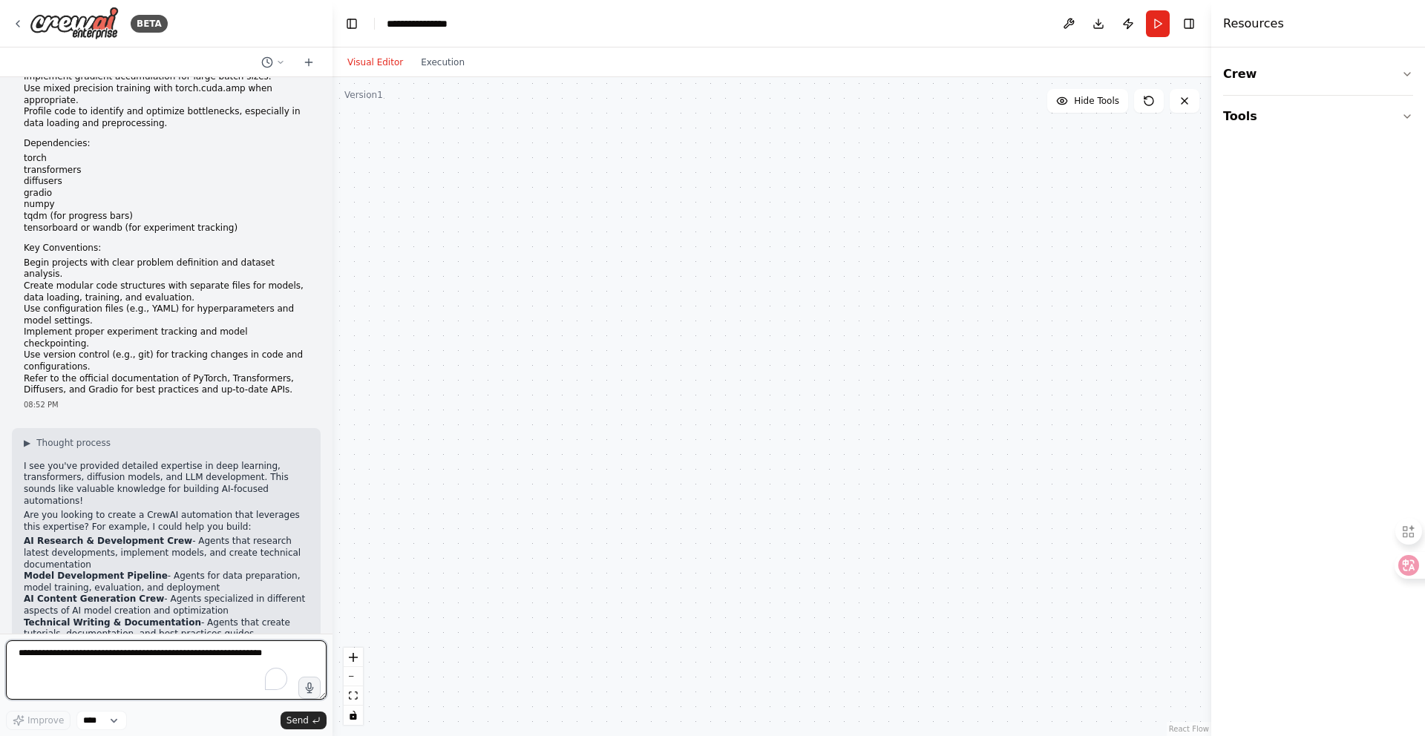
click at [141, 663] on textarea "To enrich screen reader interactions, please activate Accessibility in Grammarl…" at bounding box center [166, 669] width 321 height 59
type textarea "**********"
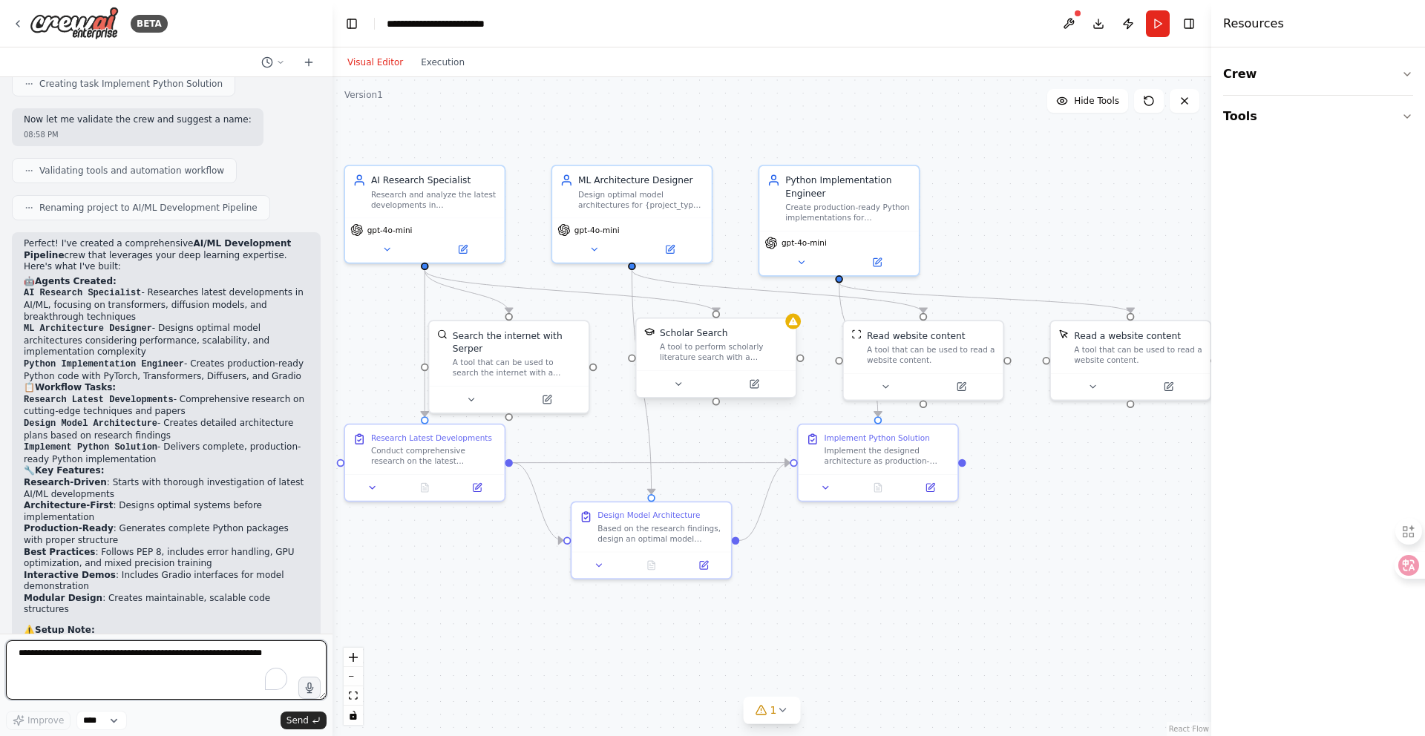
scroll to position [2249, 0]
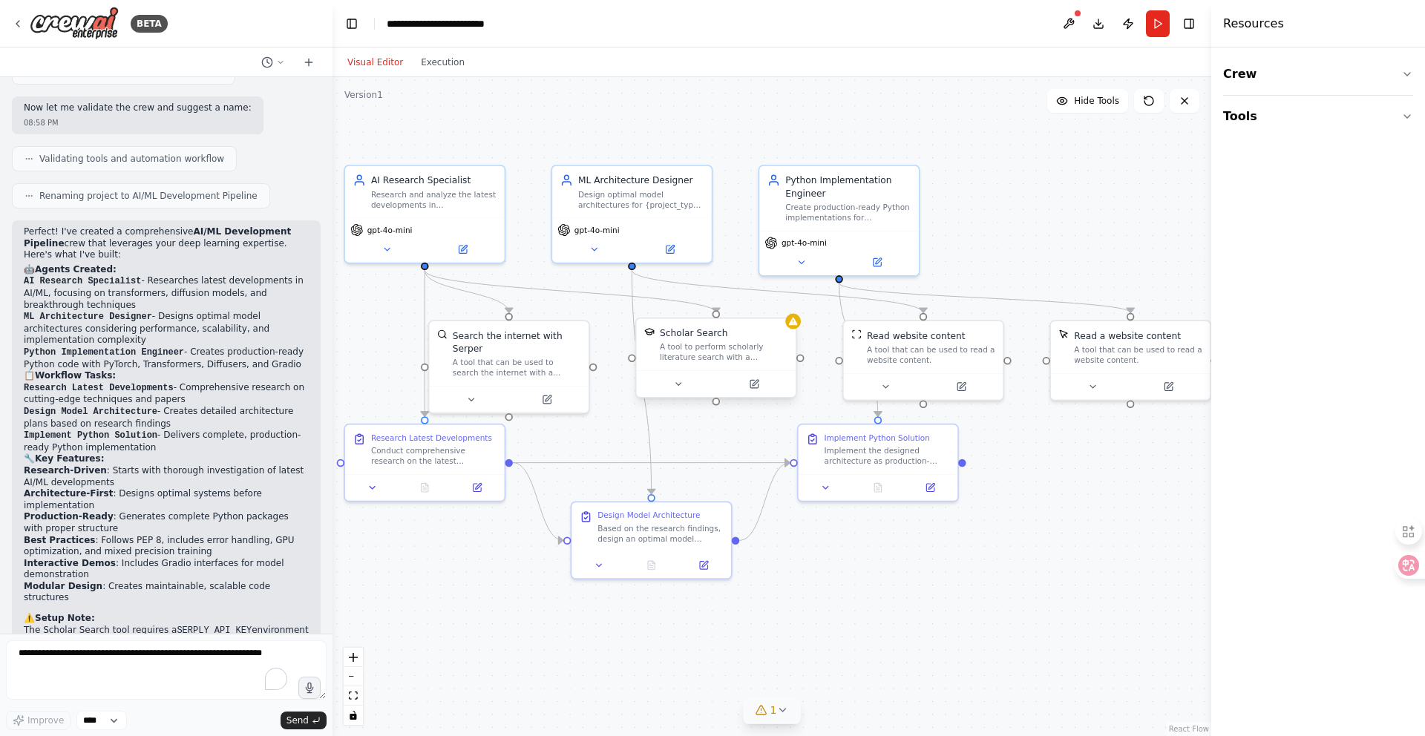
click at [768, 708] on div "1" at bounding box center [766, 710] width 22 height 15
click at [977, 635] on icon at bounding box center [974, 632] width 12 height 12
click at [1064, 19] on button at bounding box center [1069, 23] width 24 height 27
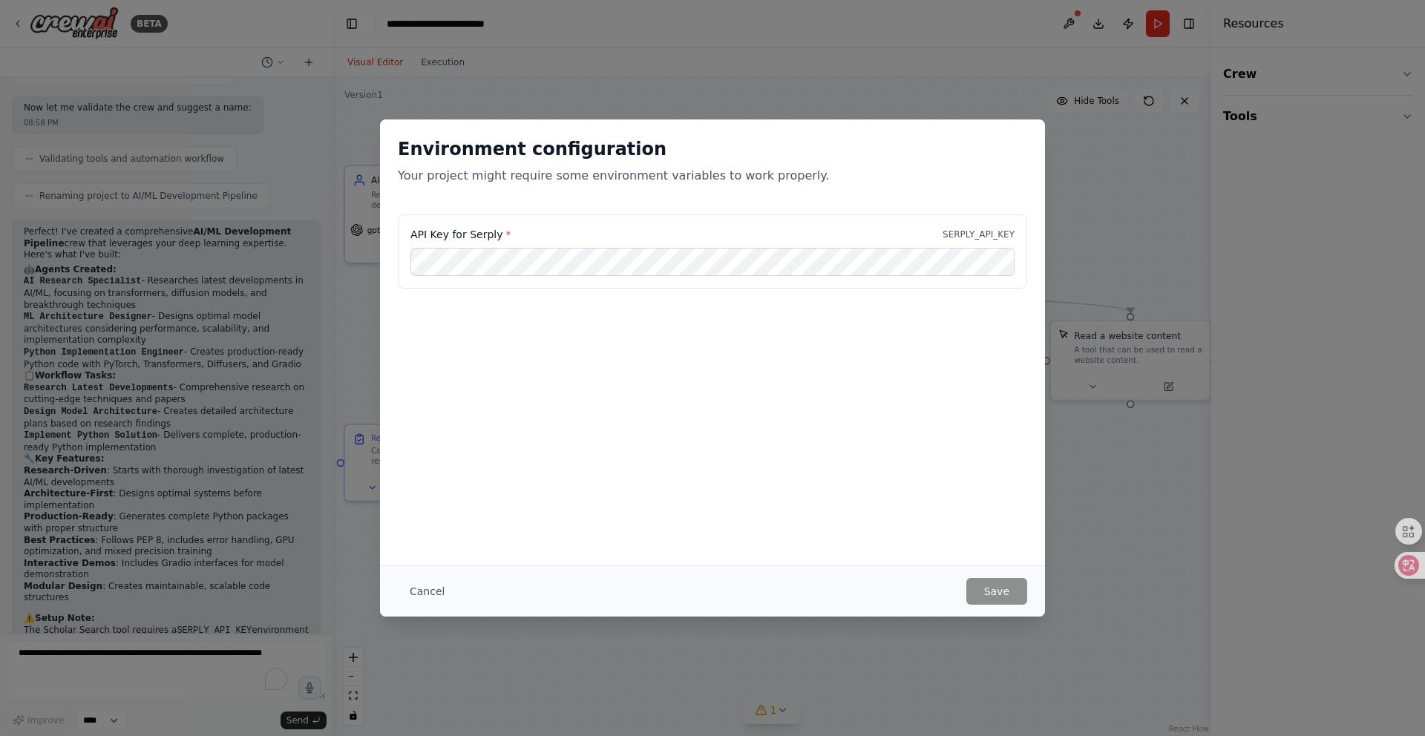
click at [1020, 107] on div "Environment configuration Your project might require some environment variables…" at bounding box center [712, 368] width 1425 height 736
click at [430, 600] on button "Cancel" at bounding box center [427, 591] width 59 height 27
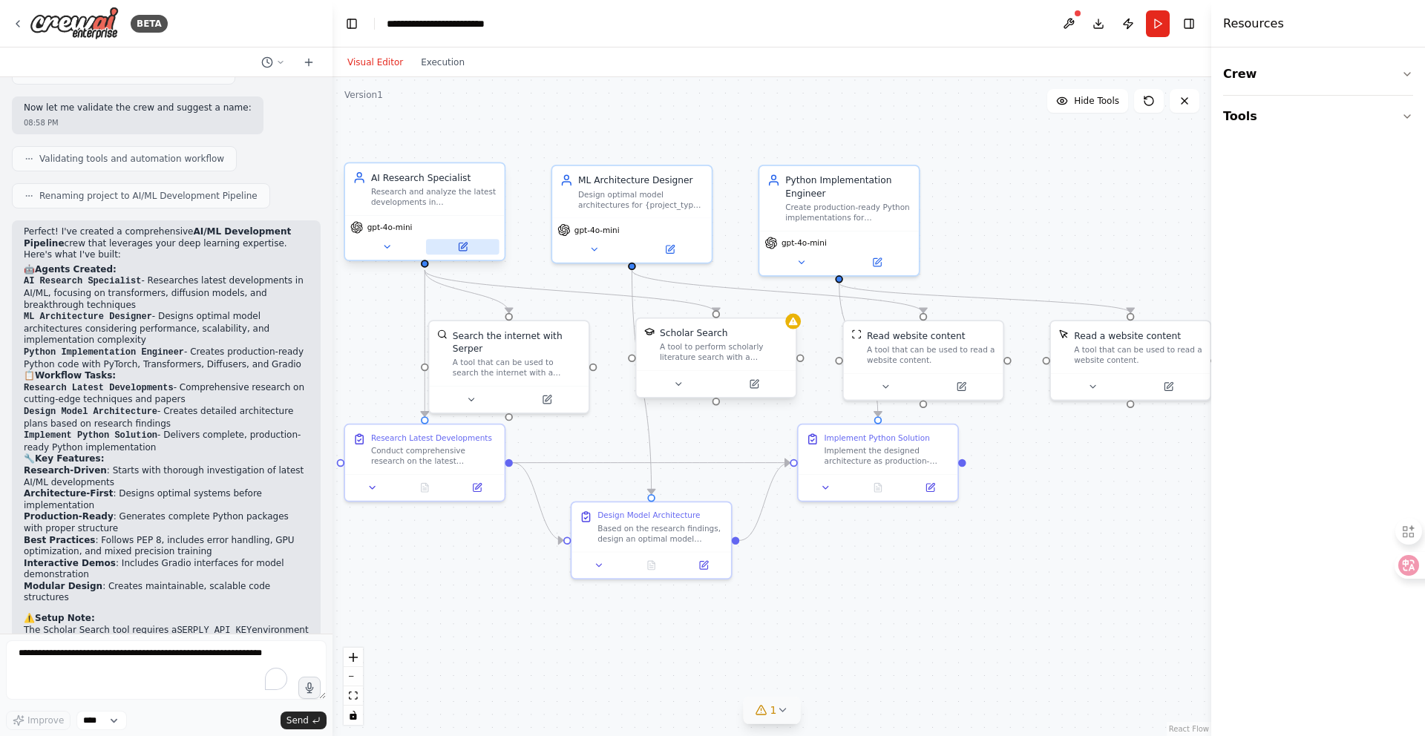
click at [463, 251] on icon at bounding box center [462, 247] width 10 height 10
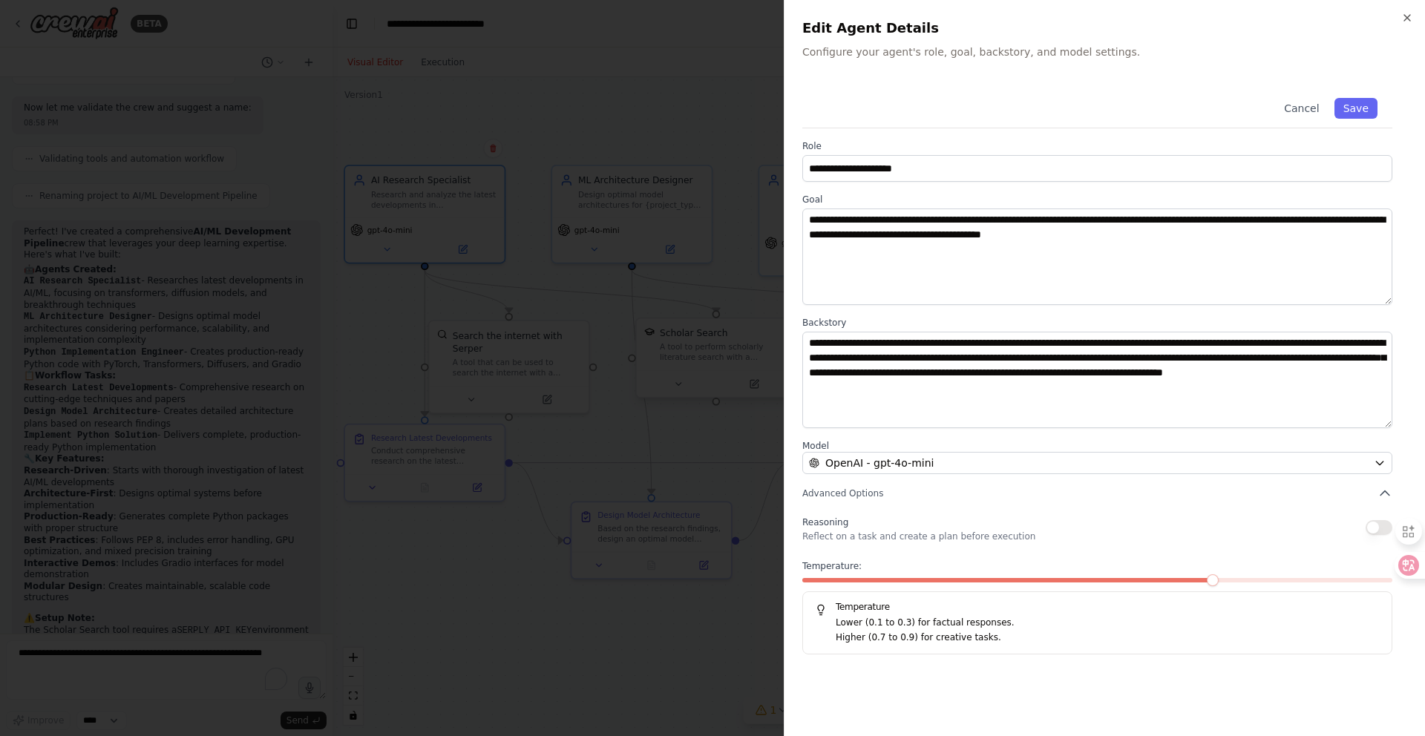
click at [482, 603] on div at bounding box center [712, 368] width 1425 height 736
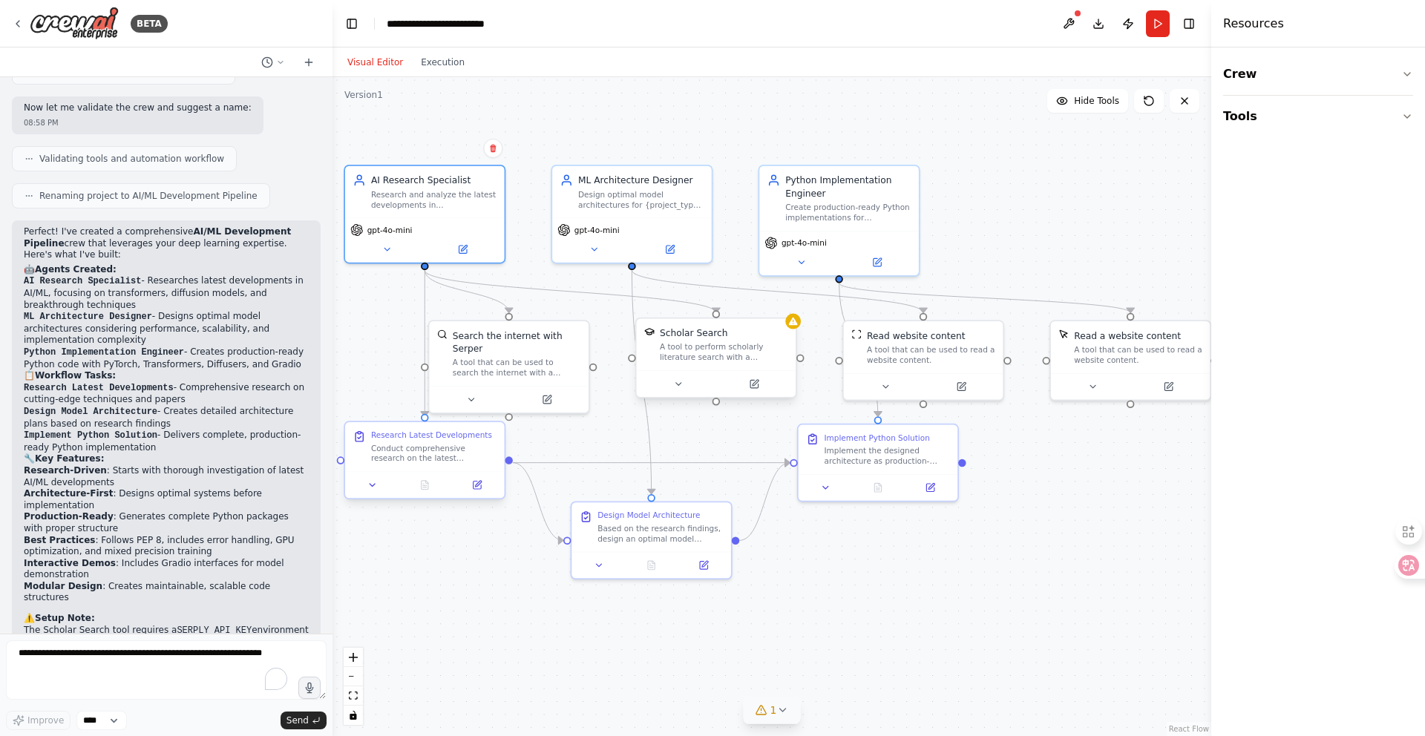
click at [433, 454] on div "Conduct comprehensive research on the latest developments in {research_topic}, …" at bounding box center [433, 453] width 125 height 21
click at [466, 478] on button at bounding box center [477, 485] width 45 height 16
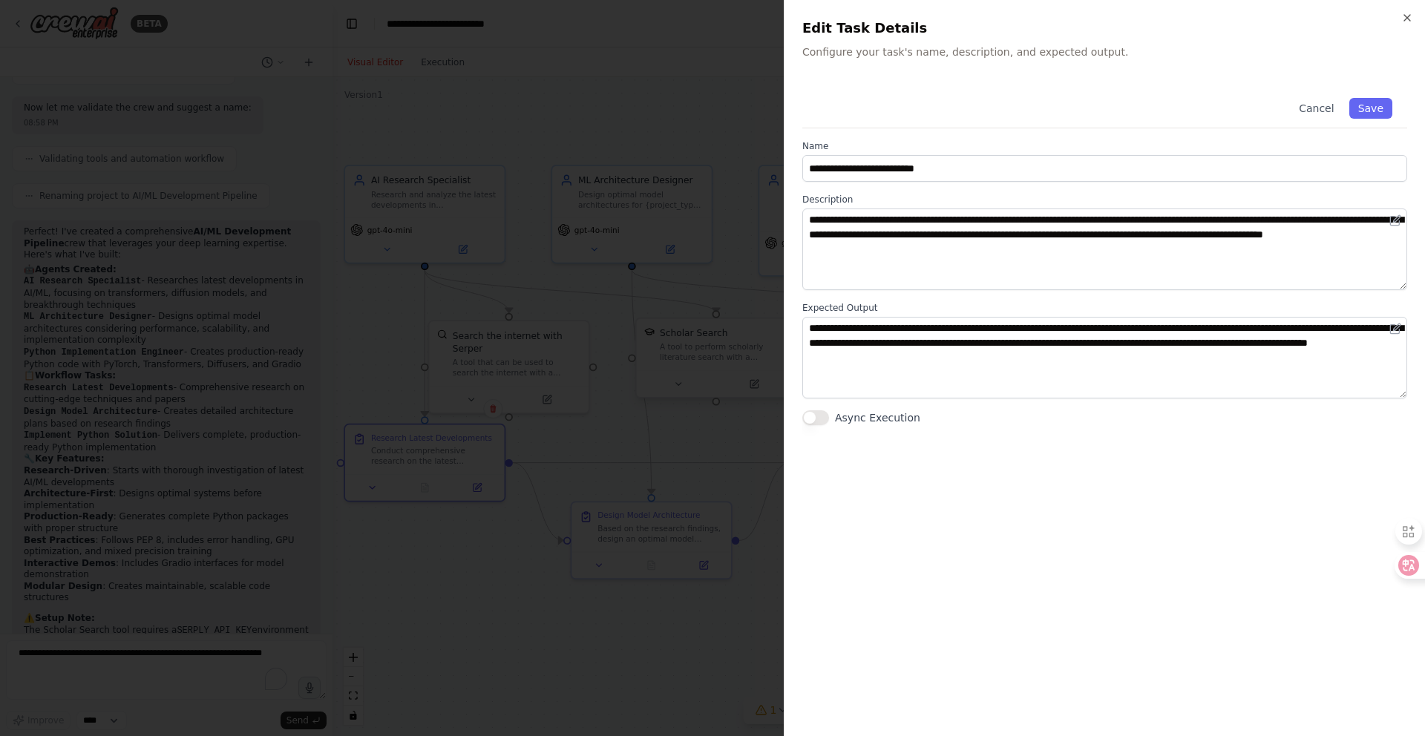
click at [600, 632] on div at bounding box center [712, 368] width 1425 height 736
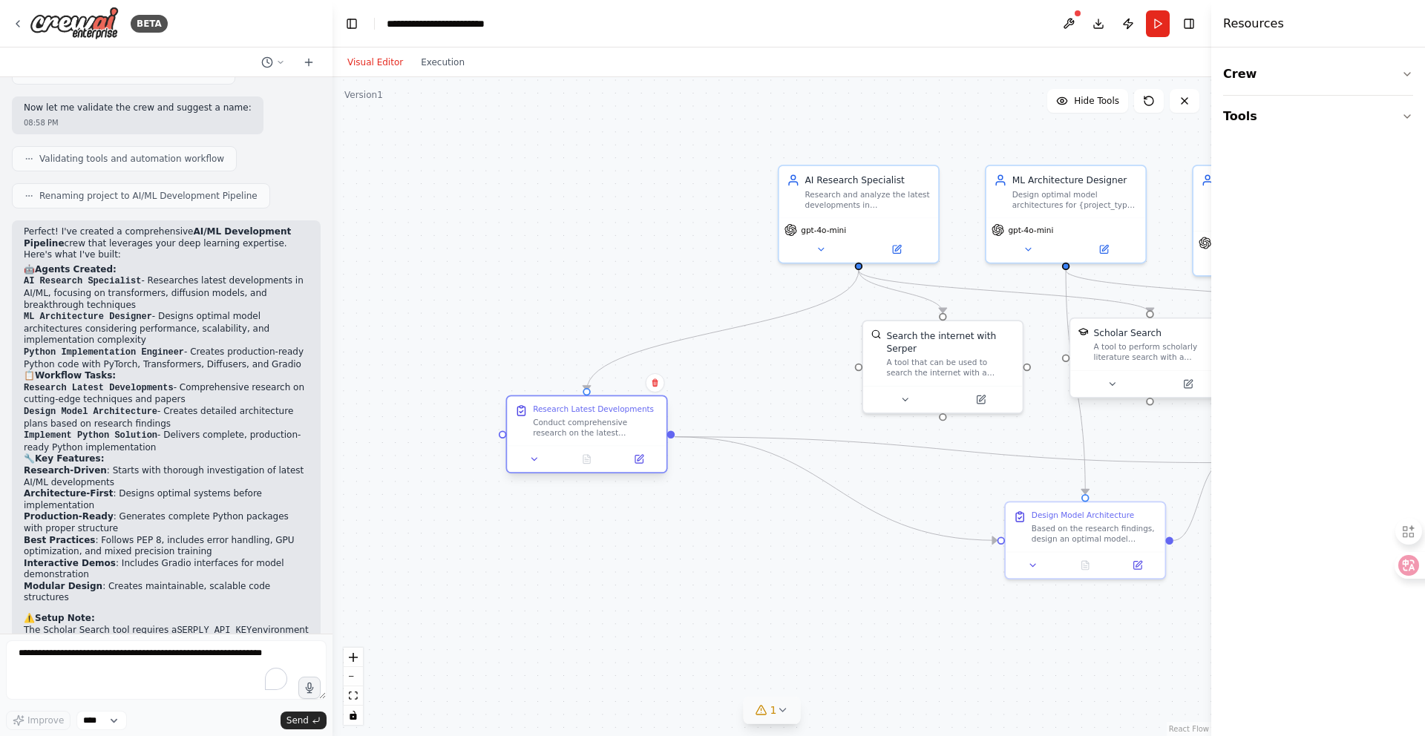
drag, startPoint x: 464, startPoint y: 459, endPoint x: 626, endPoint y: 436, distance: 163.4
click at [626, 436] on div "Conduct comprehensive research on the latest developments in {research_topic}, …" at bounding box center [595, 427] width 125 height 21
drag, startPoint x: 500, startPoint y: 436, endPoint x: 483, endPoint y: 443, distance: 18.3
click at [483, 443] on div ".deletable-edge-delete-btn { width: 20px; height: 20px; border: 0px solid #ffff…" at bounding box center [771, 406] width 879 height 659
drag, startPoint x: 1032, startPoint y: 534, endPoint x: 975, endPoint y: 595, distance: 83.5
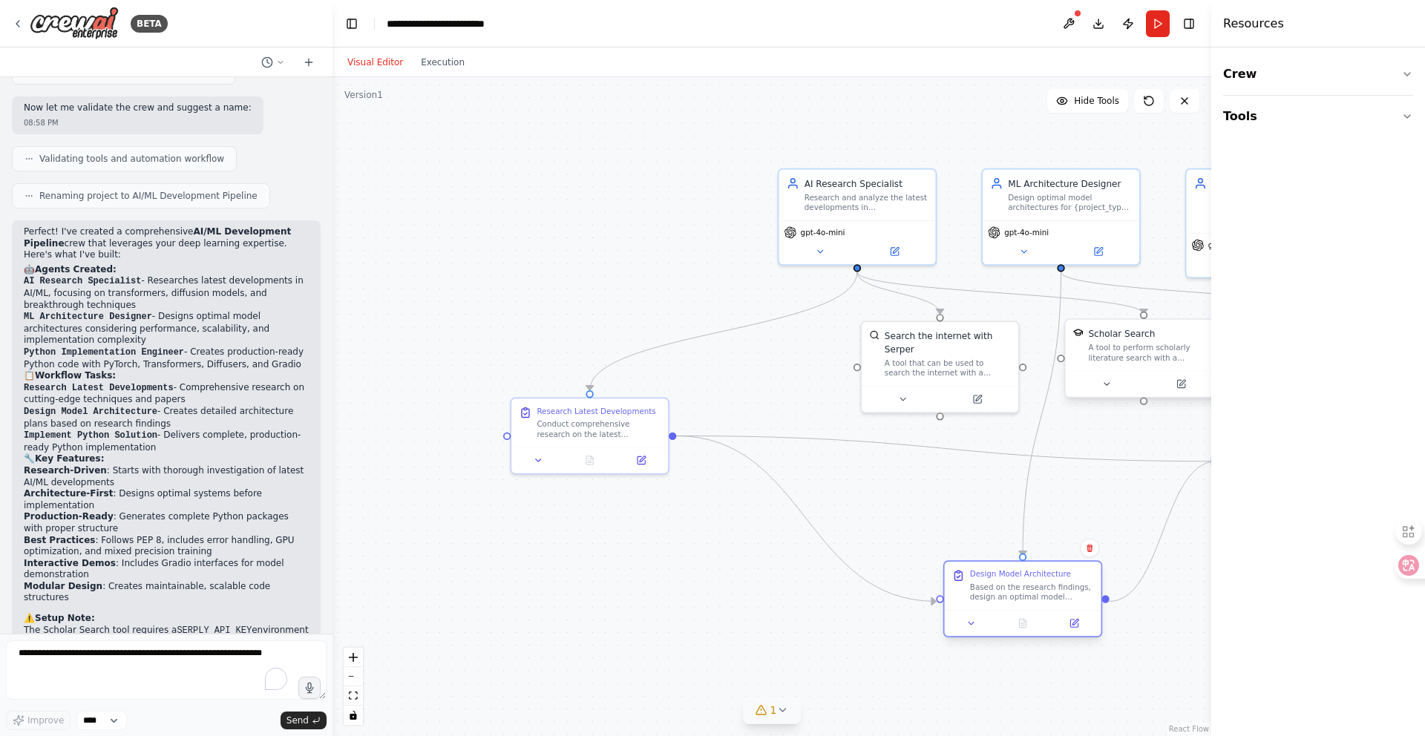
click at [975, 595] on div "Based on the research findings, design an optimal model architecture for {proje…" at bounding box center [1031, 592] width 123 height 20
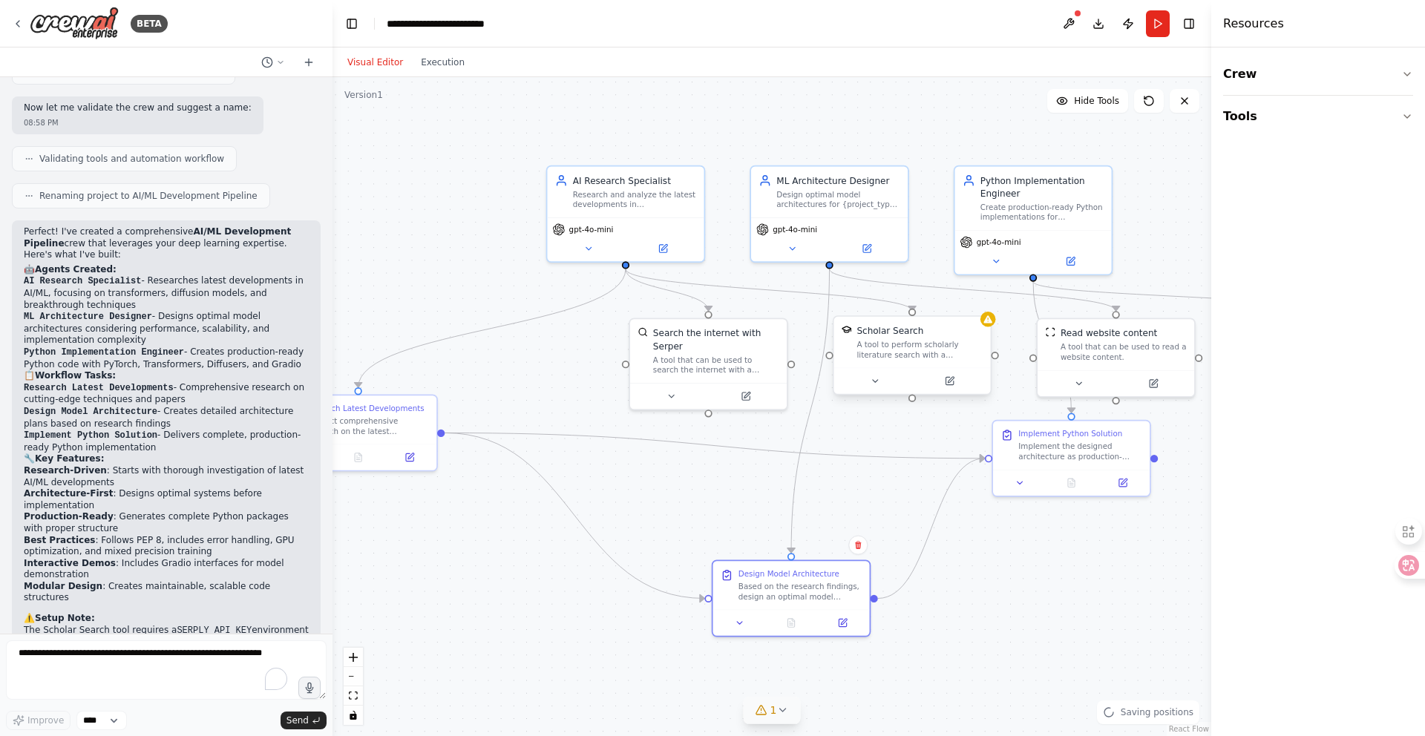
drag, startPoint x: 1003, startPoint y: 516, endPoint x: 772, endPoint y: 511, distance: 230.8
click at [771, 511] on div ".deletable-edge-delete-btn { width: 20px; height: 20px; border: 0px solid #ffff…" at bounding box center [771, 406] width 879 height 659
drag, startPoint x: 907, startPoint y: 462, endPoint x: 817, endPoint y: 474, distance: 90.7
click at [813, 474] on div ".deletable-edge-delete-btn { width: 20px; height: 20px; border: 0px solid #ffff…" at bounding box center [771, 406] width 879 height 659
drag, startPoint x: 1091, startPoint y: 447, endPoint x: 1049, endPoint y: 551, distance: 112.6
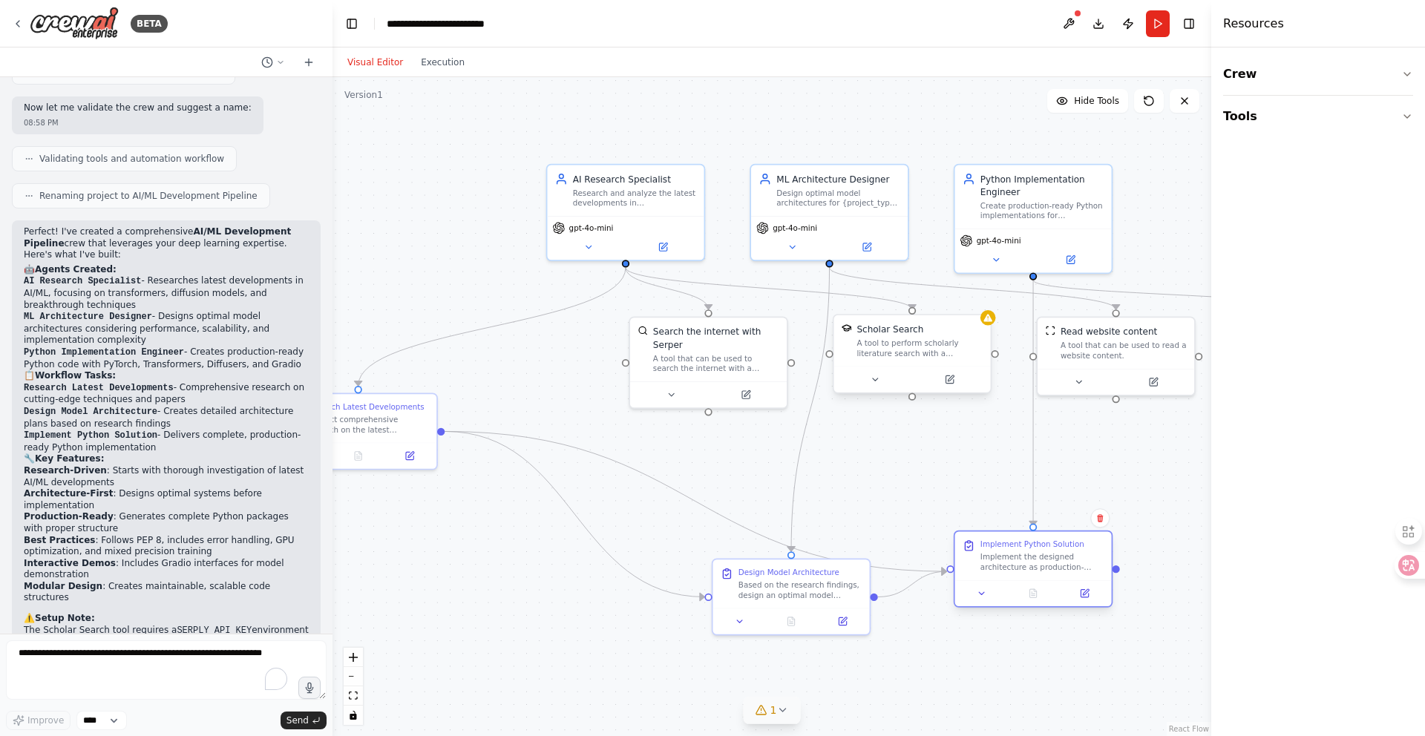
click at [1053, 558] on div "Implement the designed architecture as production-ready Python code for {projec…" at bounding box center [1041, 562] width 123 height 20
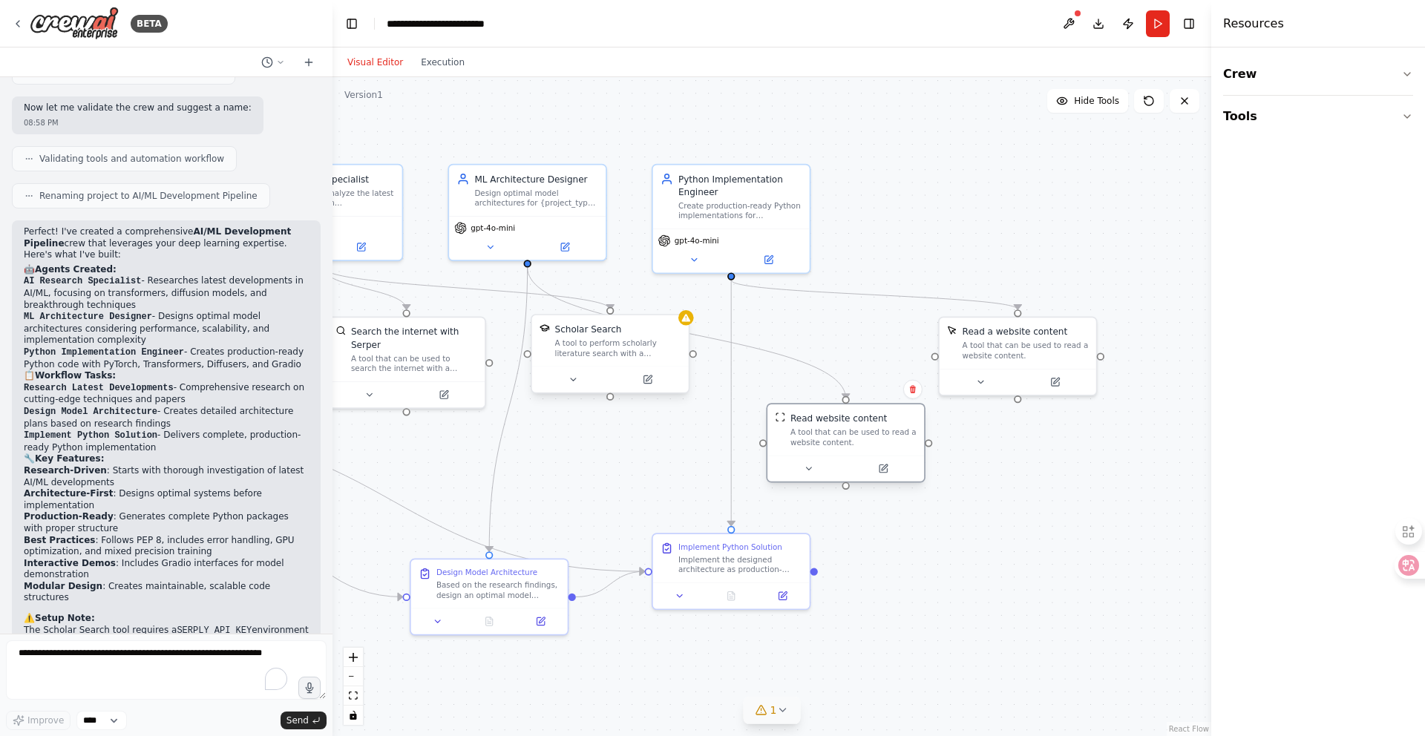
drag, startPoint x: 1145, startPoint y: 344, endPoint x: 882, endPoint y: 427, distance: 276.5
click at [882, 427] on div "A tool that can be used to read a website content." at bounding box center [853, 437] width 126 height 20
drag, startPoint x: 637, startPoint y: 327, endPoint x: 649, endPoint y: 399, distance: 72.1
click at [649, 399] on div "Scholar Search A tool to perform scholarly literature search with a search_quer…" at bounding box center [616, 417] width 157 height 51
click at [451, 68] on button "Execution" at bounding box center [443, 62] width 62 height 18
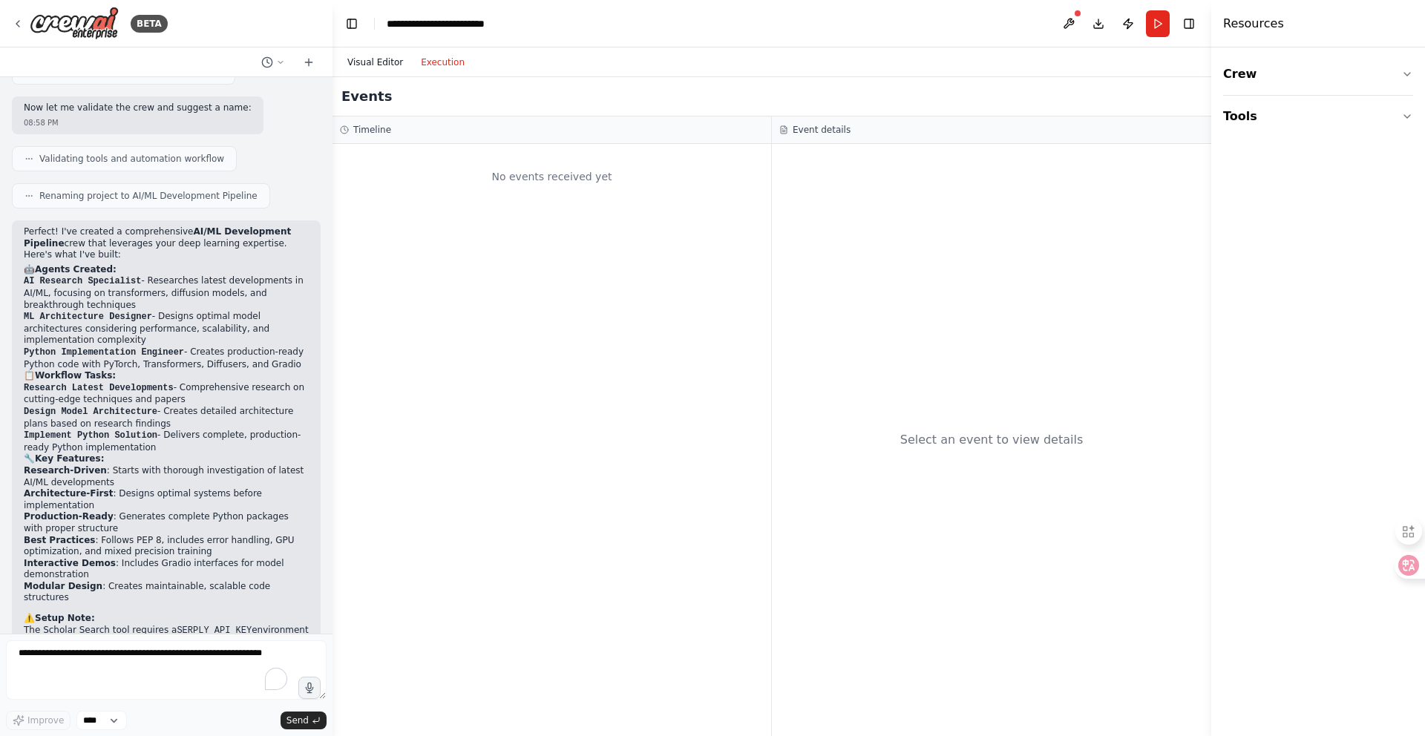
click at [376, 65] on button "Visual Editor" at bounding box center [374, 62] width 73 height 18
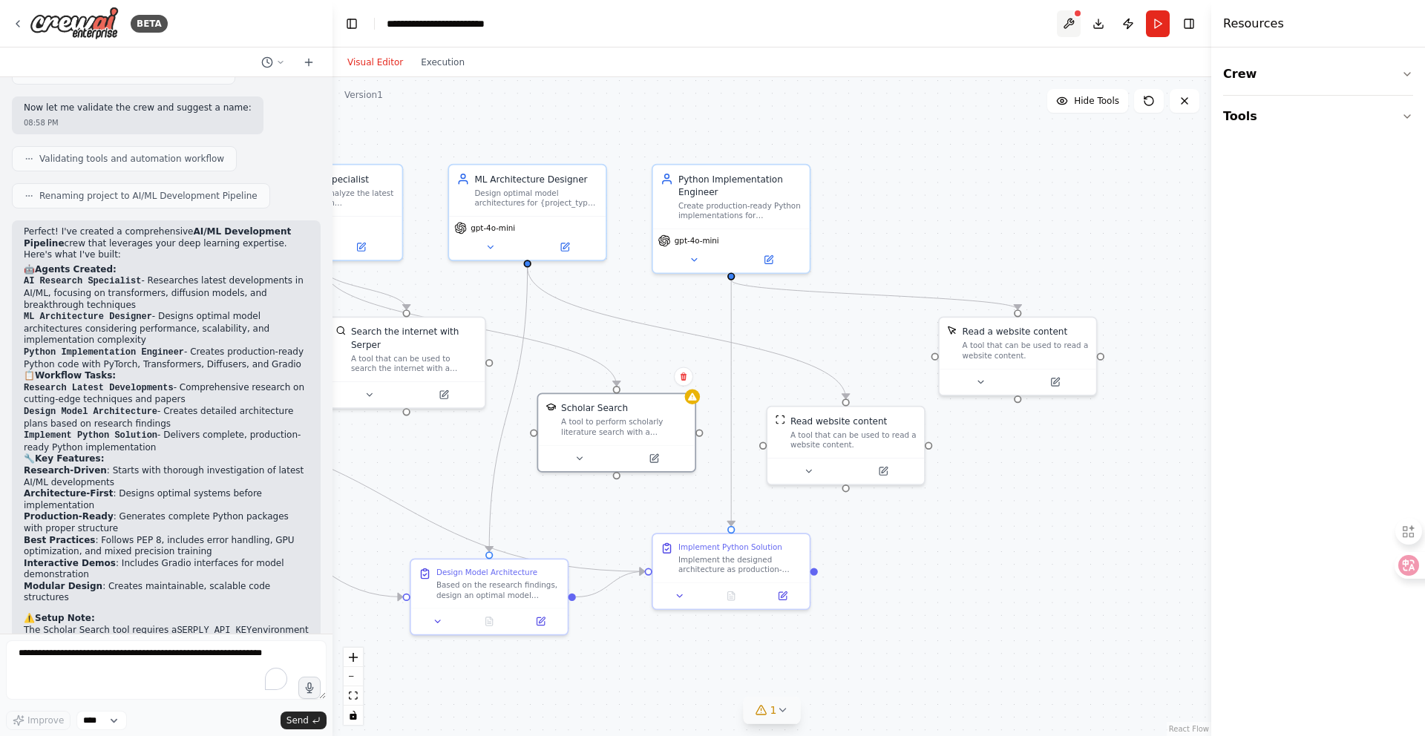
click at [1064, 20] on button at bounding box center [1069, 23] width 24 height 27
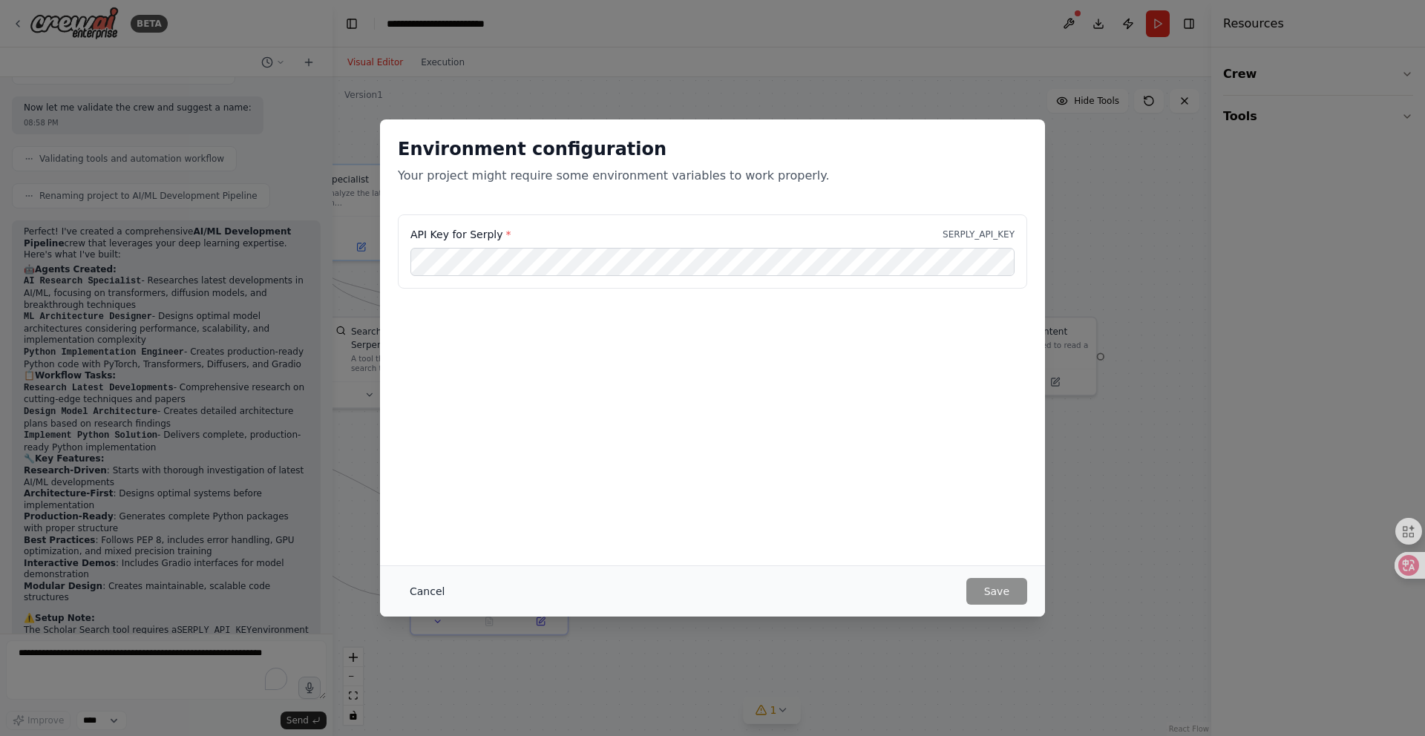
click at [417, 584] on button "Cancel" at bounding box center [427, 591] width 59 height 27
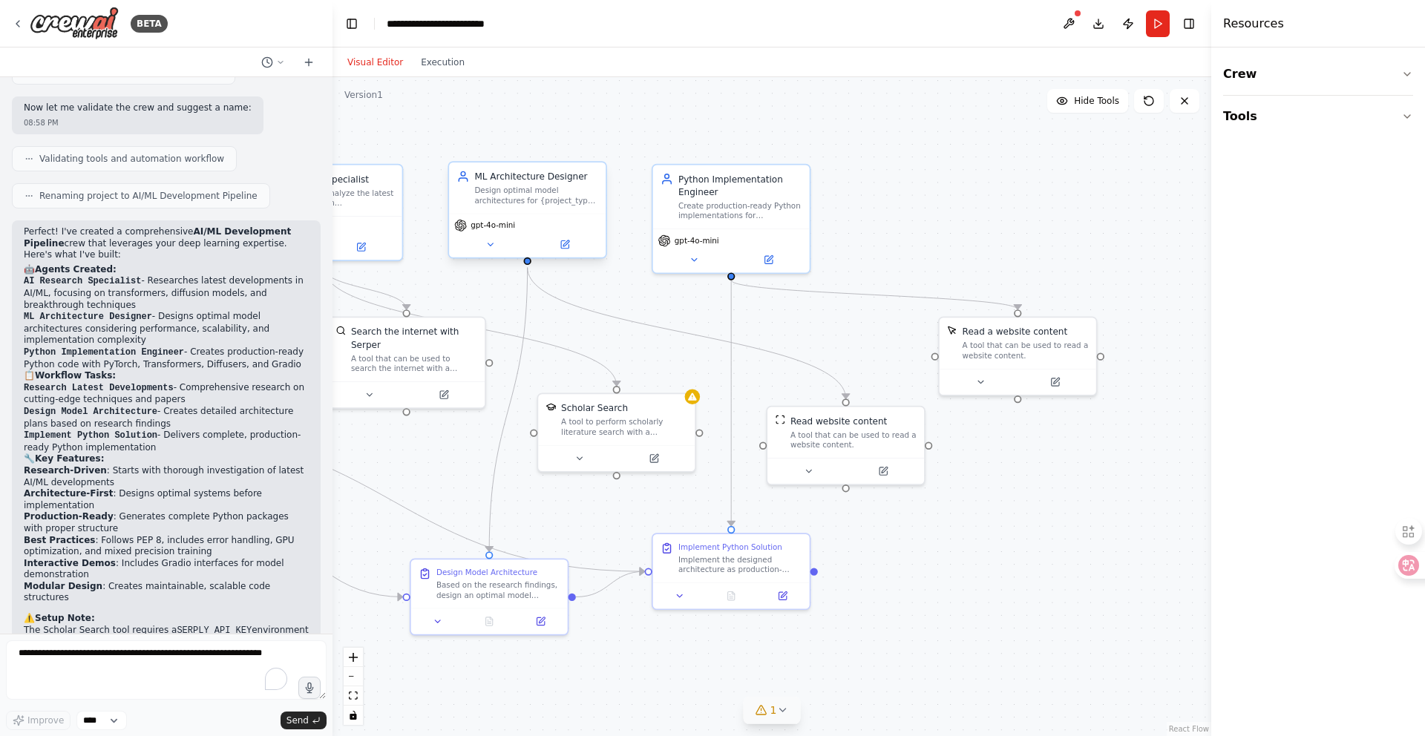
click at [499, 225] on span "gpt-4o-mini" at bounding box center [493, 225] width 45 height 10
click at [580, 256] on div "gpt-4o-mini" at bounding box center [527, 236] width 157 height 44
click at [568, 247] on icon at bounding box center [564, 243] width 7 height 7
click at [581, 242] on button at bounding box center [564, 245] width 72 height 16
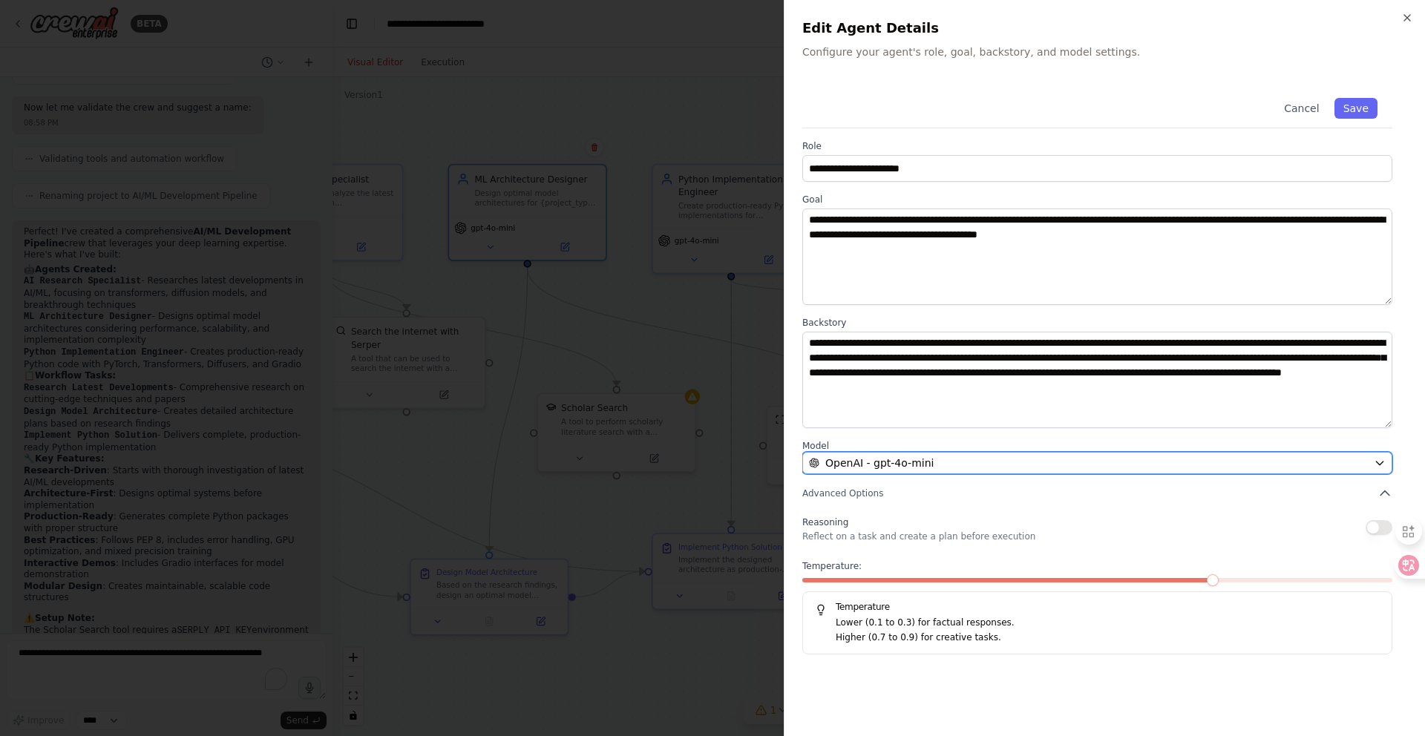
click at [944, 467] on div "OpenAI - gpt-4o-mini" at bounding box center [1088, 463] width 559 height 15
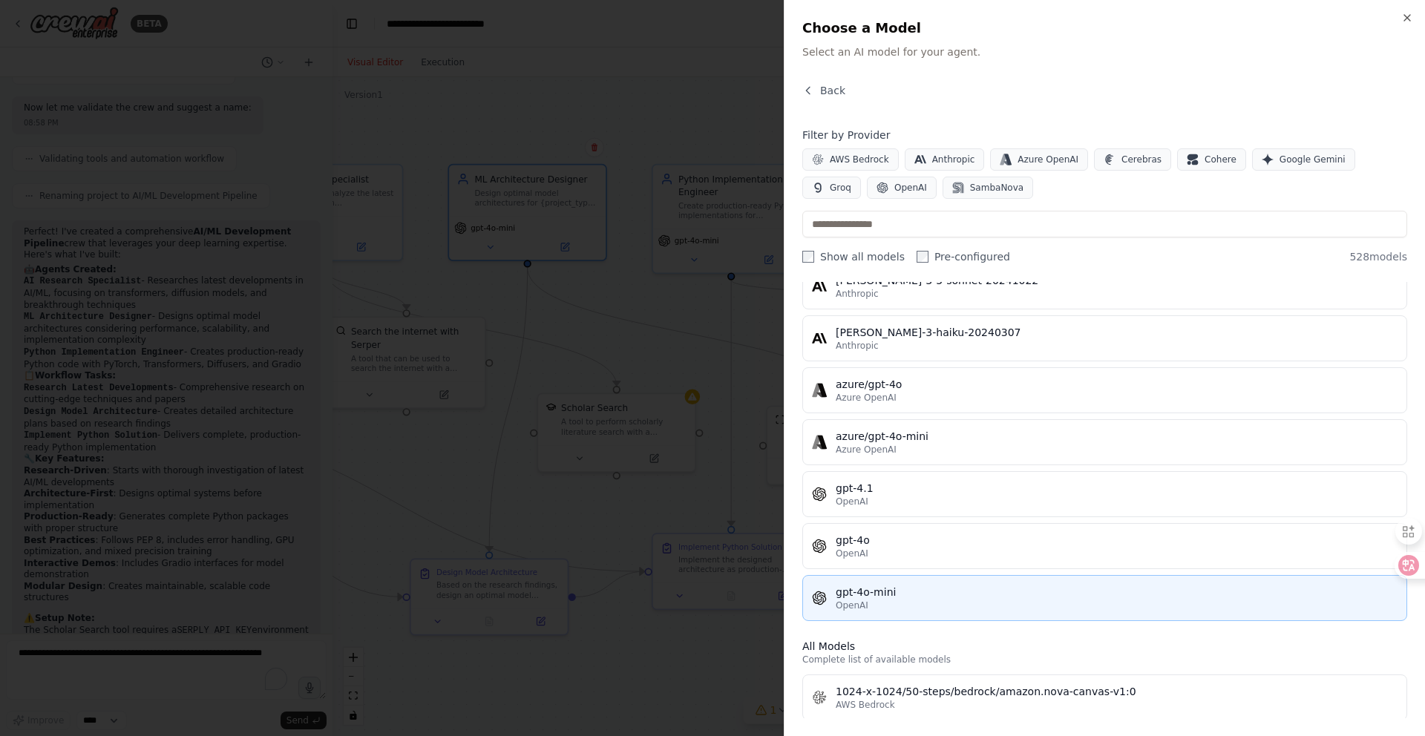
scroll to position [52, 0]
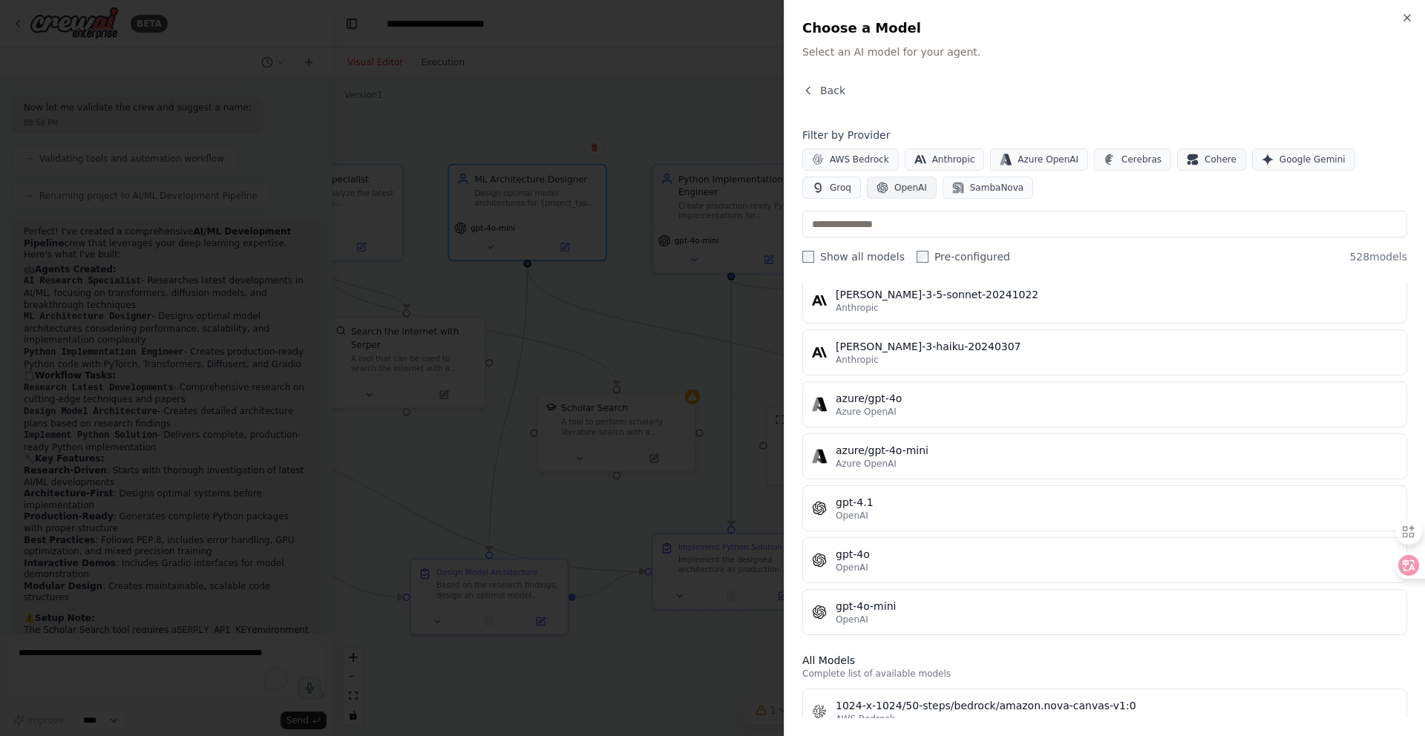
click at [894, 189] on span "OpenAI" at bounding box center [910, 188] width 33 height 12
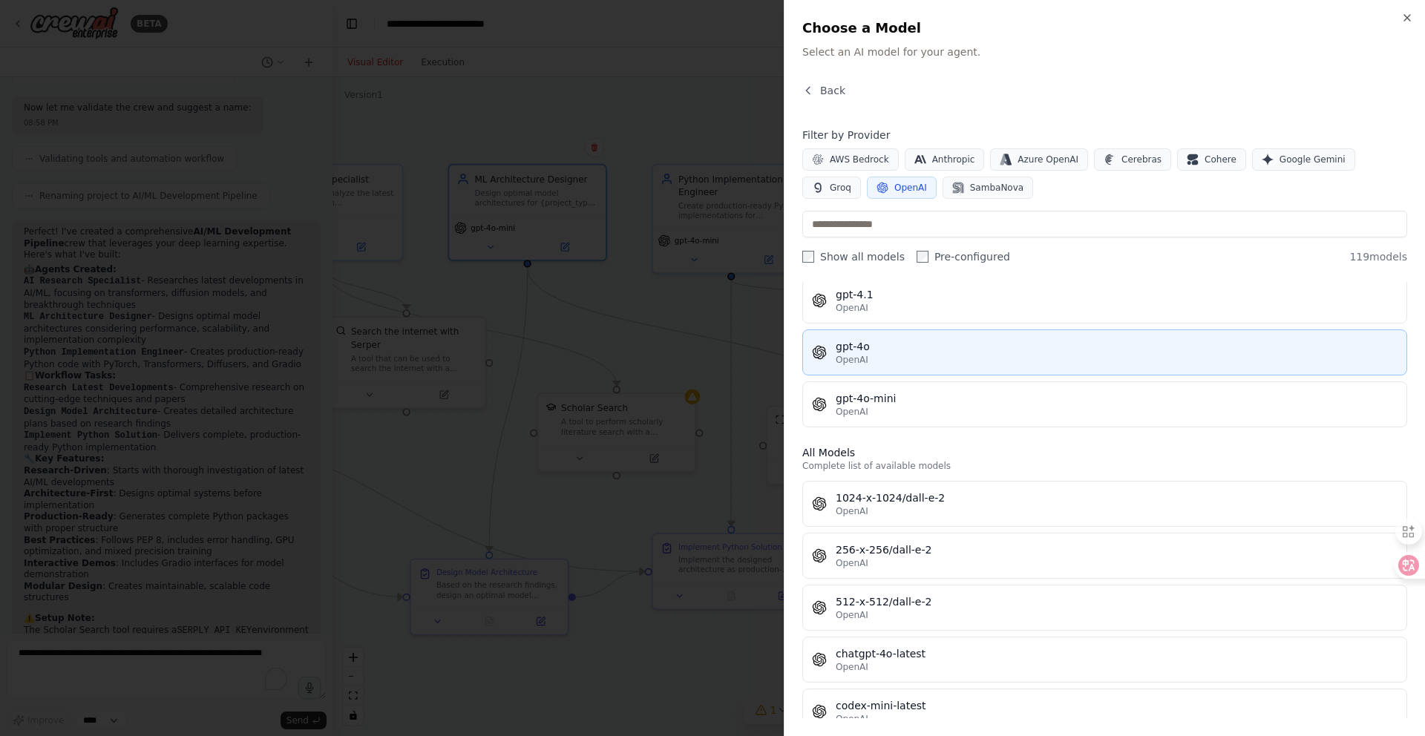
scroll to position [0, 0]
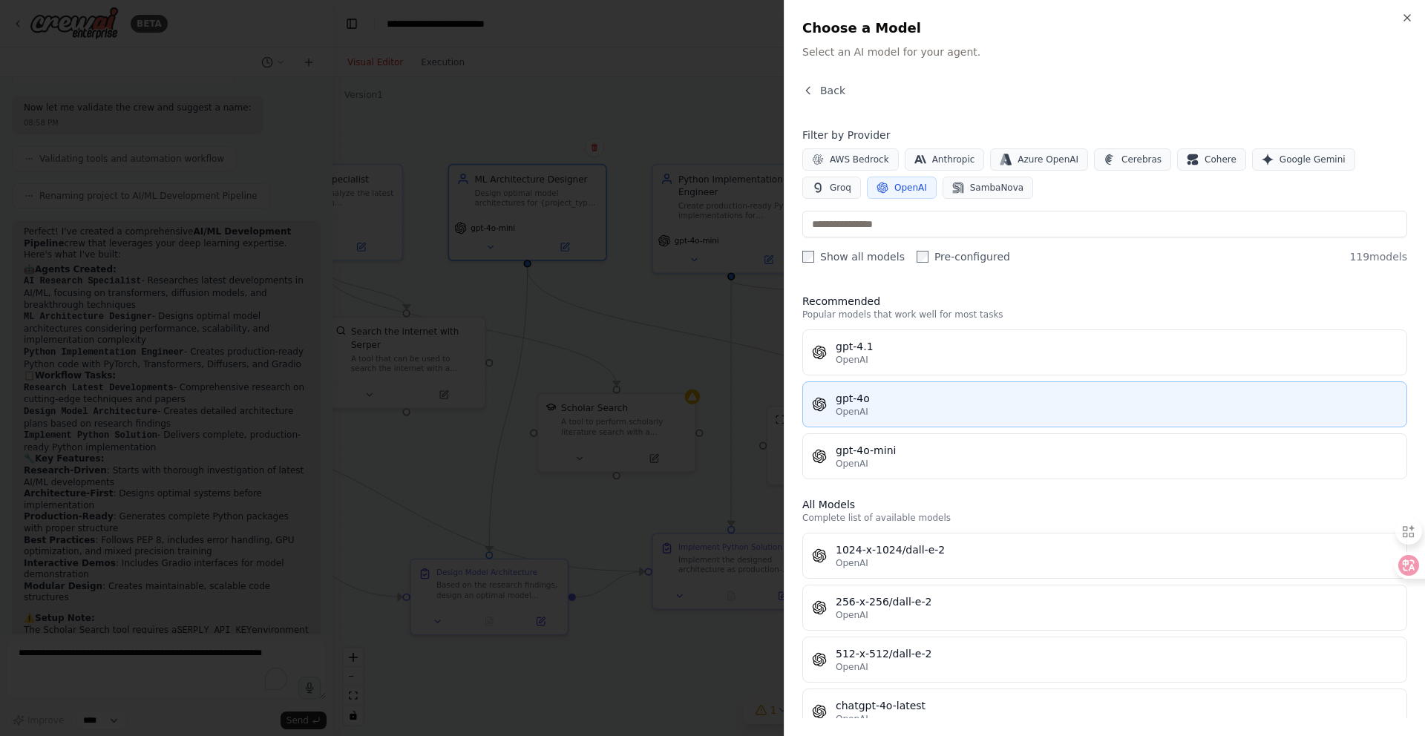
click at [923, 405] on div "gpt-4o" at bounding box center [1117, 398] width 562 height 15
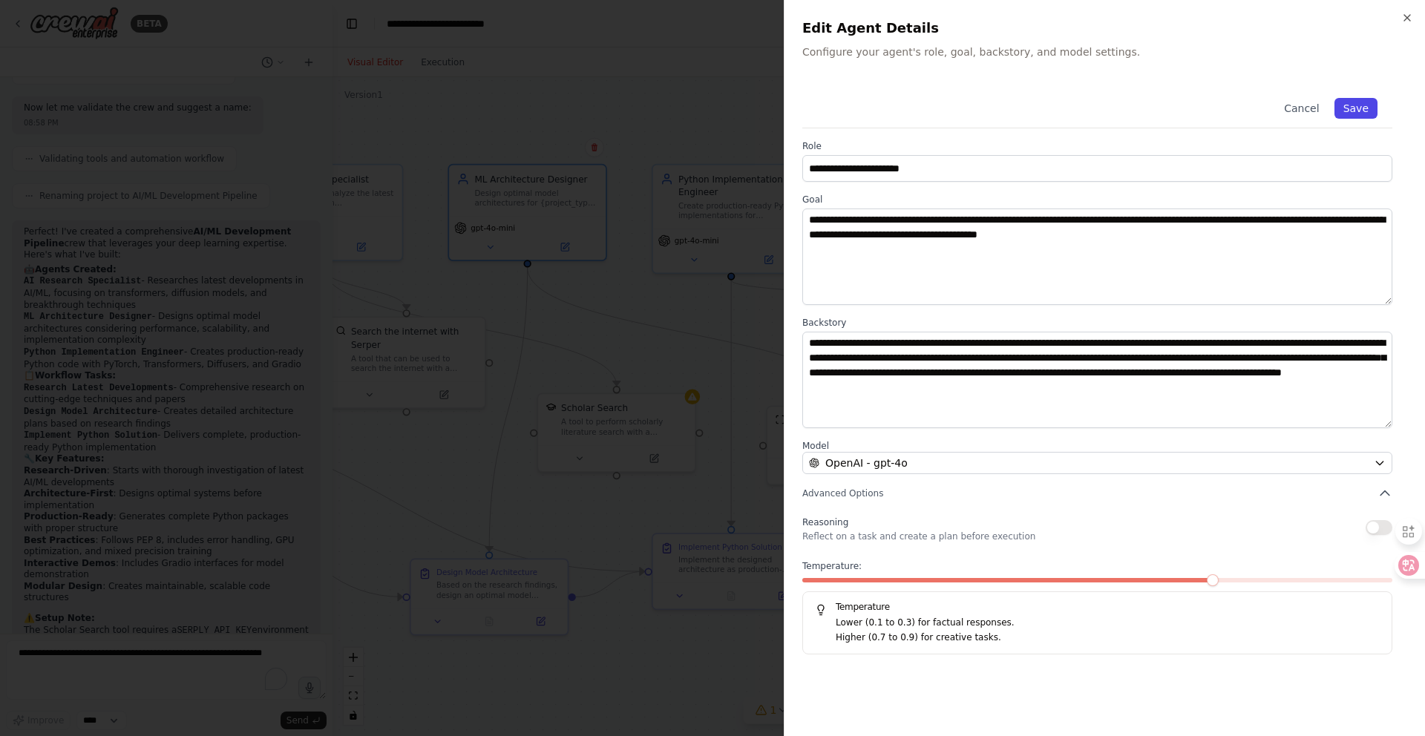
click at [1369, 107] on button "Save" at bounding box center [1355, 108] width 43 height 21
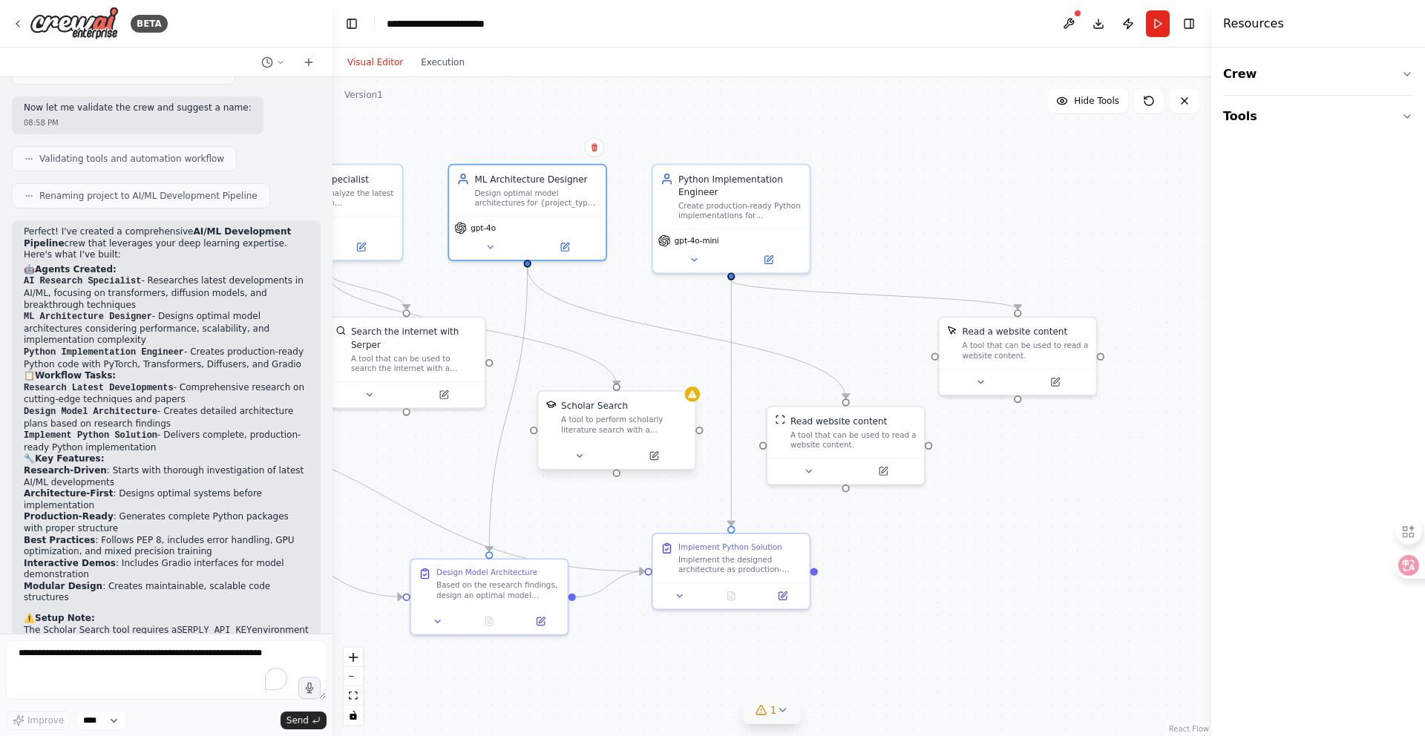
click at [635, 422] on div "A tool to perform scholarly literature search with a search_query." at bounding box center [624, 425] width 126 height 20
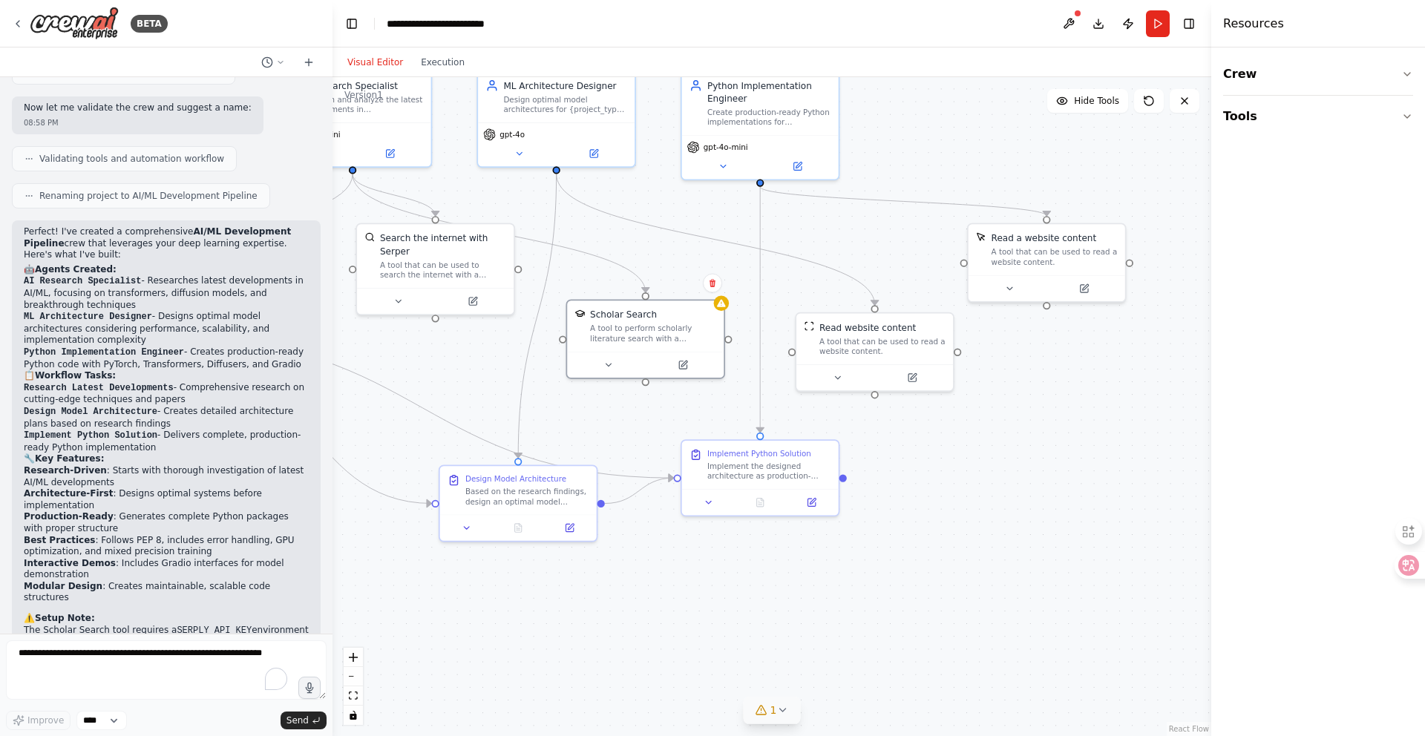
drag, startPoint x: 979, startPoint y: 172, endPoint x: 1009, endPoint y: 78, distance: 99.0
click at [1009, 78] on div ".deletable-edge-delete-btn { width: 20px; height: 20px; border: 0px solid #ffff…" at bounding box center [771, 406] width 879 height 659
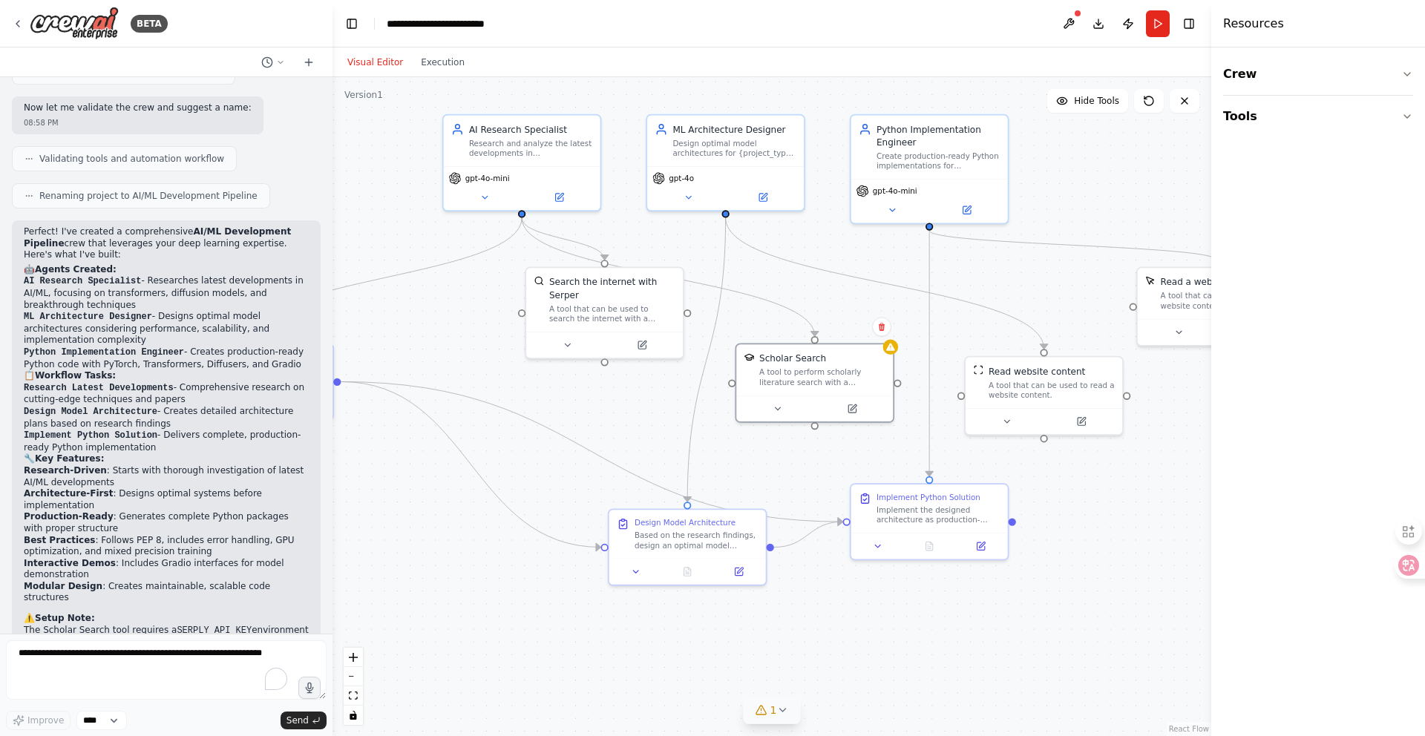
drag, startPoint x: 983, startPoint y: 115, endPoint x: 1117, endPoint y: 183, distance: 150.7
click at [1117, 185] on div ".deletable-edge-delete-btn { width: 20px; height: 20px; border: 0px solid #ffff…" at bounding box center [771, 406] width 879 height 659
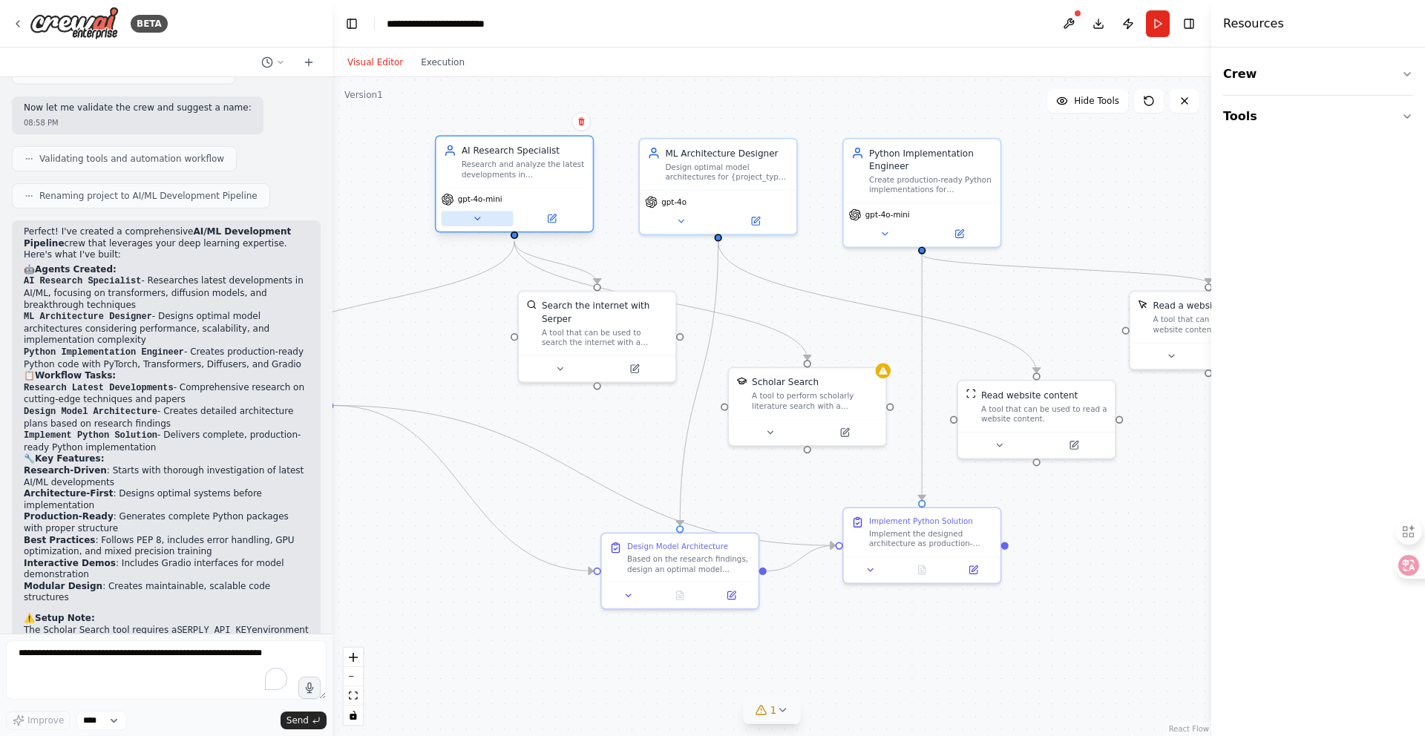
click at [479, 220] on icon at bounding box center [477, 219] width 10 height 10
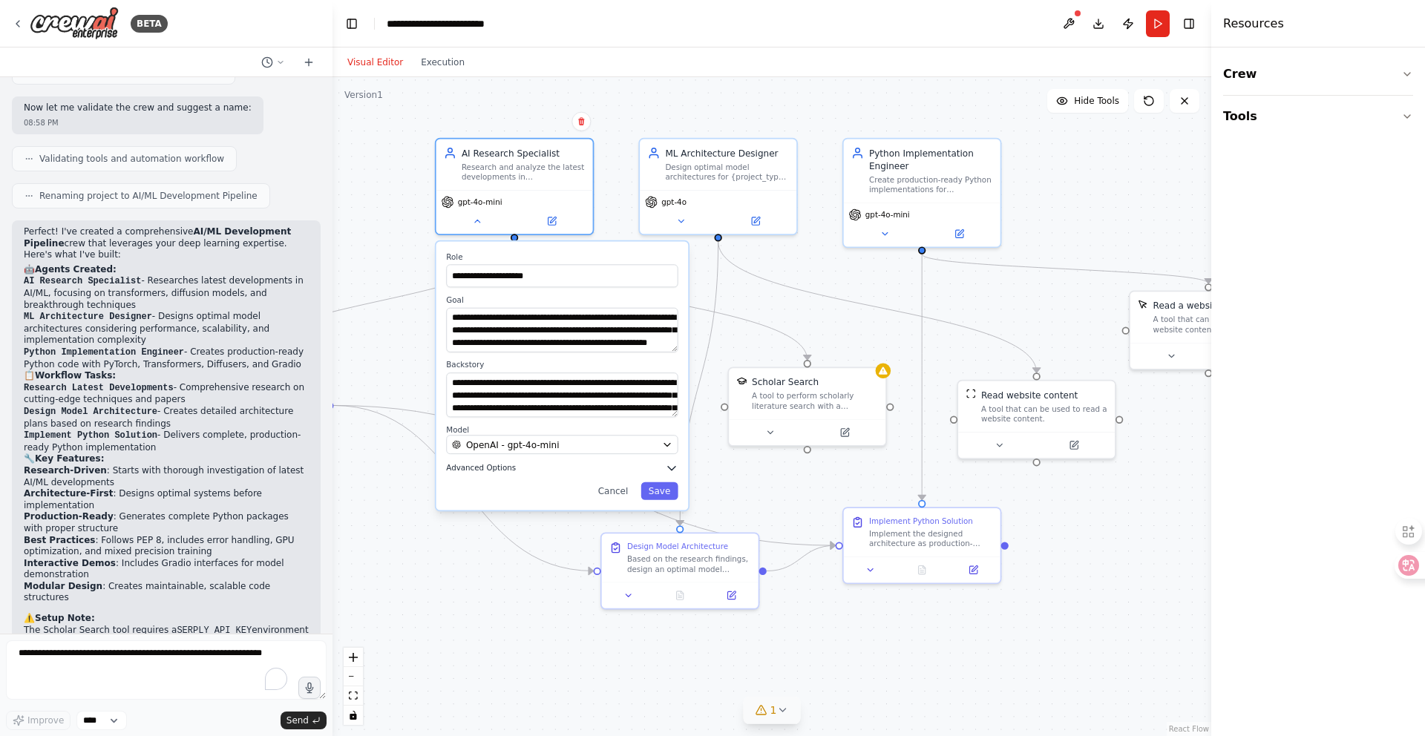
click at [522, 468] on button "Advanced Options" at bounding box center [562, 468] width 232 height 13
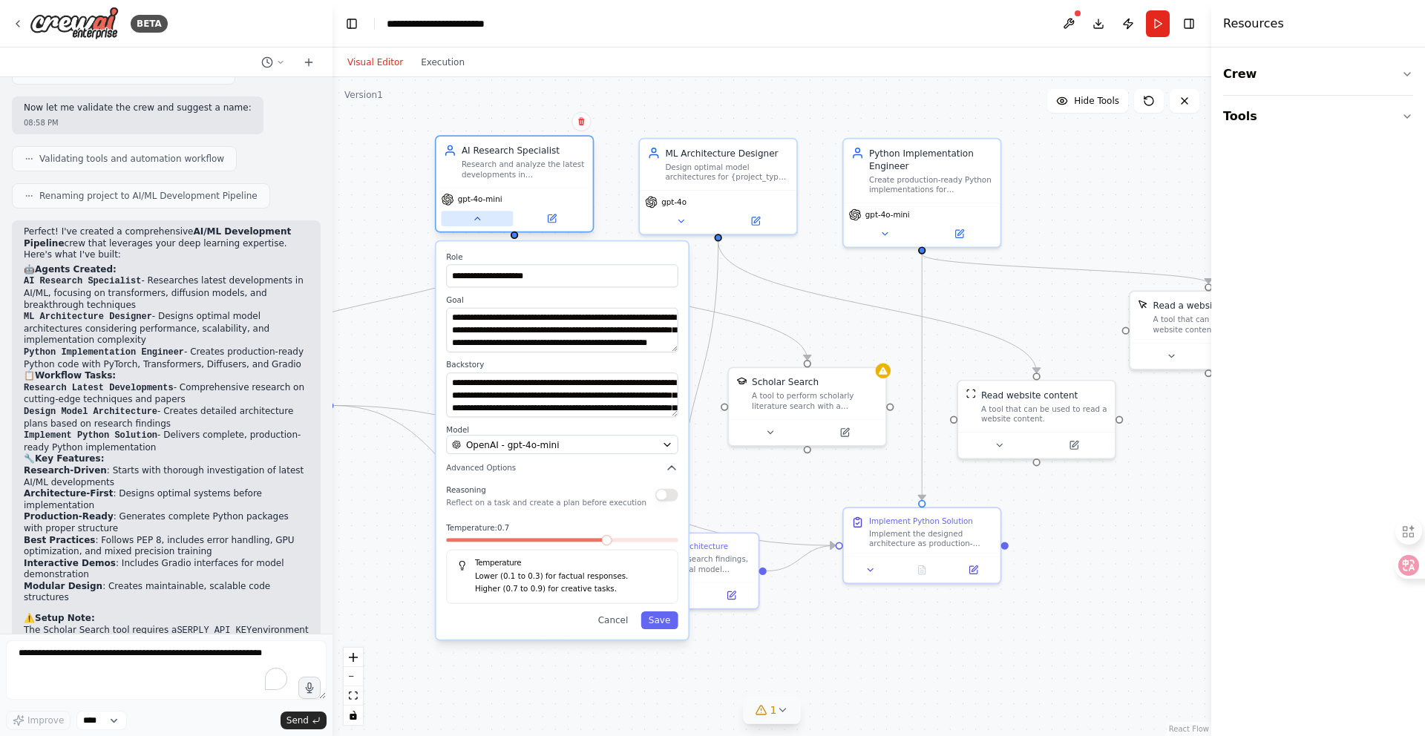
click at [482, 222] on button at bounding box center [477, 219] width 72 height 16
click at [479, 219] on icon at bounding box center [477, 219] width 10 height 10
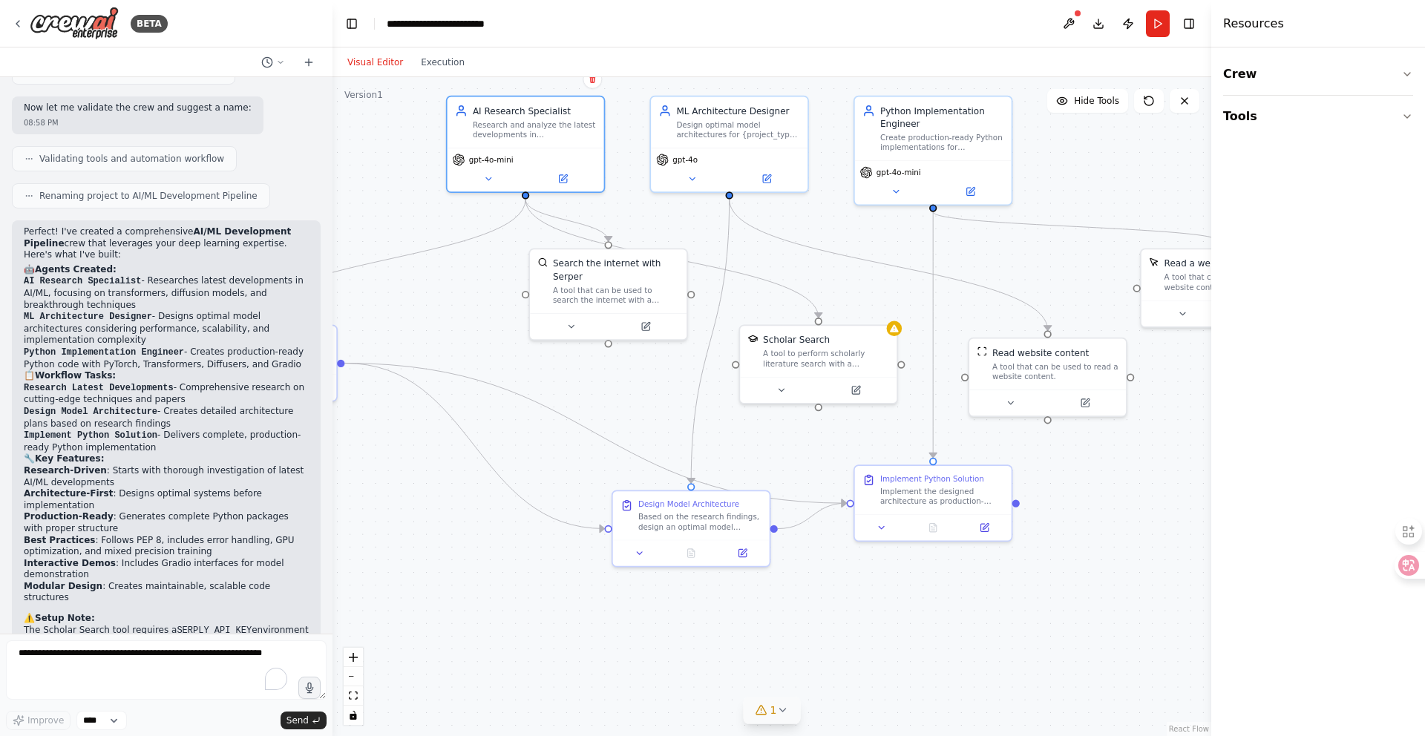
drag, startPoint x: 436, startPoint y: 353, endPoint x: 462, endPoint y: 330, distance: 34.7
click at [461, 330] on div ".deletable-edge-delete-btn { width: 20px; height: 20px; border: 0px solid #ffff…" at bounding box center [771, 406] width 879 height 659
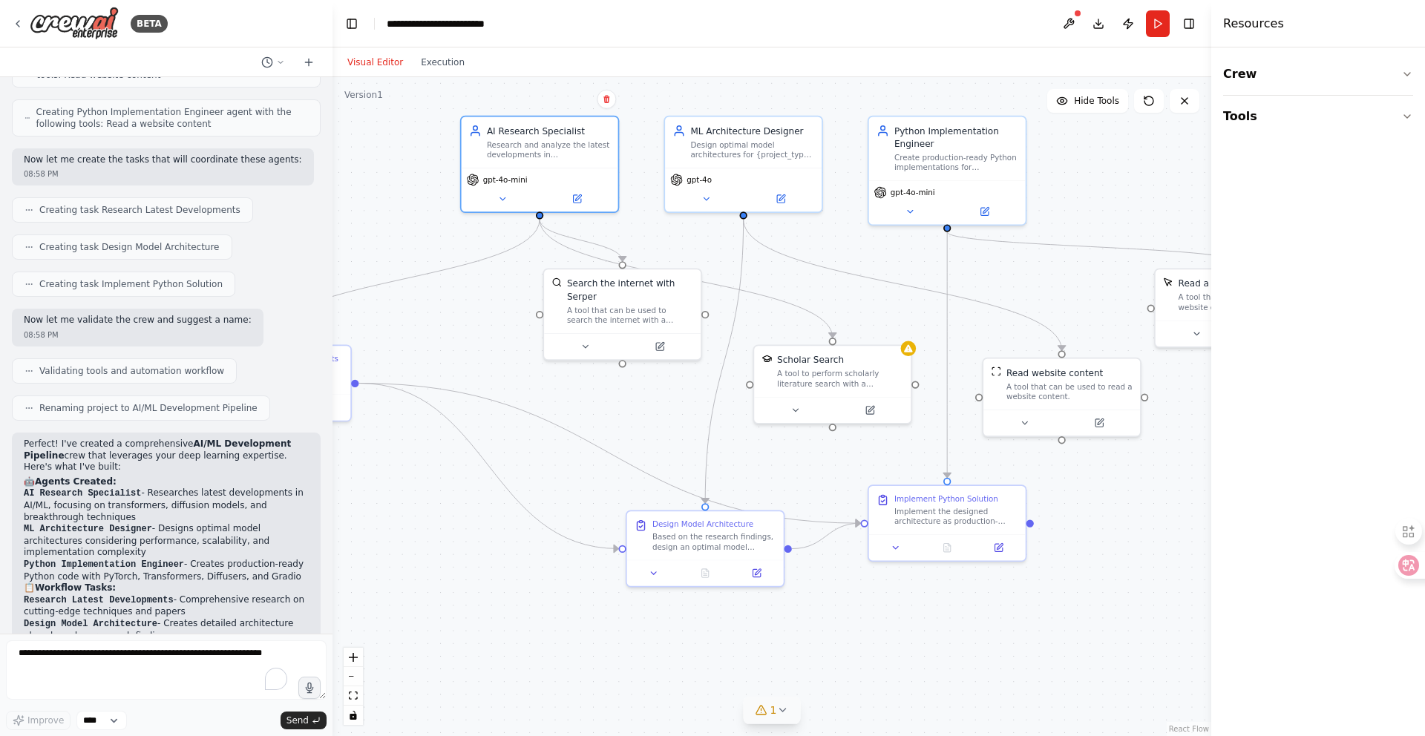
scroll to position [2249, 0]
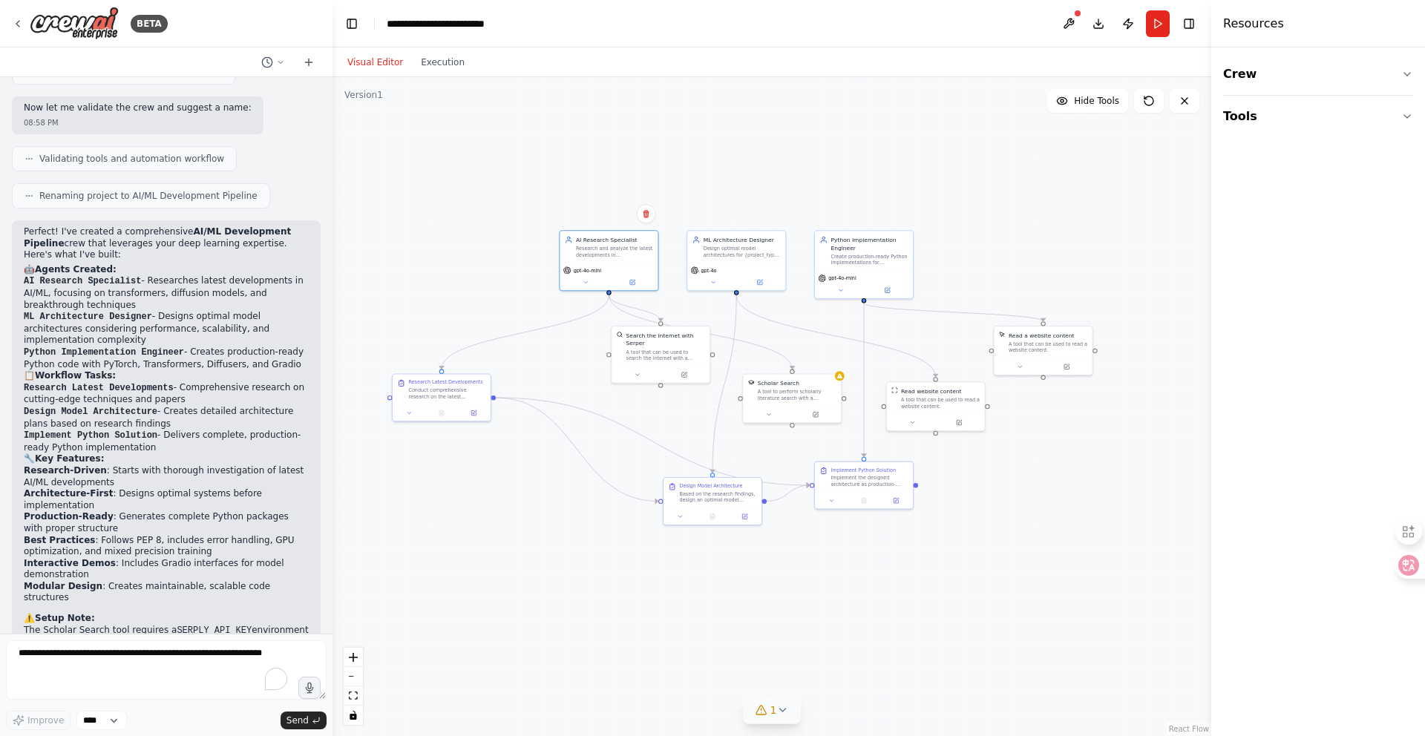
drag, startPoint x: 450, startPoint y: 519, endPoint x: 521, endPoint y: 501, distance: 72.9
click at [521, 501] on div ".deletable-edge-delete-btn { width: 20px; height: 20px; border: 0px solid #ffff…" at bounding box center [771, 406] width 879 height 659
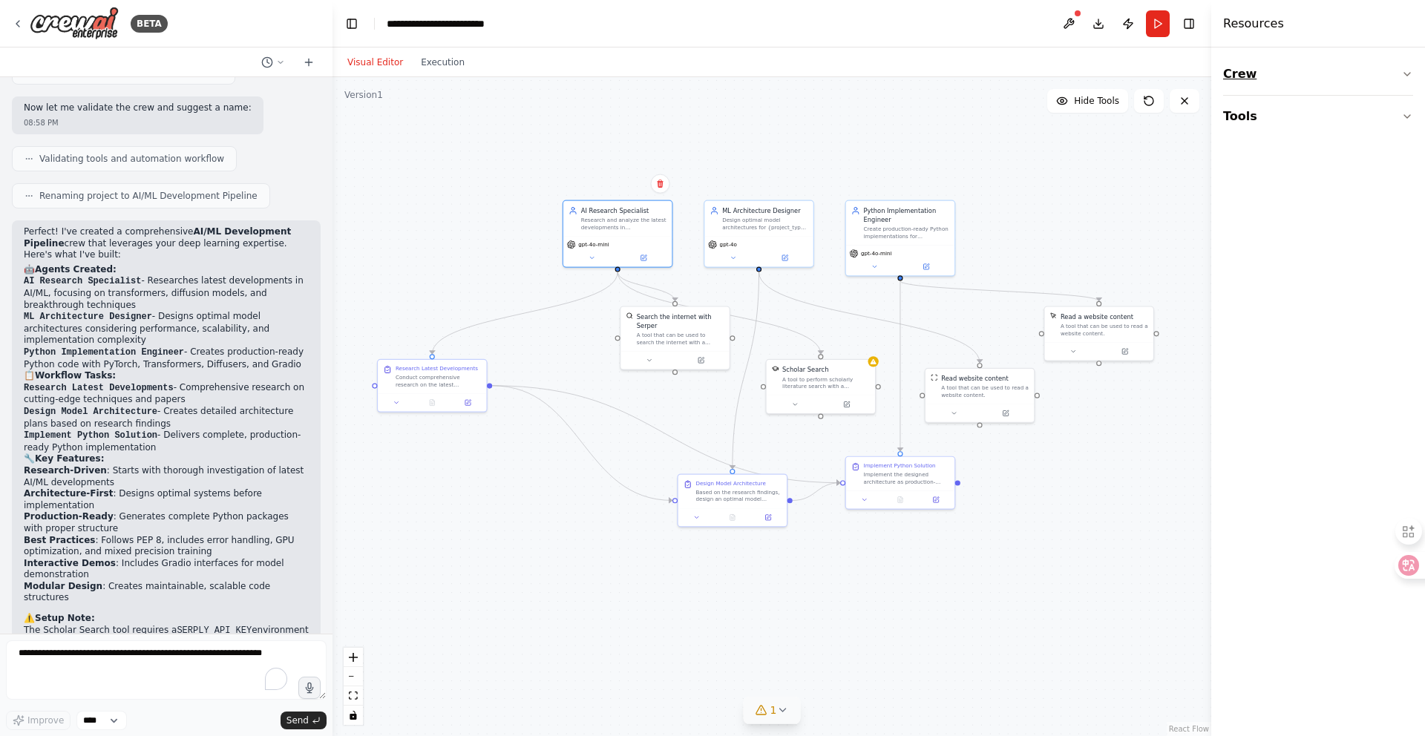
click at [1358, 71] on button "Crew" at bounding box center [1318, 74] width 190 height 42
click at [1304, 199] on button "Tools" at bounding box center [1318, 209] width 190 height 42
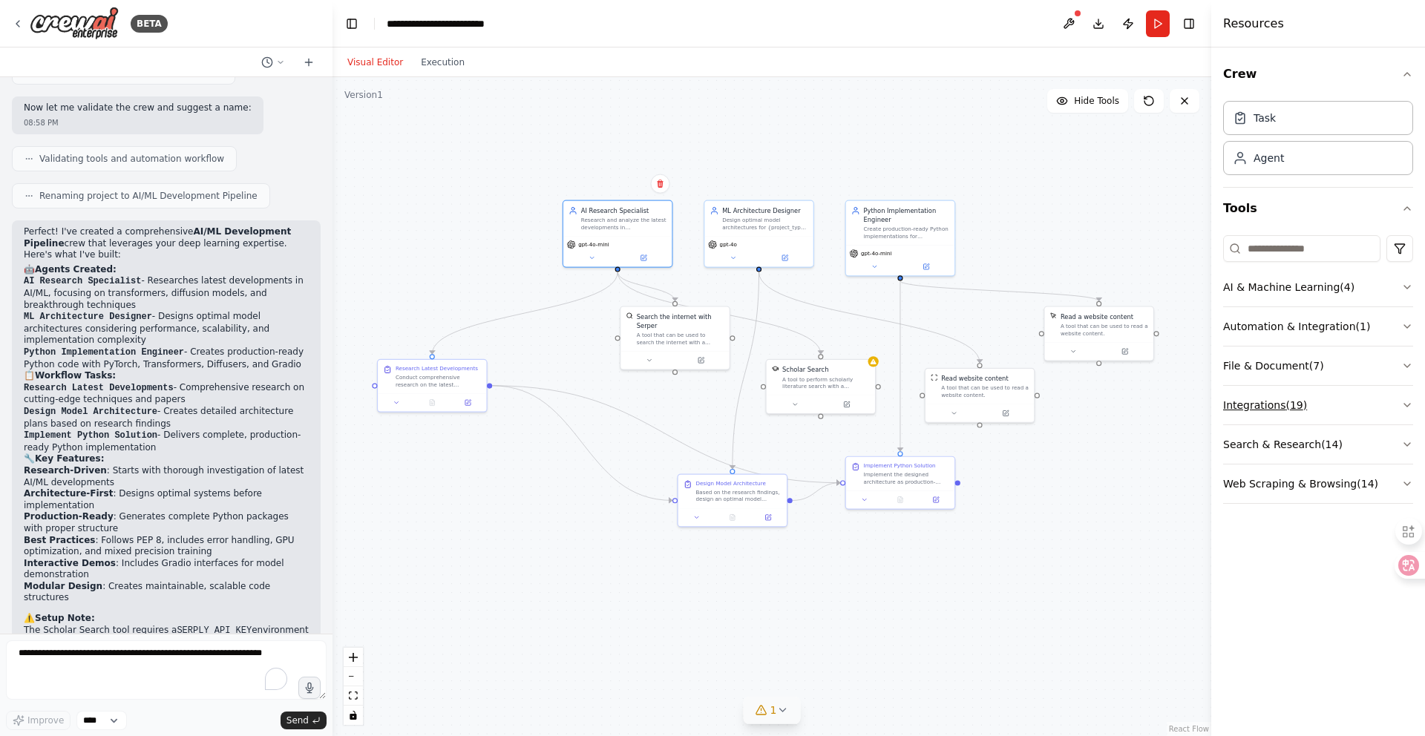
click at [1323, 408] on button "Integrations ( 19 )" at bounding box center [1318, 405] width 190 height 39
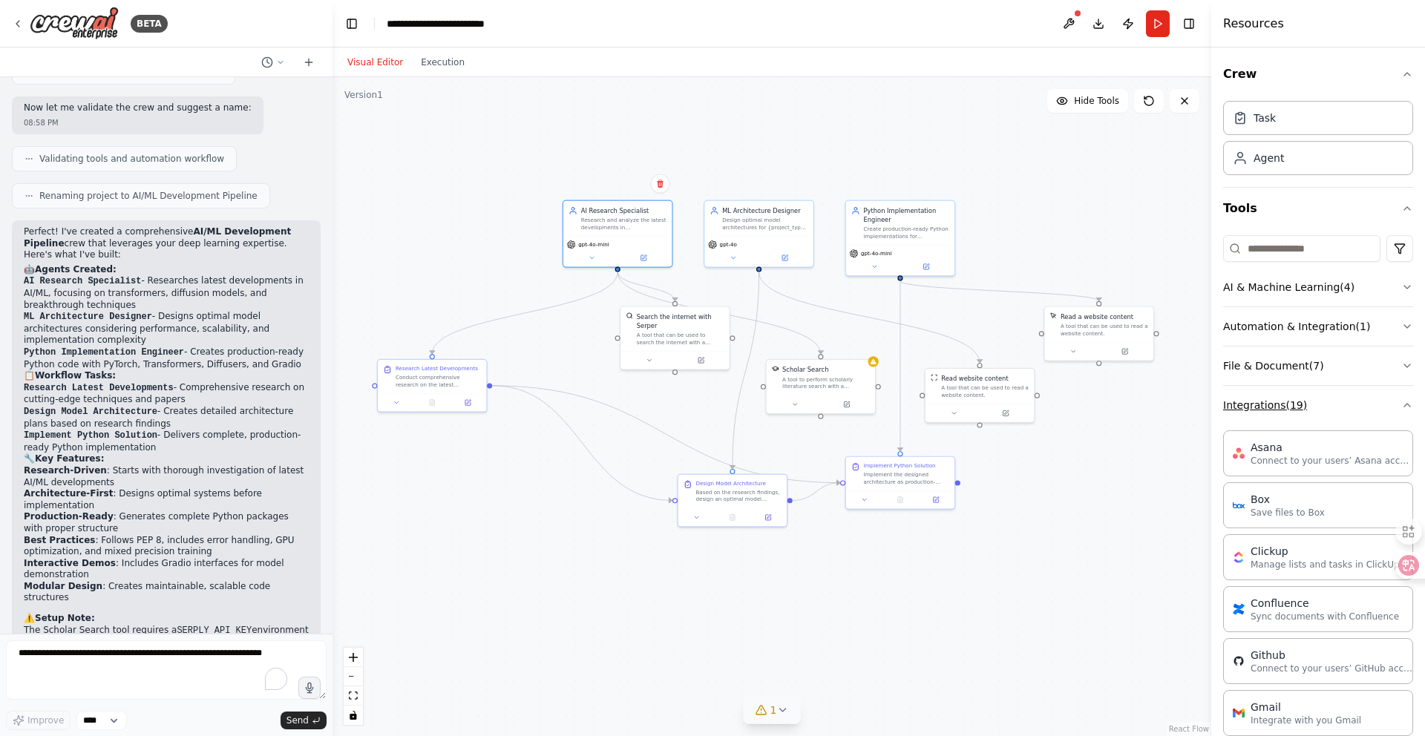
click at [1334, 408] on button "Integrations ( 19 )" at bounding box center [1318, 405] width 190 height 39
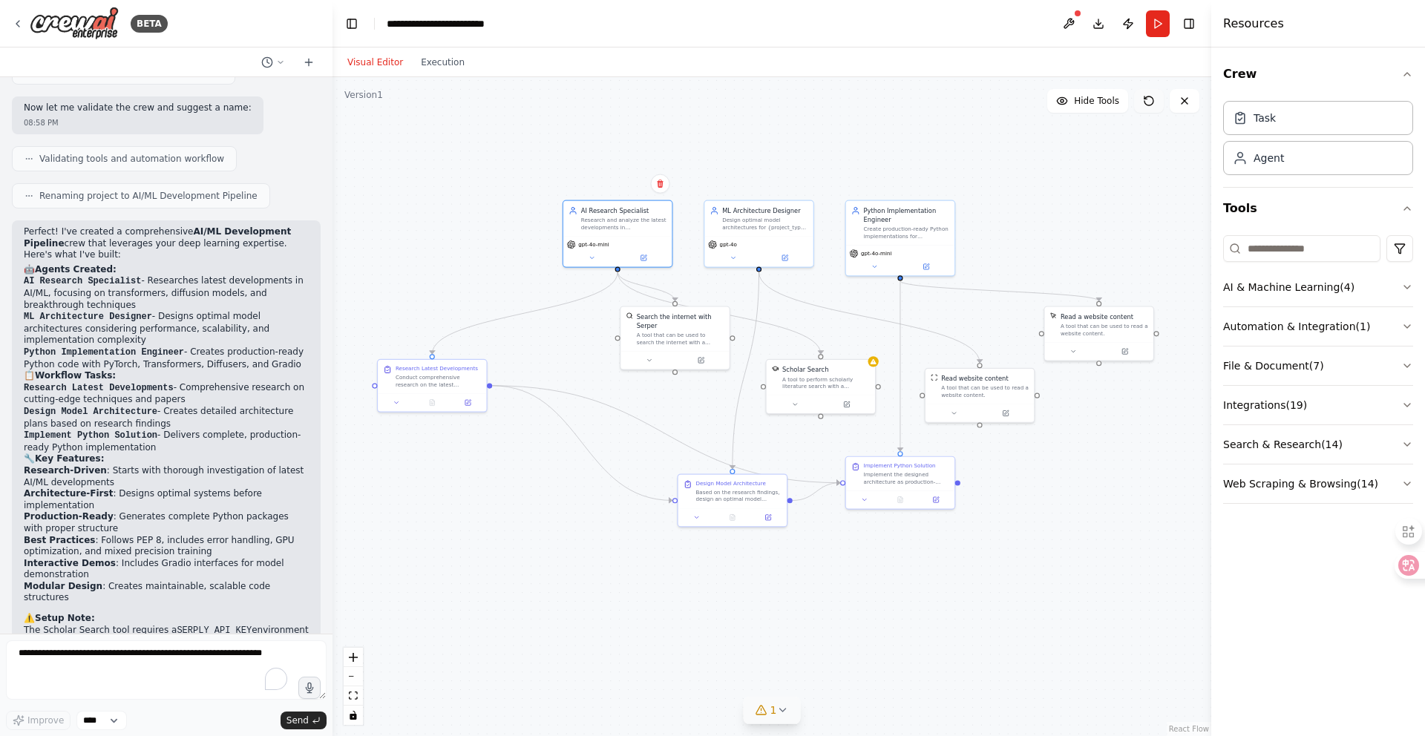
click at [1152, 101] on icon at bounding box center [1149, 101] width 12 height 12
click at [1124, 25] on button "Publish" at bounding box center [1128, 23] width 24 height 27
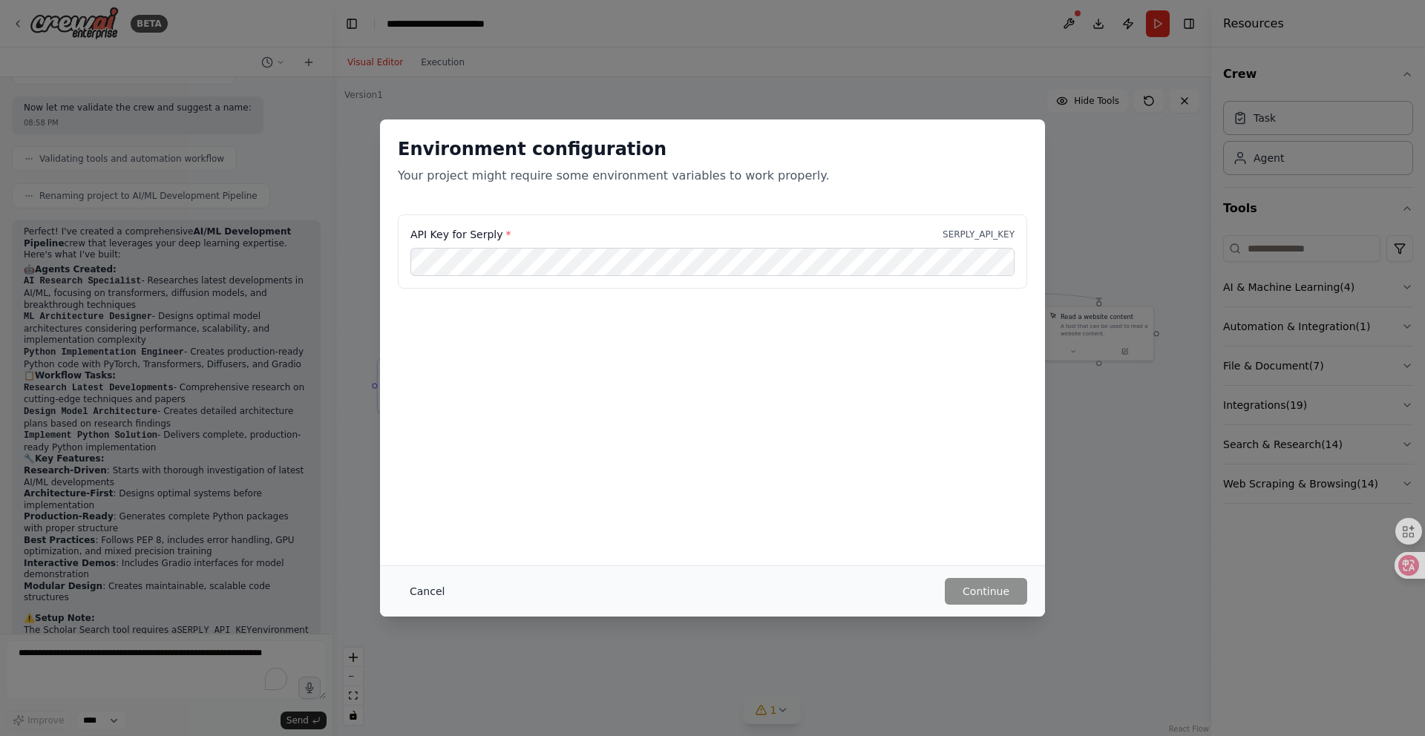
click at [424, 591] on button "Cancel" at bounding box center [427, 591] width 59 height 27
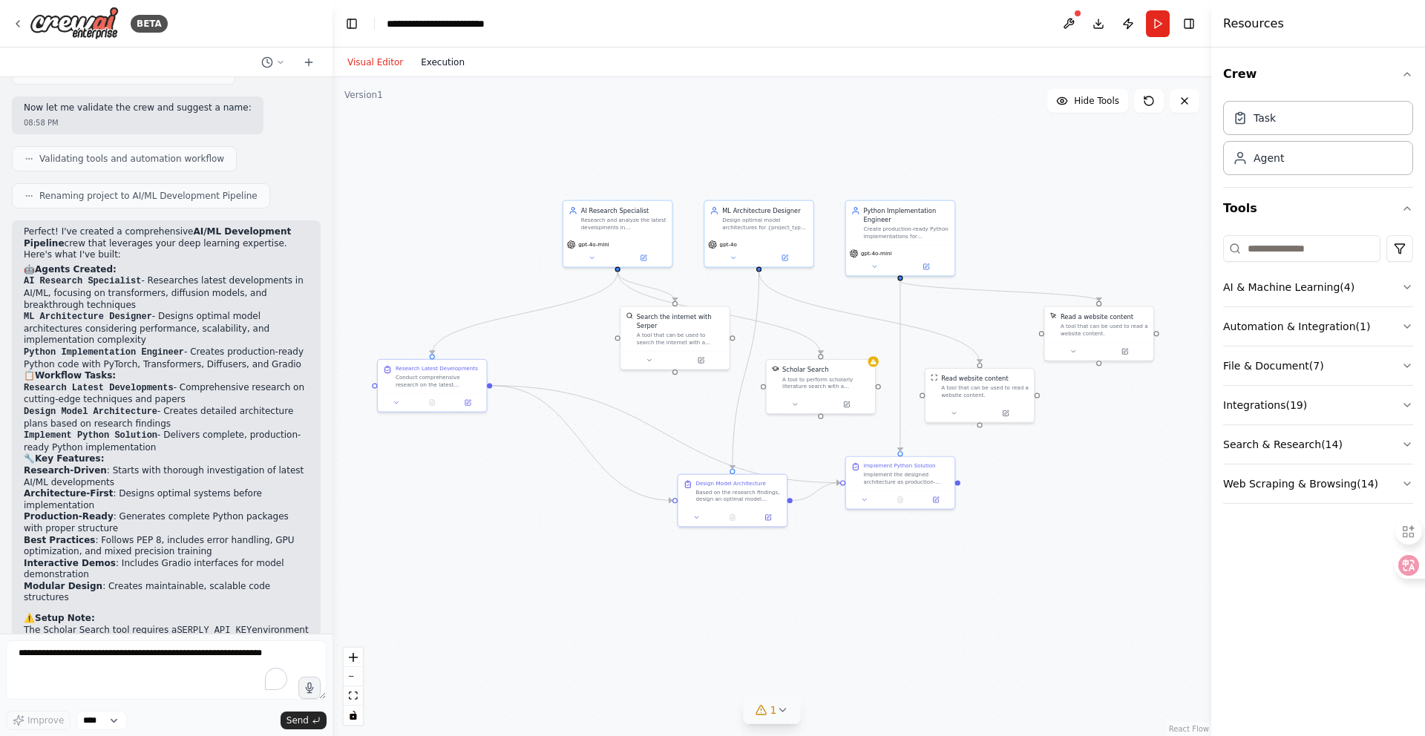
click at [458, 69] on button "Execution" at bounding box center [443, 62] width 62 height 18
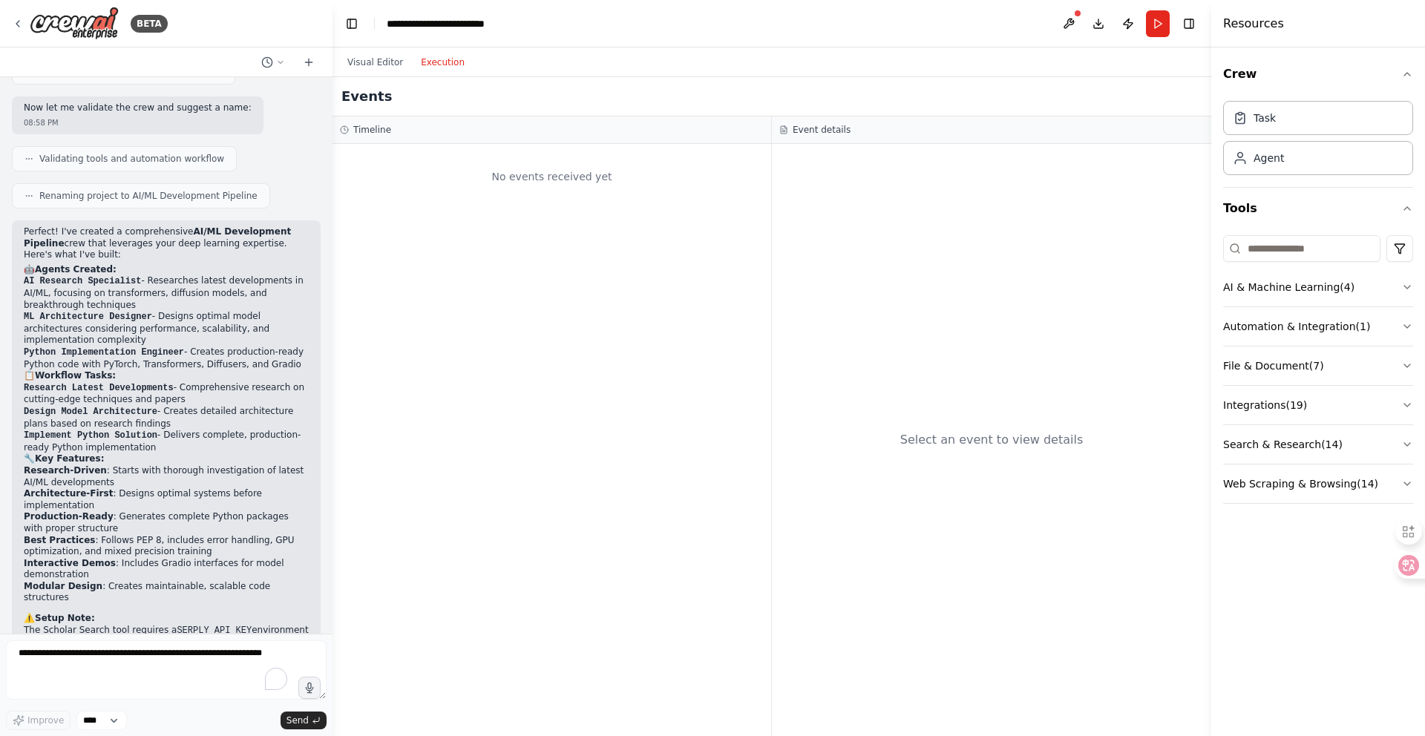
click at [367, 72] on div "Visual Editor Execution" at bounding box center [405, 62] width 135 height 30
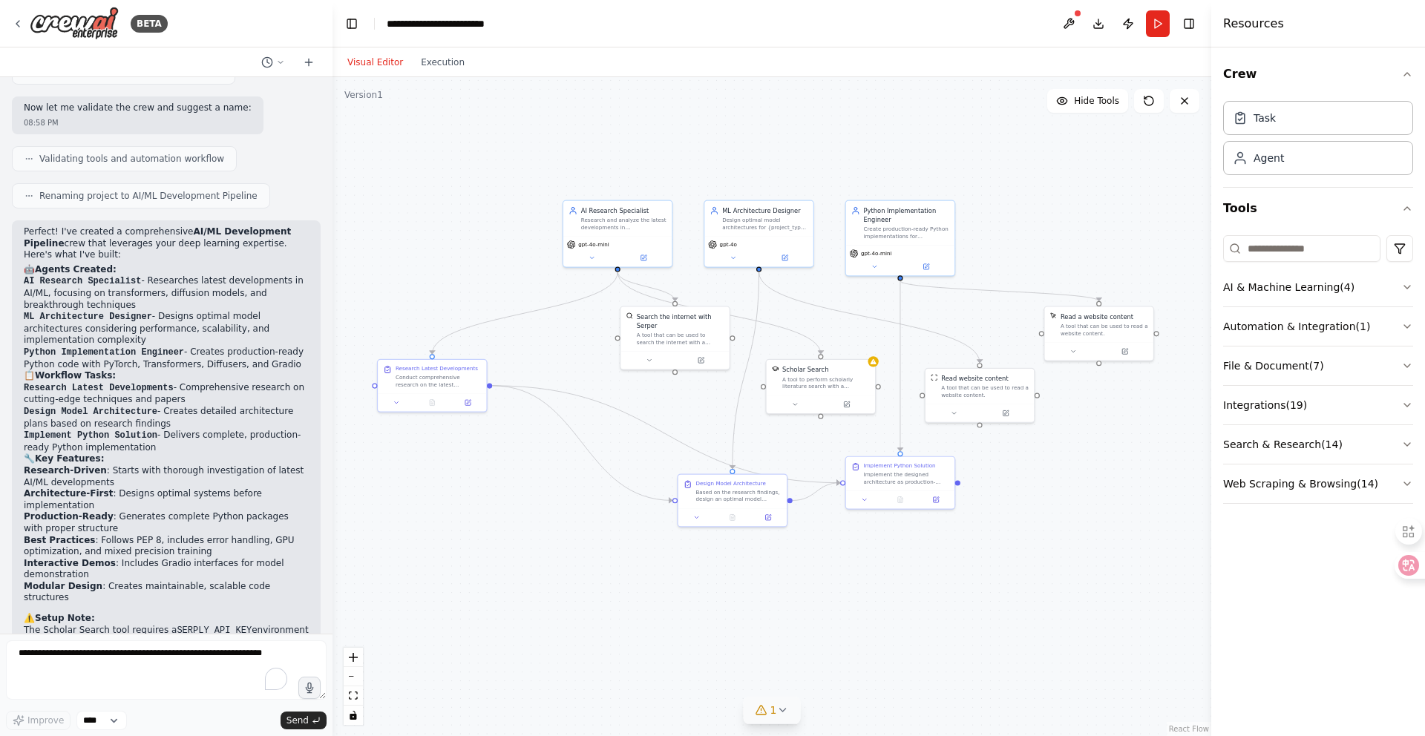
click at [373, 66] on button "Visual Editor" at bounding box center [374, 62] width 73 height 18
click at [737, 254] on button at bounding box center [733, 256] width 50 height 10
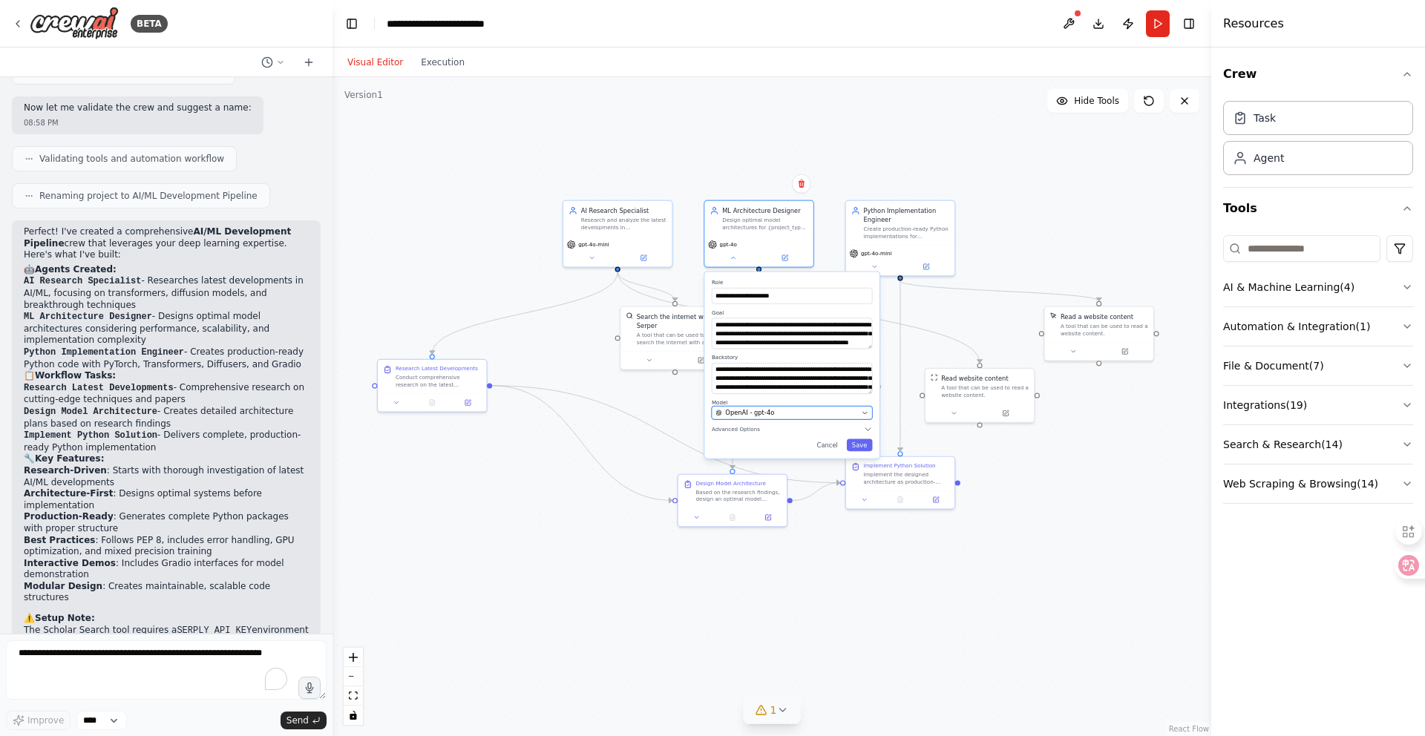
click at [783, 418] on button "OpenAI - gpt-4o" at bounding box center [792, 412] width 161 height 13
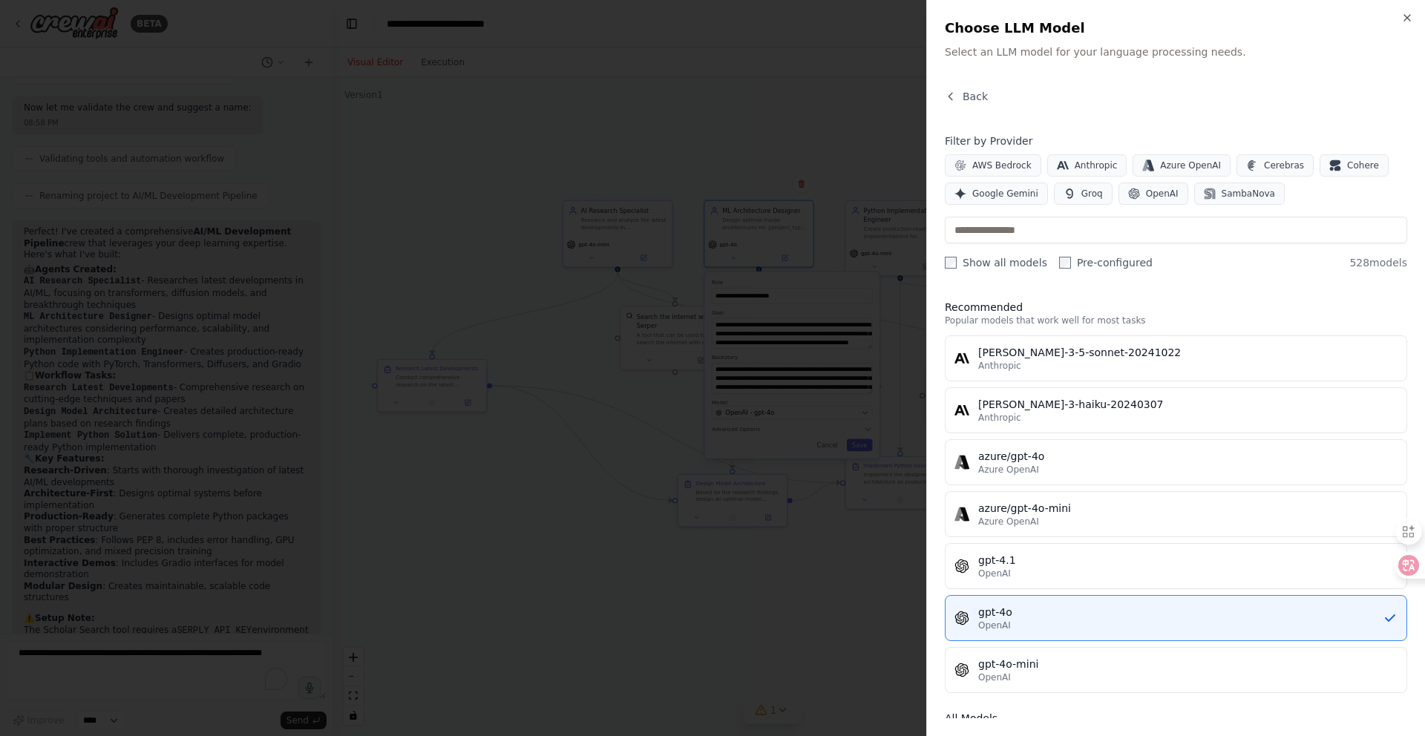
click at [650, 635] on div at bounding box center [712, 368] width 1425 height 736
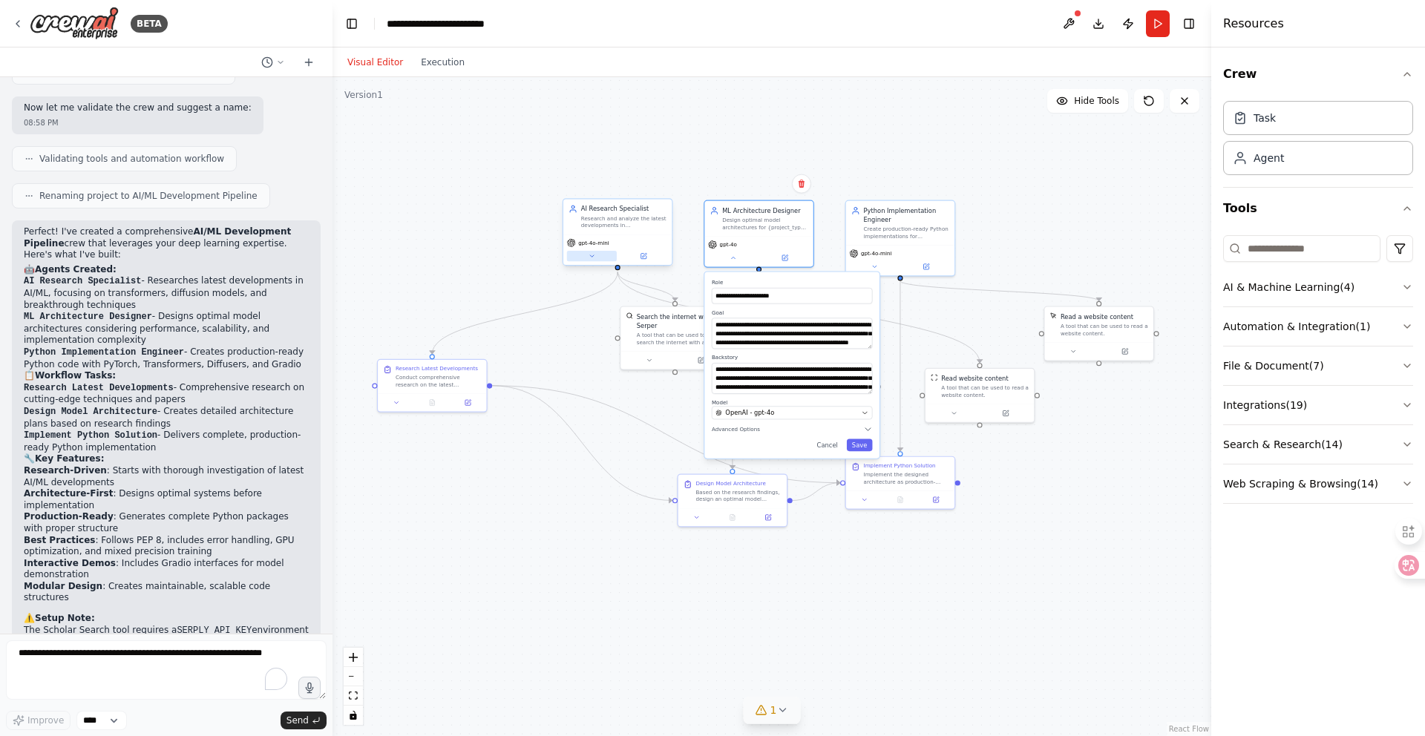
click at [600, 252] on button at bounding box center [592, 256] width 50 height 10
click at [829, 117] on div ".deletable-edge-delete-btn { width: 20px; height: 20px; border: 0px solid #ffff…" at bounding box center [771, 406] width 879 height 659
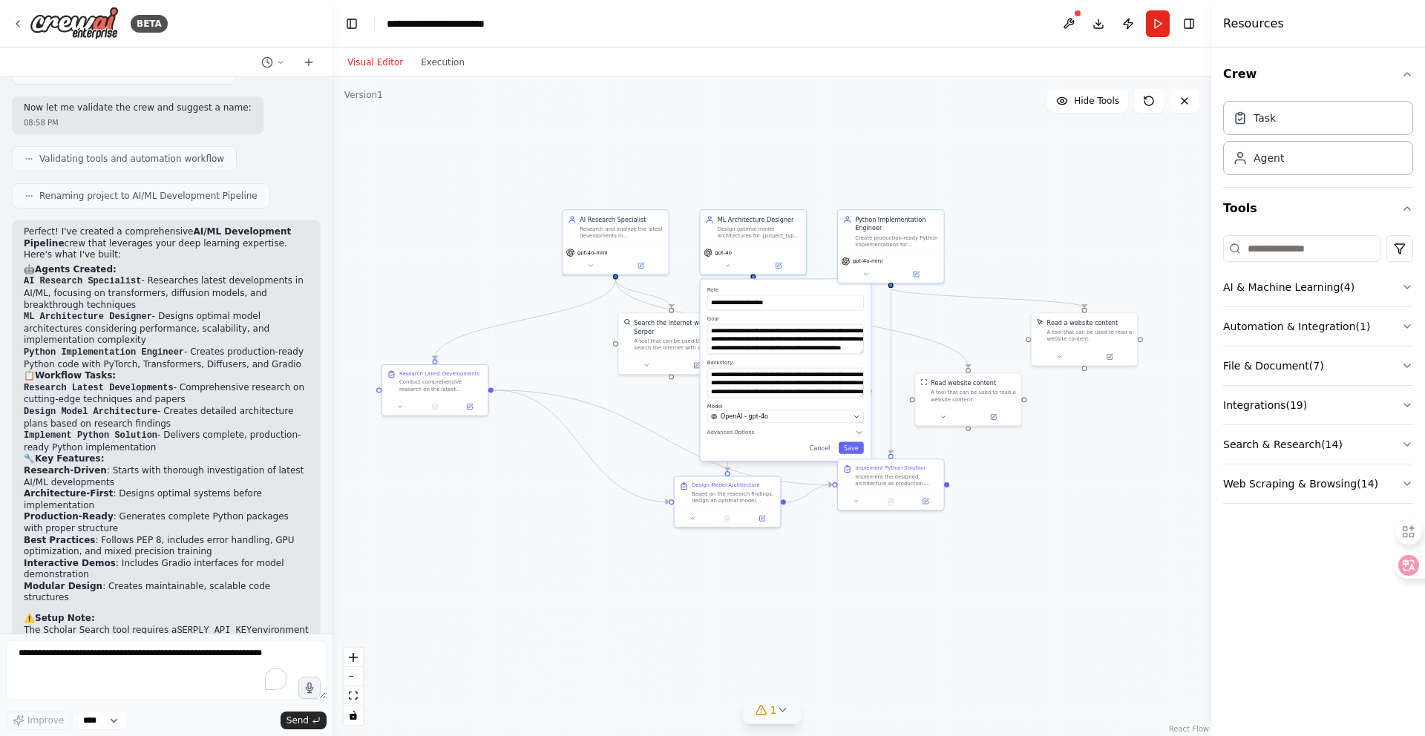
click at [876, 111] on div ".deletable-edge-delete-btn { width: 20px; height: 20px; border: 0px solid #ffff…" at bounding box center [771, 406] width 879 height 659
